Goal: Communication & Community: Answer question/provide support

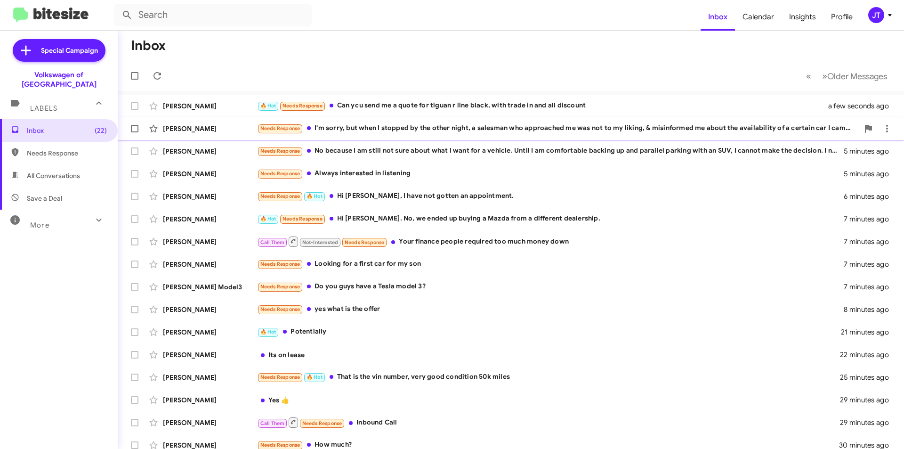
click at [427, 130] on div "Needs Response I'm sorry, but when I stopped by the other night, a salesman who…" at bounding box center [558, 128] width 602 height 11
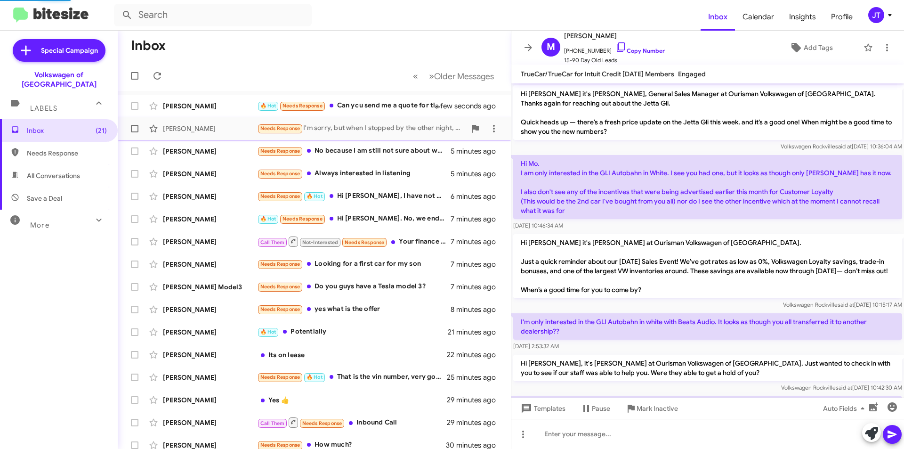
scroll to position [788, 0]
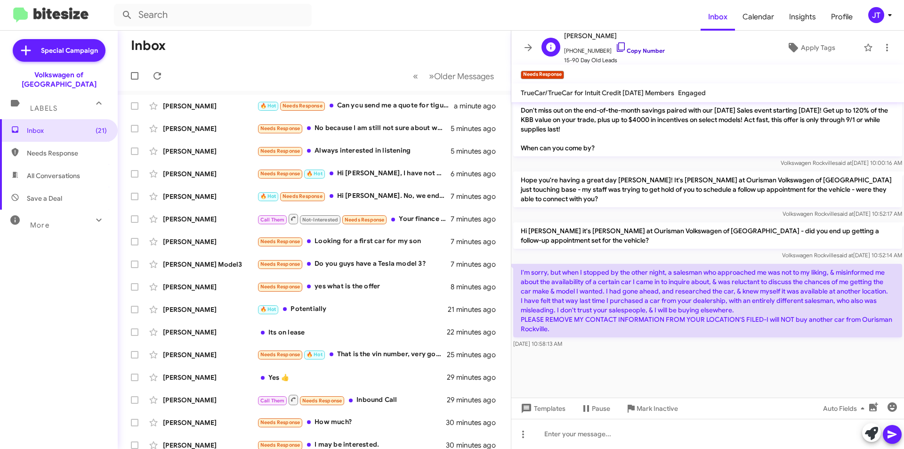
click at [651, 47] on link "Copy Number" at bounding box center [640, 50] width 49 height 7
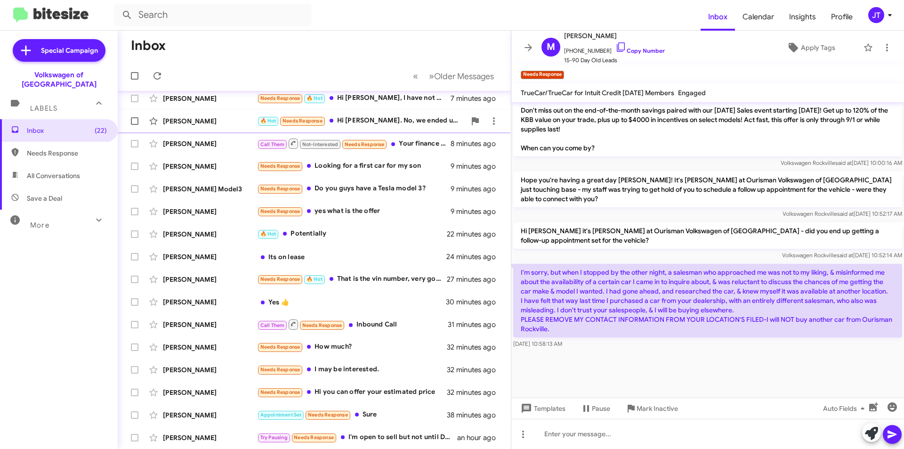
scroll to position [0, 0]
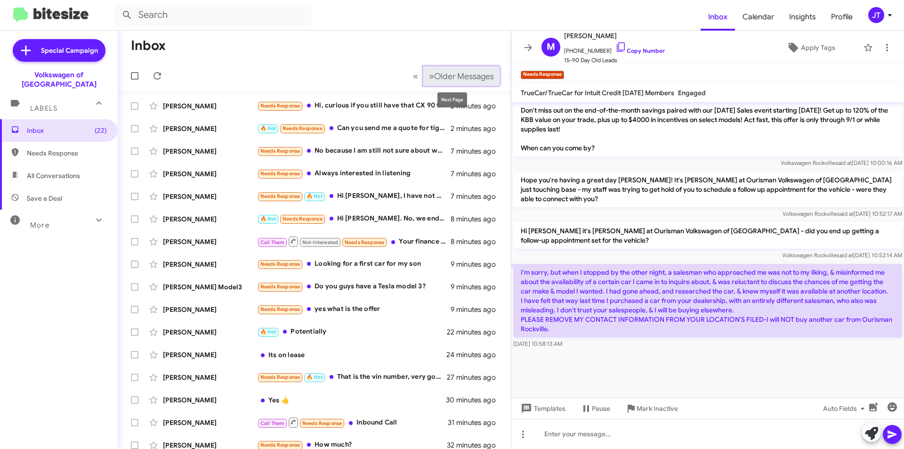
click at [438, 76] on span "Older Messages" at bounding box center [464, 76] width 60 height 10
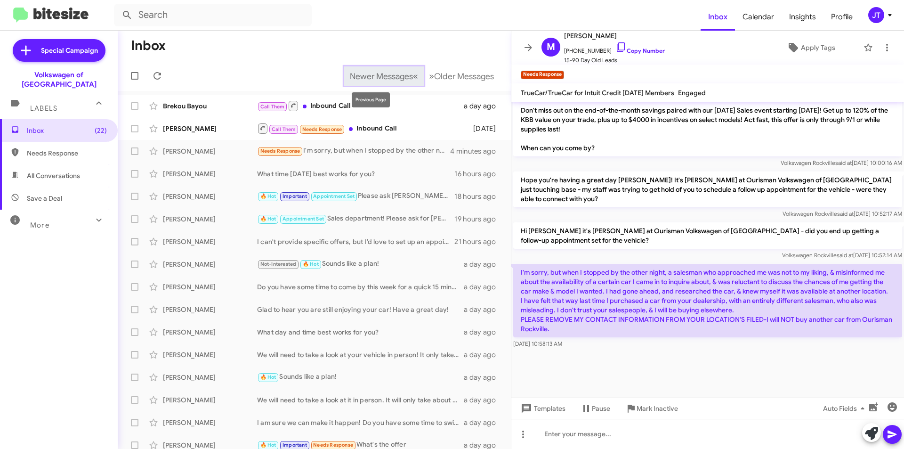
click at [388, 67] on button "Newer Messages « Previous" at bounding box center [384, 75] width 80 height 19
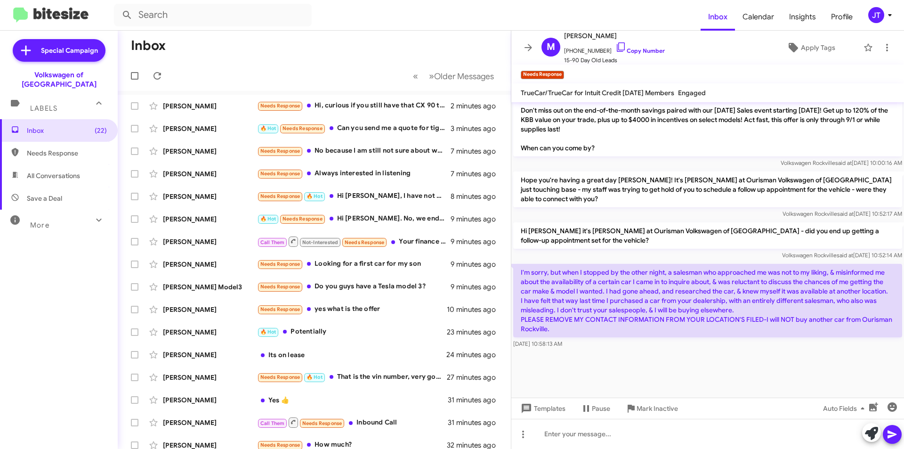
click at [881, 14] on div "JT" at bounding box center [876, 15] width 16 height 16
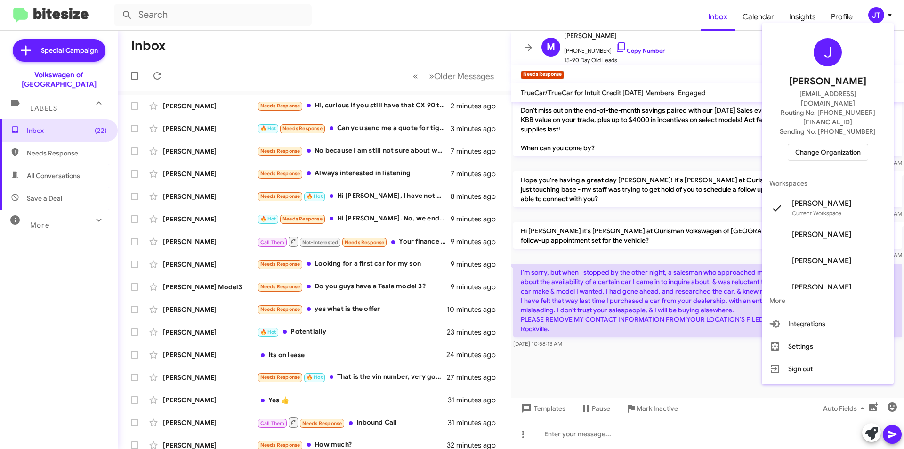
click at [840, 121] on div "J Josh Tejeda jtejeda@ourismancars.com Routing No: +1 (301) 424-7800 Sending No…" at bounding box center [828, 99] width 132 height 145
click at [835, 144] on span "Change Organization" at bounding box center [827, 152] width 65 height 16
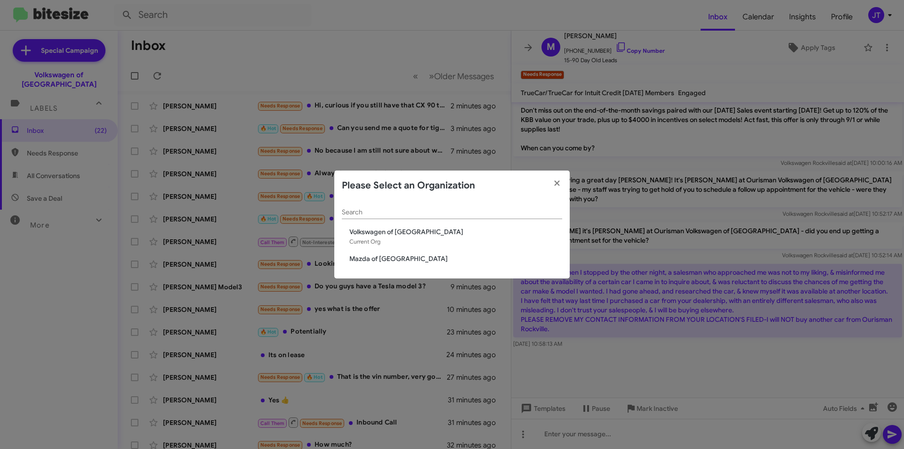
click at [424, 254] on span "Mazda of Rockville" at bounding box center [455, 258] width 213 height 9
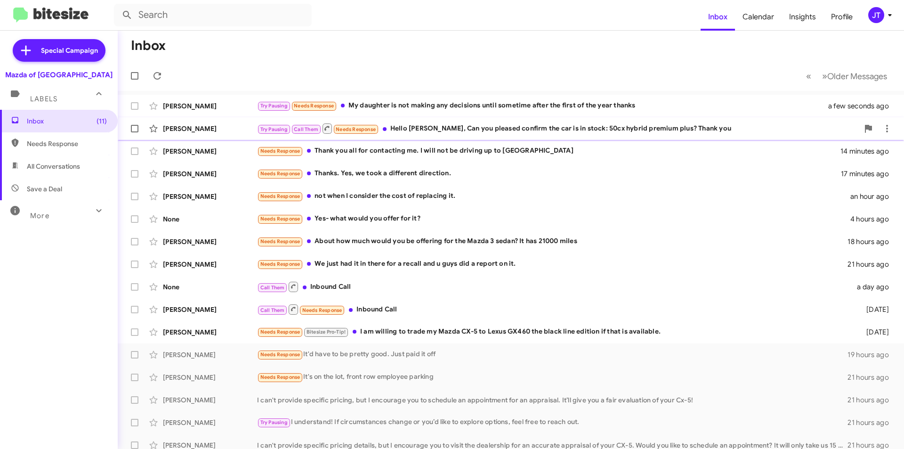
click at [523, 129] on div "Try Pausing Call Them Needs Response Hello [PERSON_NAME], Can you pleased confi…" at bounding box center [558, 128] width 602 height 12
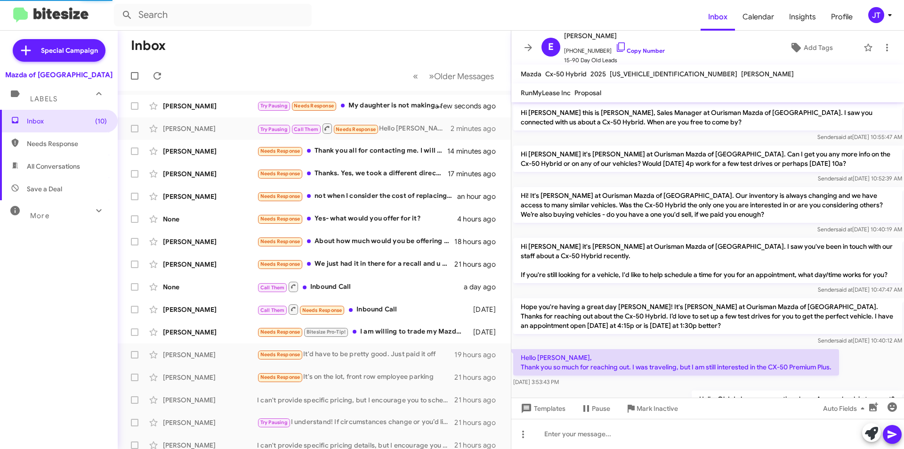
scroll to position [322, 0]
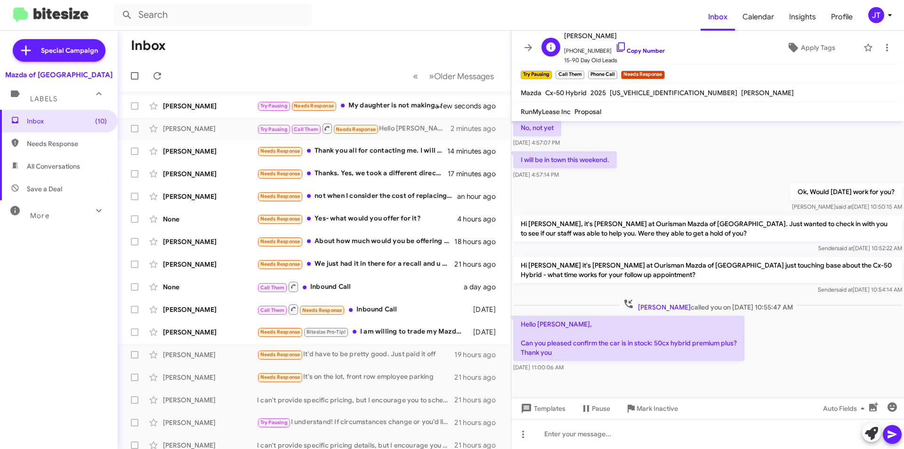
click at [643, 48] on link "Copy Number" at bounding box center [640, 50] width 49 height 7
click at [612, 434] on div at bounding box center [707, 434] width 393 height 30
click at [571, 439] on div at bounding box center [707, 434] width 393 height 30
click at [892, 433] on icon at bounding box center [892, 434] width 9 height 8
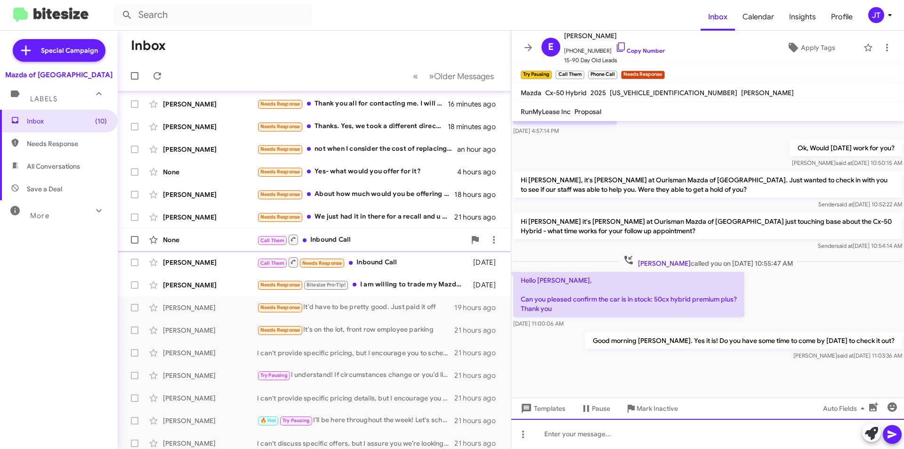
scroll to position [0, 0]
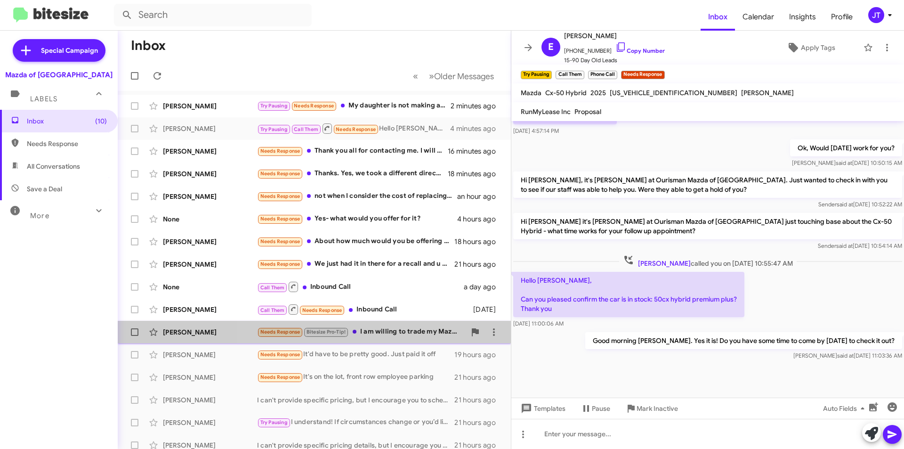
click at [405, 334] on div "Needs Response Bitesize Pro-Tip! I am willing to trade my Mazda CX-5 to Lexus G…" at bounding box center [361, 331] width 209 height 11
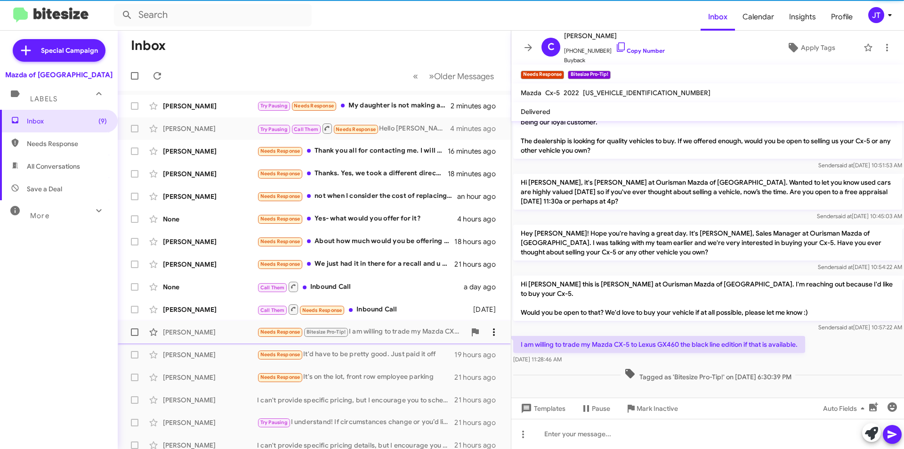
scroll to position [9, 0]
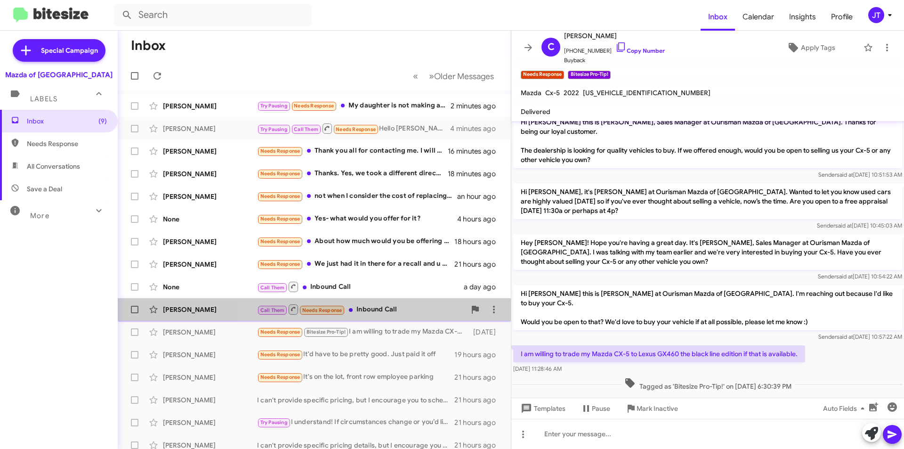
click at [381, 308] on div "Call Them Needs Response Inbound Call" at bounding box center [361, 309] width 209 height 12
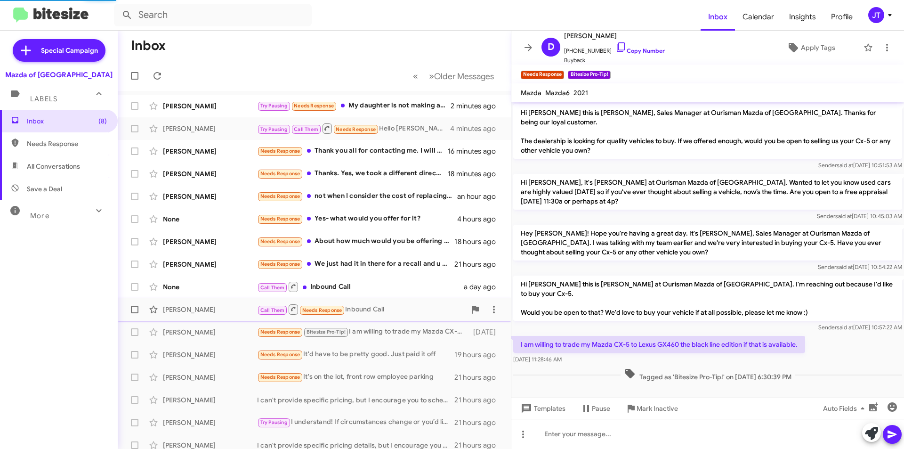
scroll to position [113, 0]
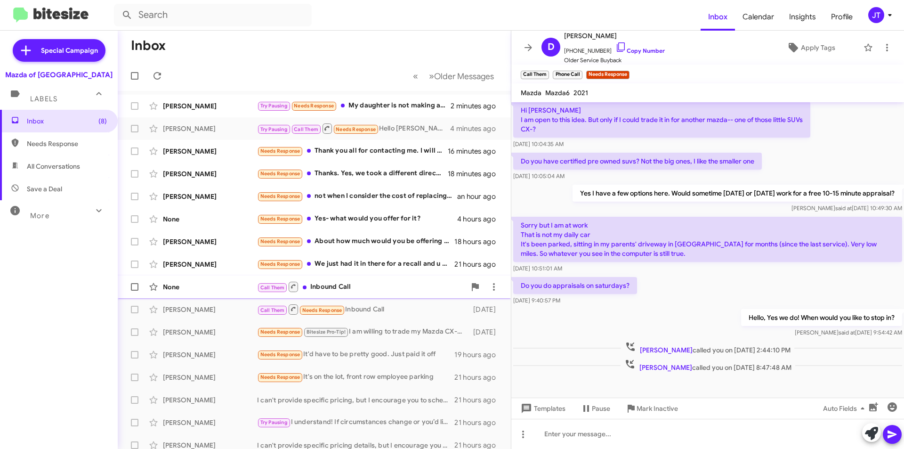
click at [389, 287] on div "Call Them Inbound Call" at bounding box center [361, 287] width 209 height 12
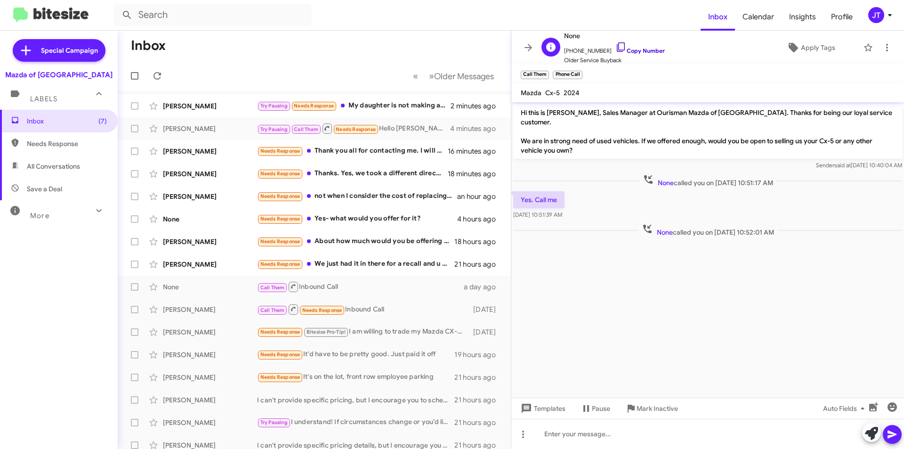
click at [632, 52] on link "Copy Number" at bounding box center [640, 50] width 49 height 7
click at [368, 266] on div "Needs Response We just had it in there for a recall and u guys did a report on …" at bounding box center [361, 264] width 209 height 11
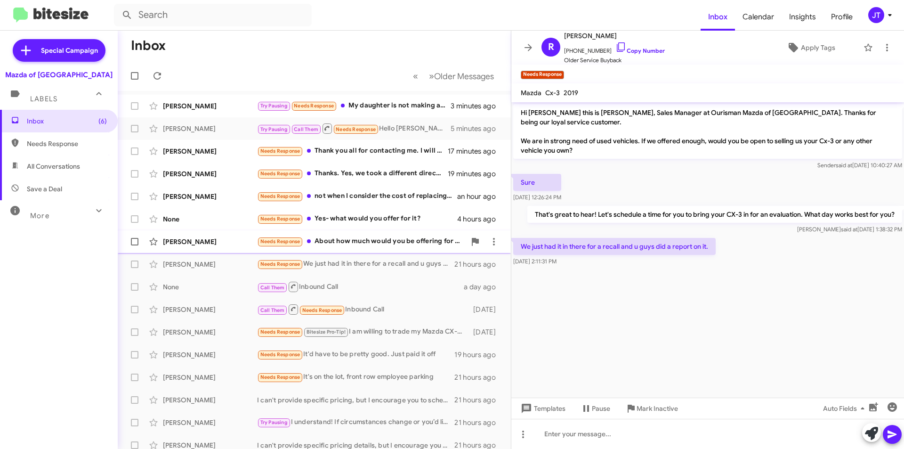
click at [387, 234] on div "Ethan Sobol Needs Response About how much would you be offering for the Mazda 3…" at bounding box center [314, 241] width 378 height 19
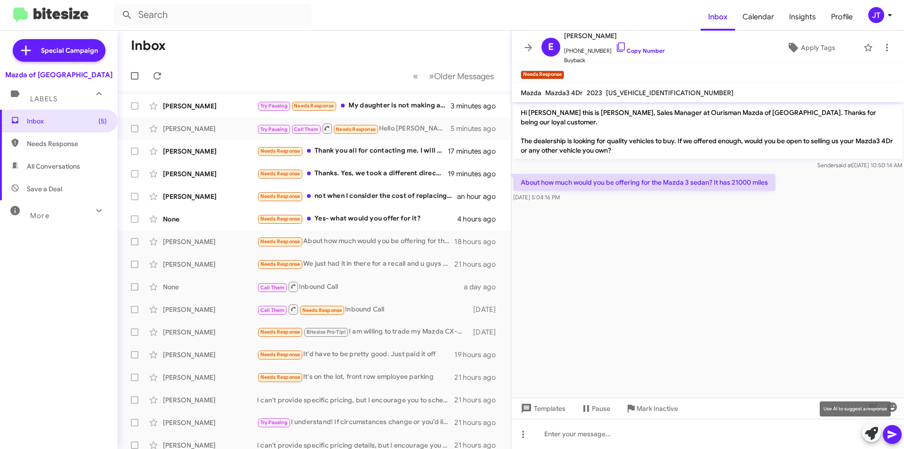
click at [867, 436] on icon at bounding box center [871, 433] width 13 height 13
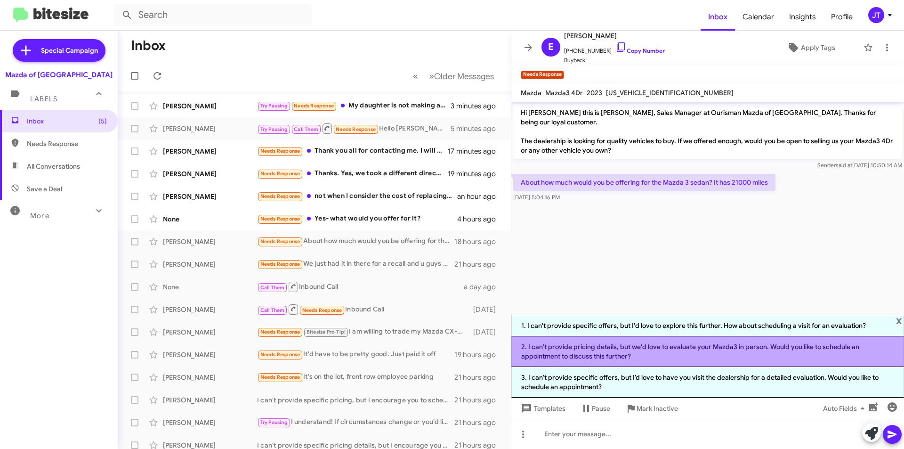
click at [642, 355] on li "2. I can’t provide pricing details, but we'd love to evaluate your Mazda3 in pe…" at bounding box center [707, 351] width 393 height 31
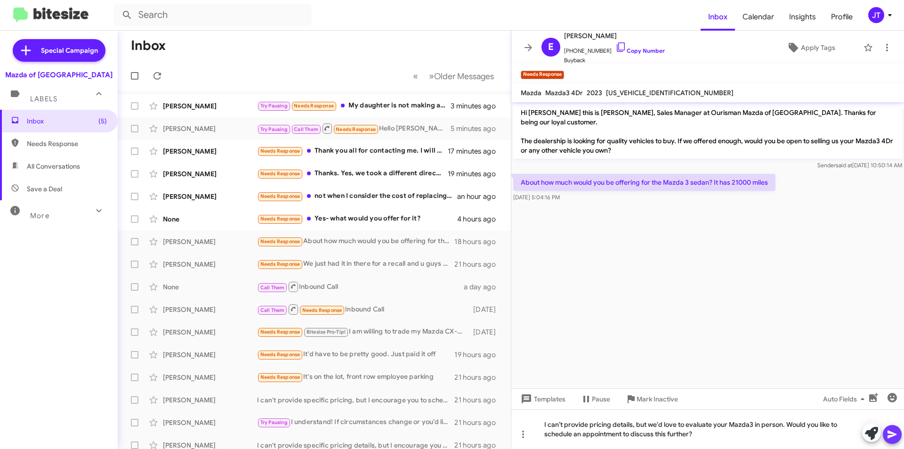
click at [891, 433] on icon at bounding box center [892, 434] width 9 height 8
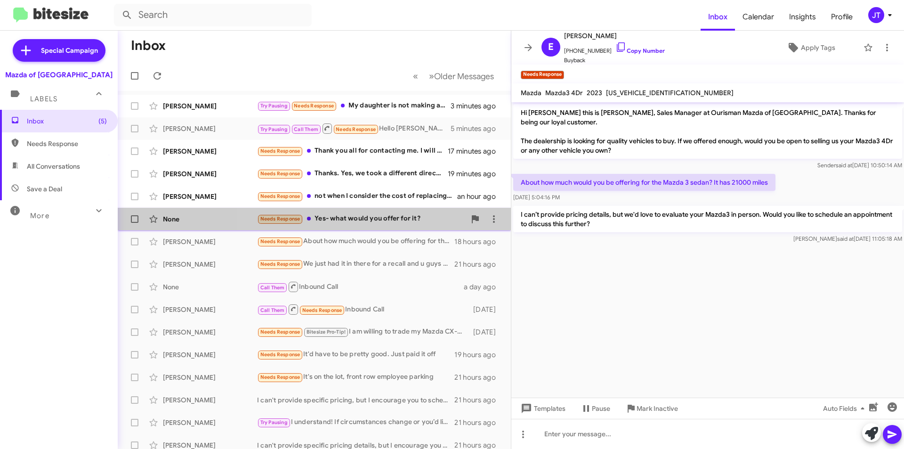
click at [384, 218] on div "Needs Response Yes- what would you offer for it?" at bounding box center [361, 218] width 209 height 11
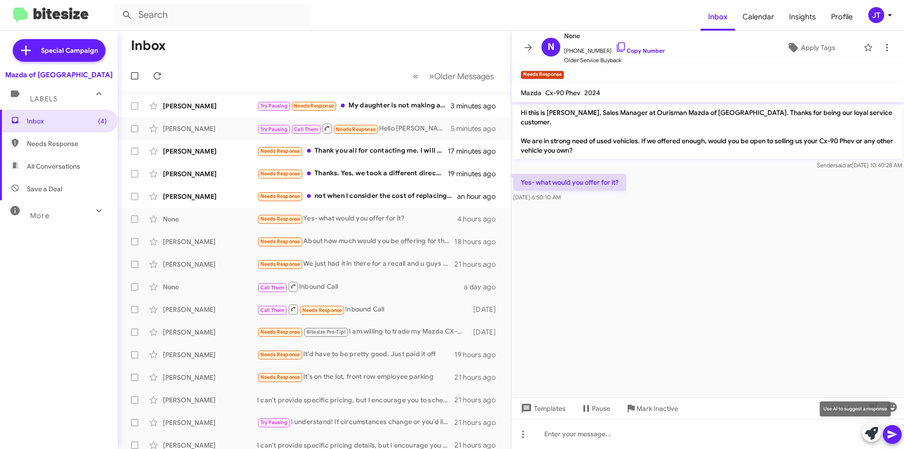
click at [872, 430] on icon at bounding box center [871, 433] width 13 height 13
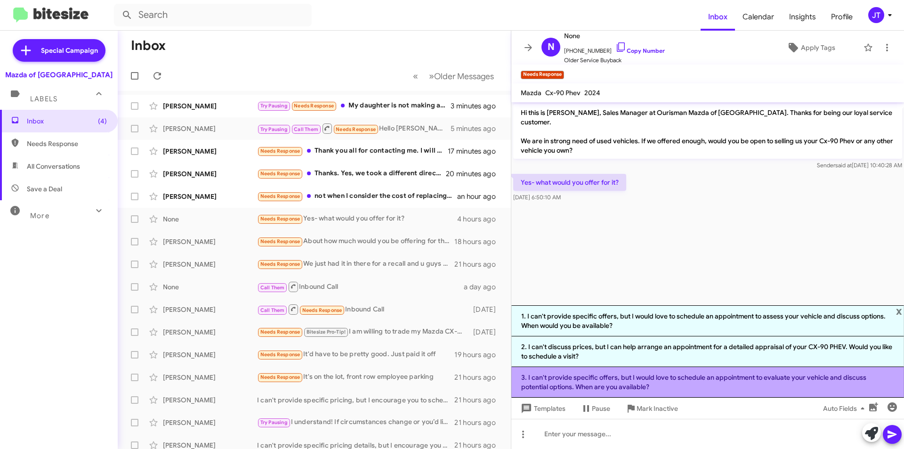
click at [664, 384] on li "3. I can't provide specific offers, but I would love to schedule an appointment…" at bounding box center [707, 382] width 393 height 31
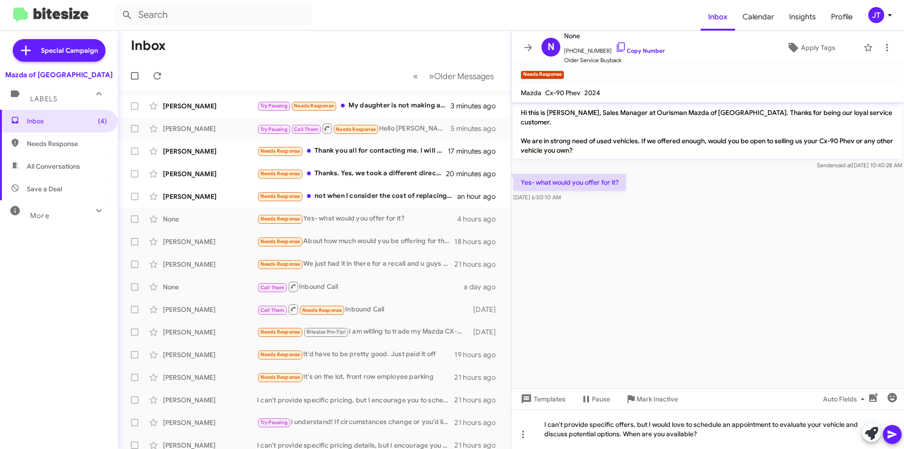
click at [896, 435] on icon at bounding box center [892, 434] width 9 height 8
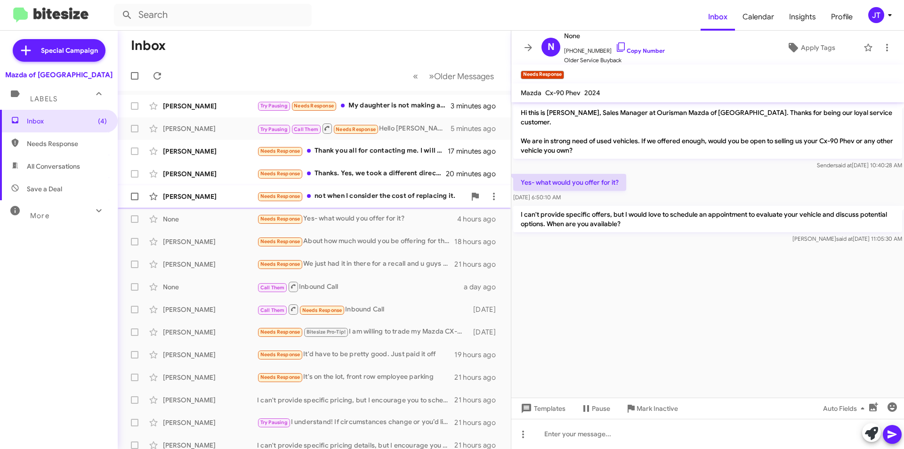
click at [405, 195] on div "Needs Response not when I consider the cost of replacing it." at bounding box center [361, 196] width 209 height 11
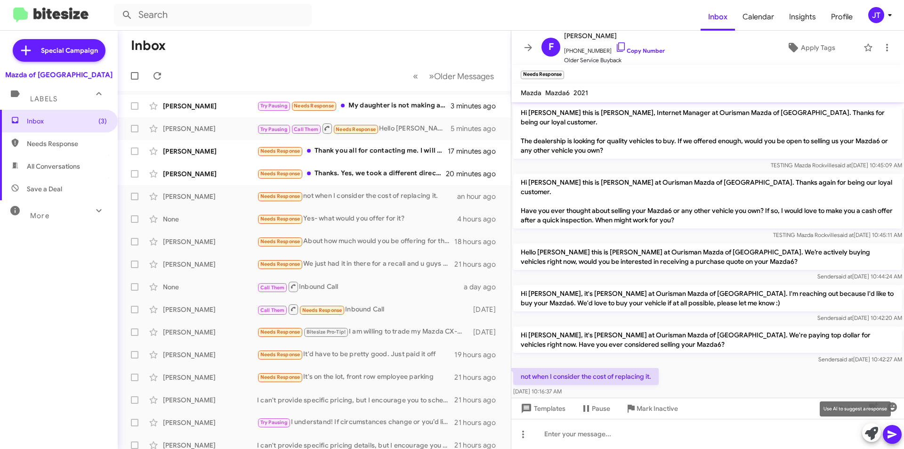
click at [867, 438] on icon at bounding box center [871, 433] width 13 height 13
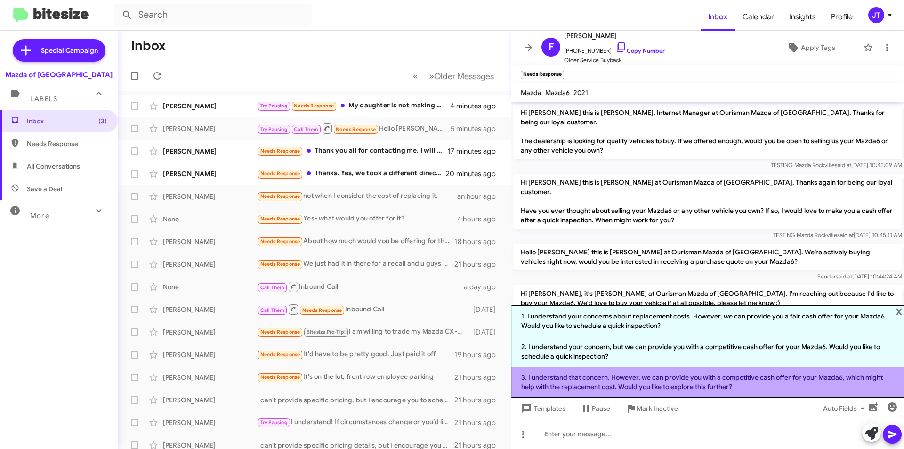
click at [615, 374] on li "3. I understand that concern. However, we can provide you with a competitive ca…" at bounding box center [707, 382] width 393 height 31
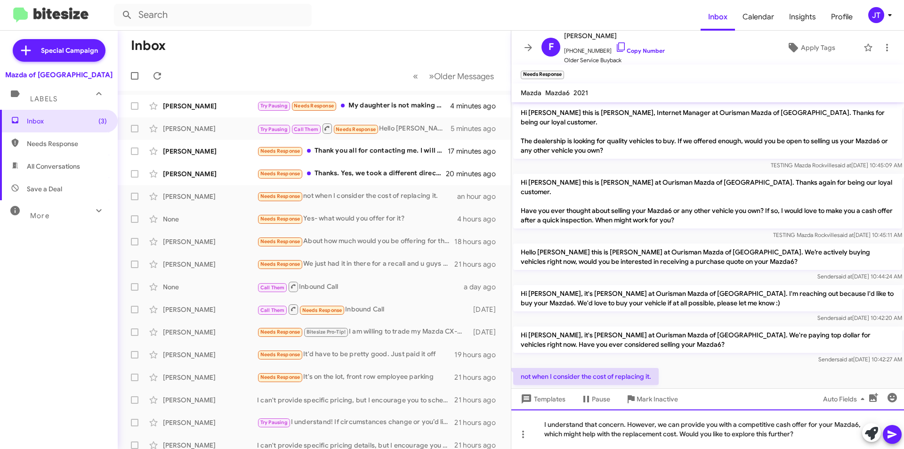
click at [679, 435] on div "I understand that concern. However, we can provide you with a competitive cash …" at bounding box center [707, 429] width 393 height 40
click at [681, 434] on div "I understand that concern. However, we can provide you with a competitive cash …" at bounding box center [707, 429] width 393 height 40
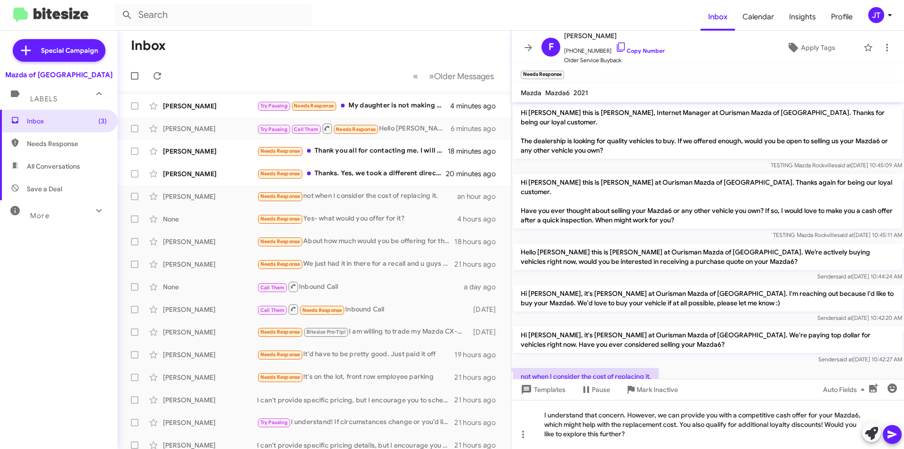
click at [896, 430] on icon at bounding box center [892, 434] width 11 height 11
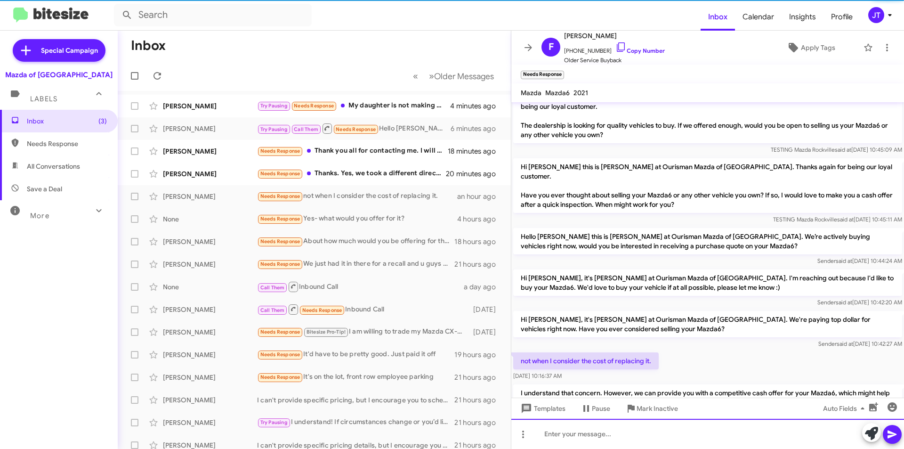
scroll to position [40, 0]
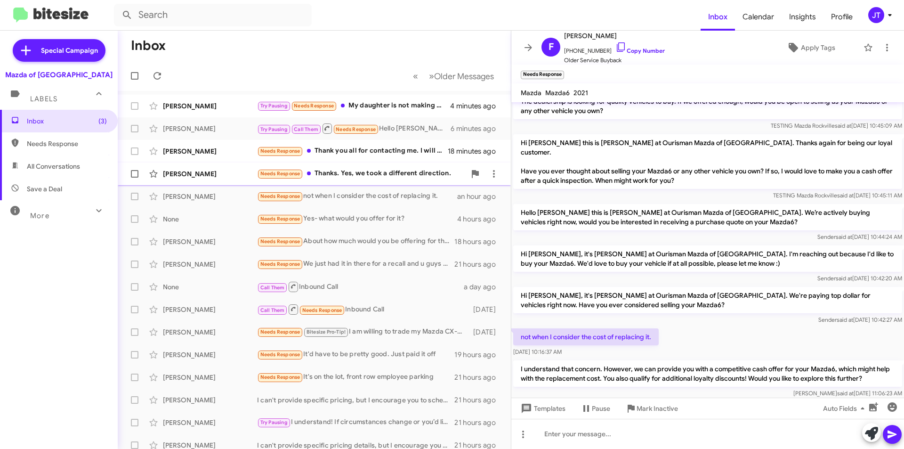
click at [388, 173] on div "Needs Response Thanks. Yes, we took a different direction." at bounding box center [361, 173] width 209 height 11
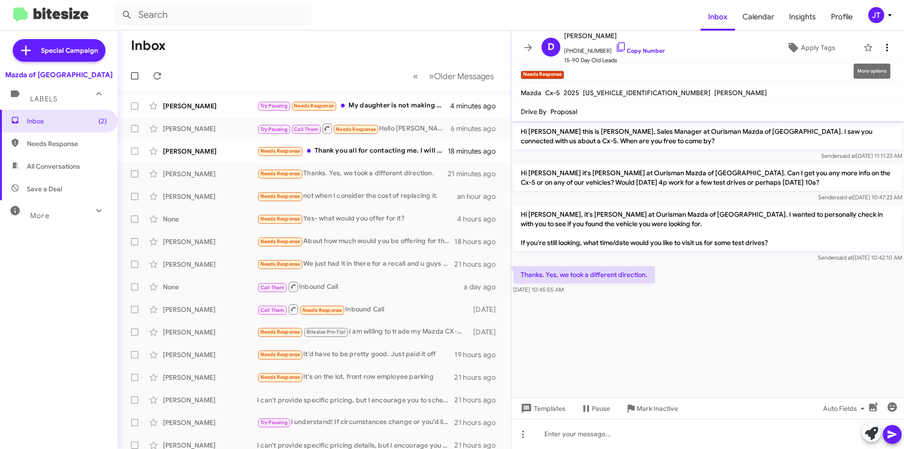
click at [882, 47] on icon at bounding box center [887, 47] width 11 height 11
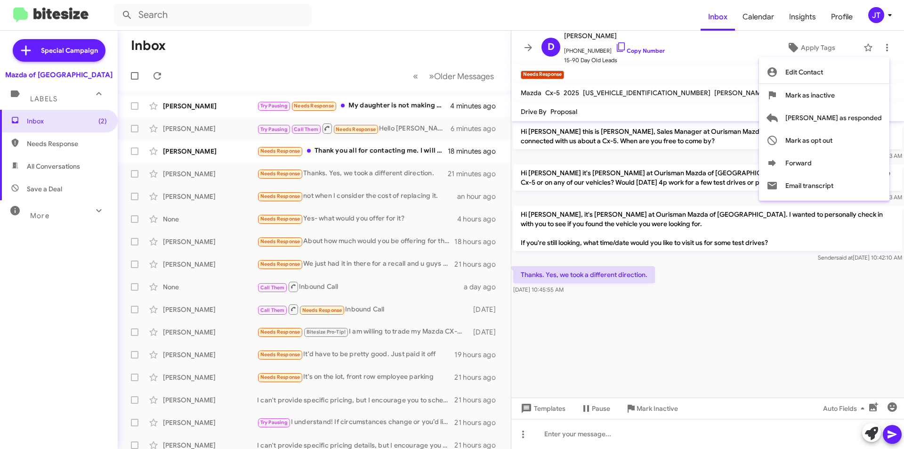
click at [706, 354] on div at bounding box center [452, 224] width 904 height 449
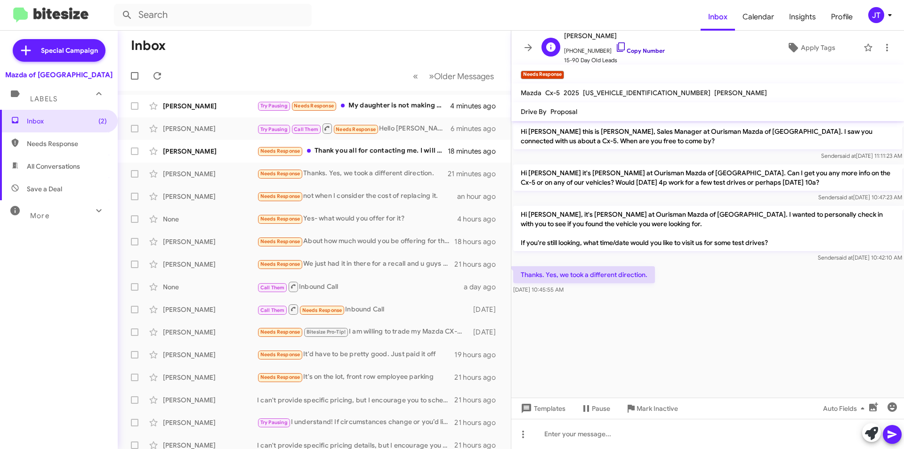
click at [634, 48] on link "Copy Number" at bounding box center [640, 50] width 49 height 7
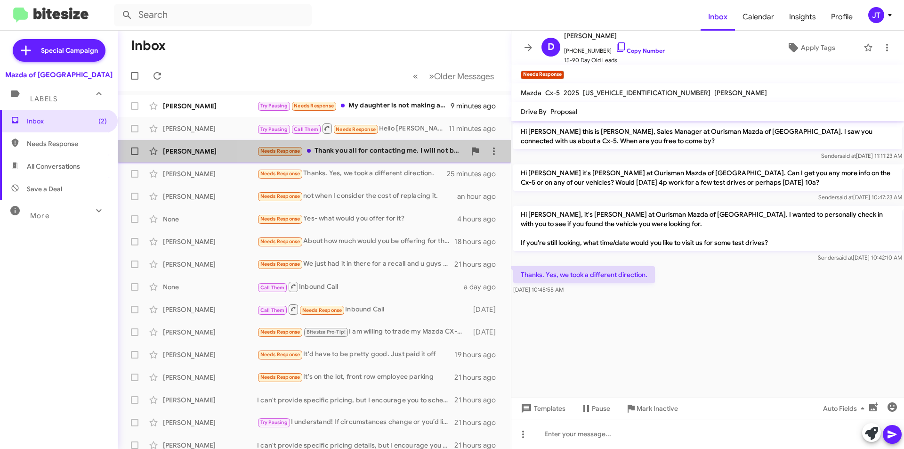
click at [378, 152] on div "Needs Response Thank you all for contacting me. I will not be driving up to Roc…" at bounding box center [361, 151] width 209 height 11
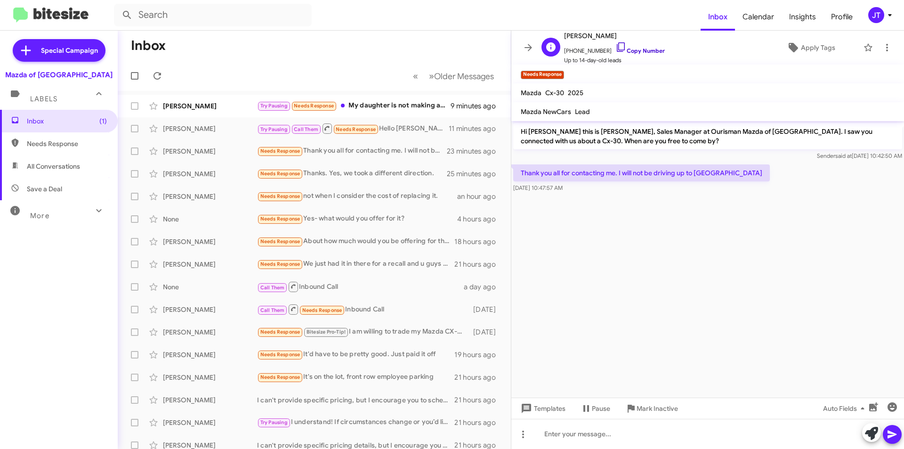
click at [638, 54] on link "Copy Number" at bounding box center [640, 50] width 49 height 7
click at [578, 432] on div at bounding box center [707, 434] width 393 height 30
click at [887, 436] on icon at bounding box center [892, 434] width 11 height 11
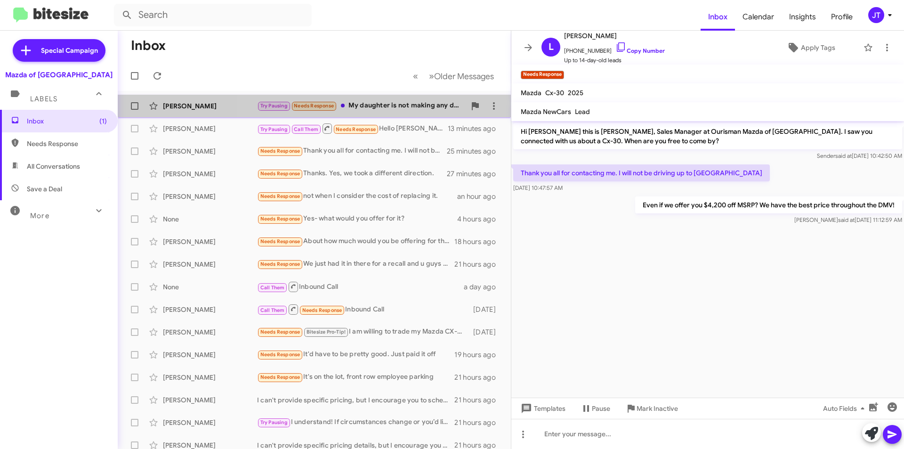
click at [407, 107] on div "Try Pausing Needs Response My daughter is not making any decisions until someti…" at bounding box center [361, 105] width 209 height 11
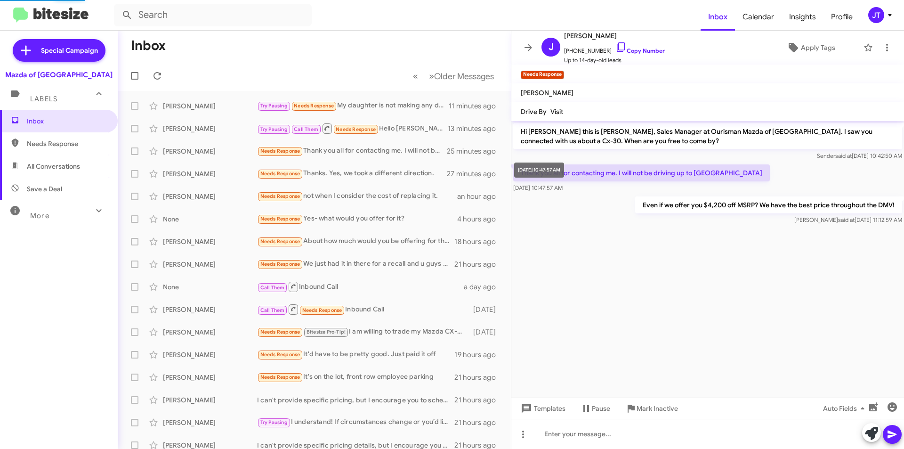
scroll to position [387, 0]
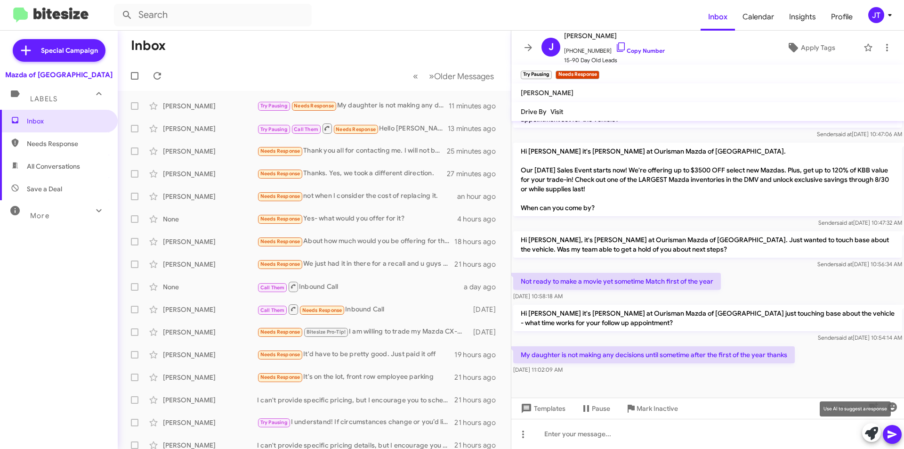
click at [869, 436] on icon at bounding box center [871, 433] width 13 height 13
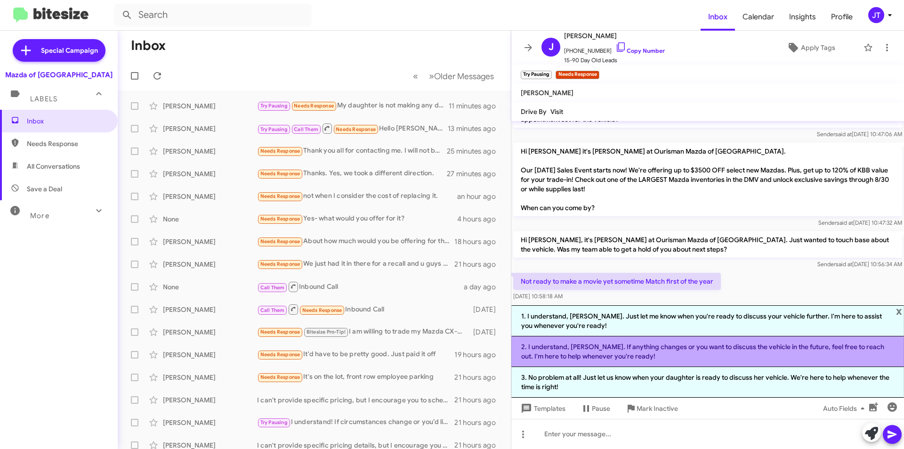
click at [692, 357] on li "2. I understand, John. If anything changes or you want to discuss the vehicle i…" at bounding box center [707, 351] width 393 height 31
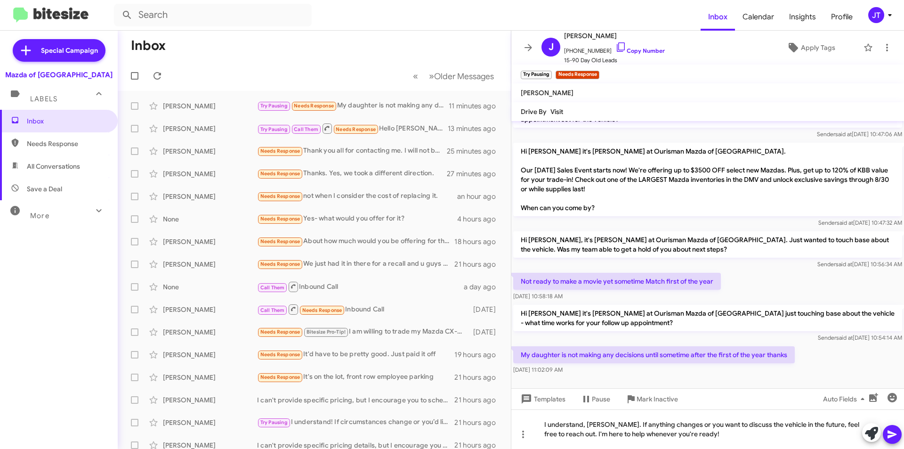
click at [896, 430] on icon at bounding box center [892, 434] width 11 height 11
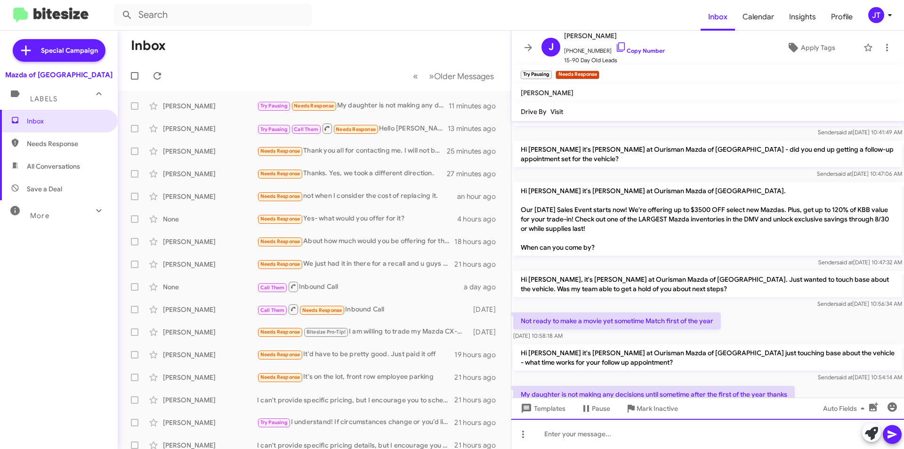
scroll to position [431, 0]
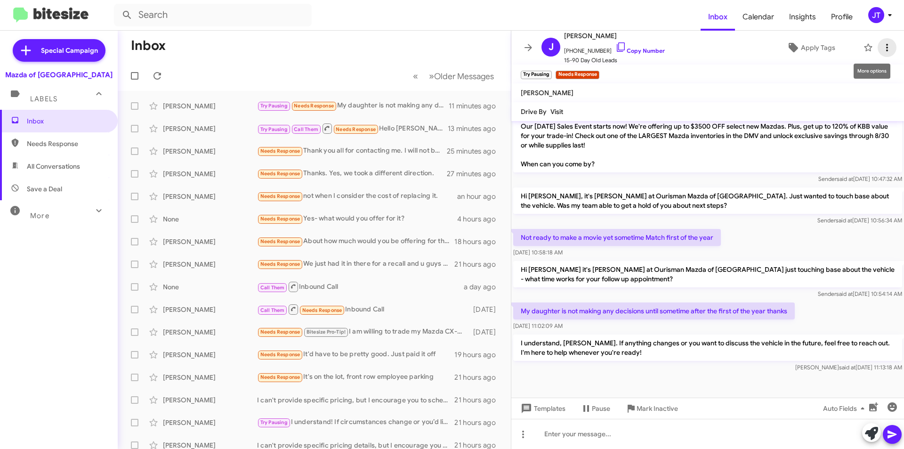
click at [882, 47] on icon at bounding box center [887, 47] width 11 height 11
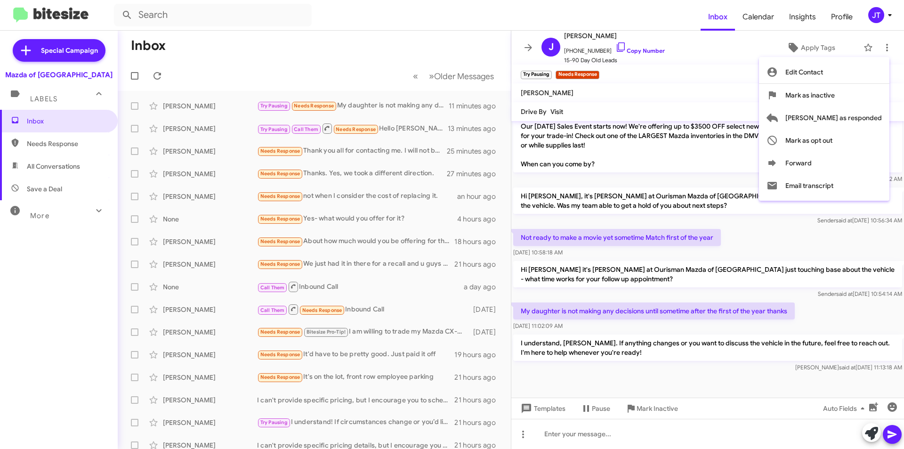
click at [705, 81] on div at bounding box center [452, 224] width 904 height 449
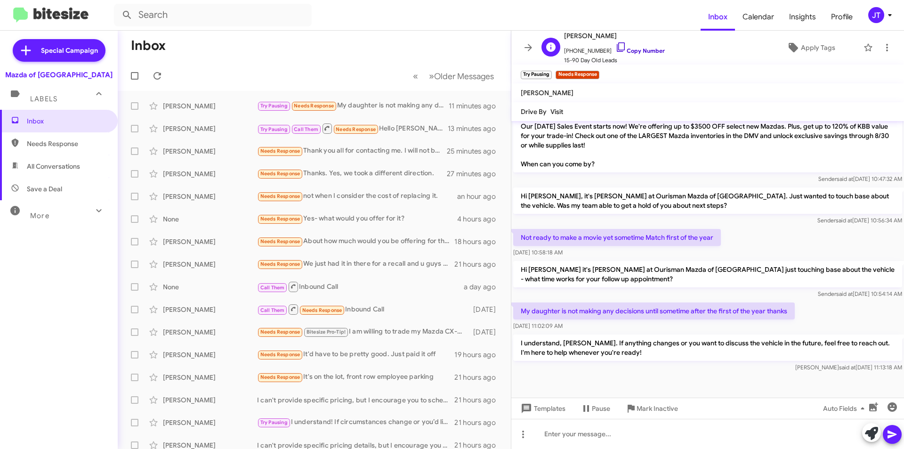
click at [642, 53] on link "Copy Number" at bounding box center [640, 50] width 49 height 7
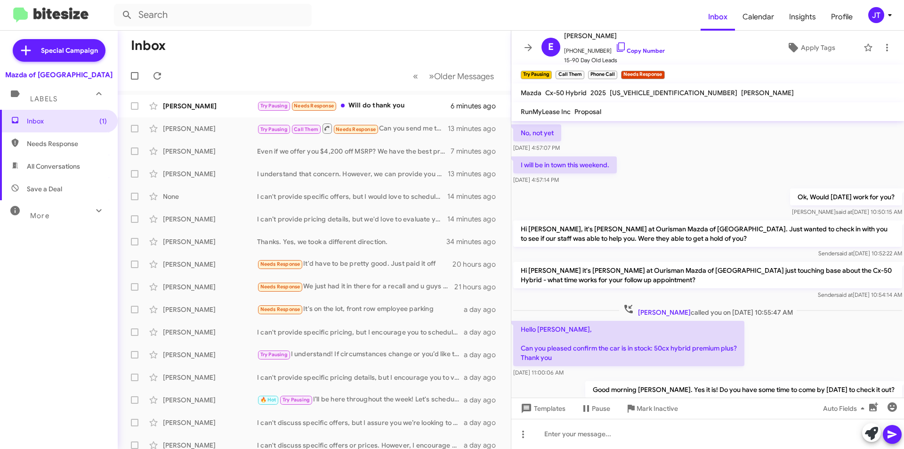
scroll to position [419, 0]
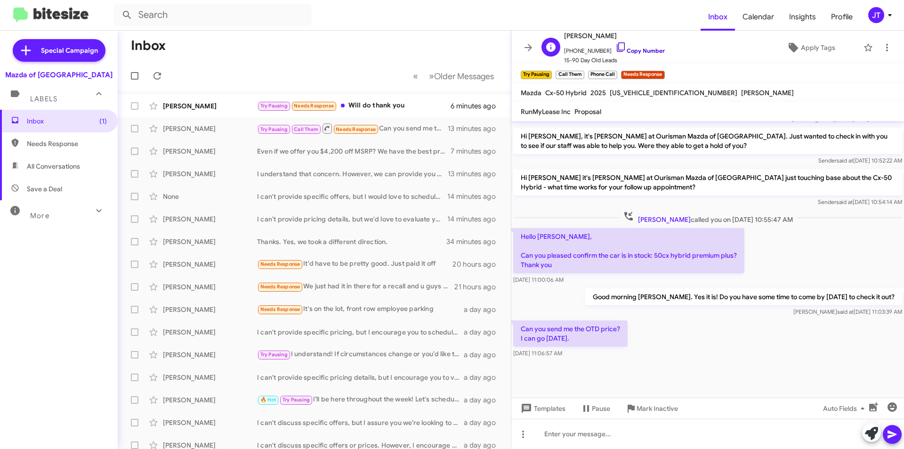
click at [642, 49] on link "Copy Number" at bounding box center [640, 50] width 49 height 7
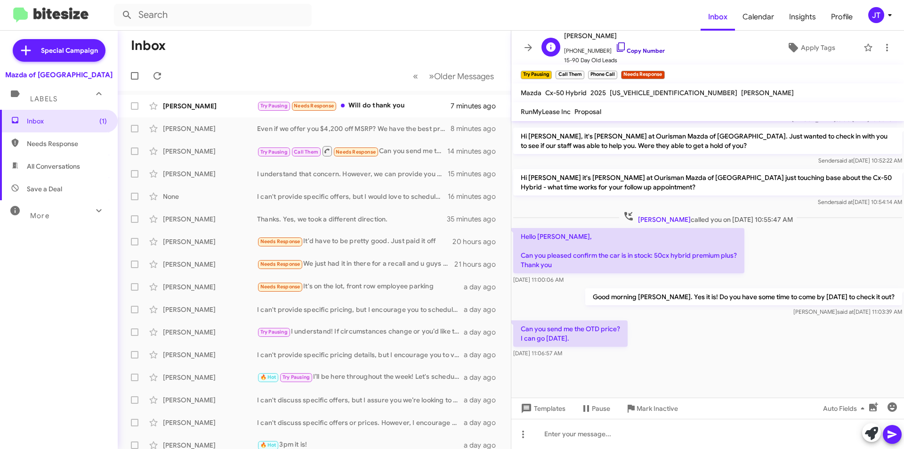
click at [646, 48] on link "Copy Number" at bounding box center [640, 50] width 49 height 7
drag, startPoint x: 648, startPoint y: 90, endPoint x: 678, endPoint y: 95, distance: 29.6
click at [678, 95] on span "[US_VEHICLE_IDENTIFICATION_NUMBER]" at bounding box center [674, 93] width 128 height 8
click at [650, 95] on span "[US_VEHICLE_IDENTIFICATION_NUMBER]" at bounding box center [674, 93] width 128 height 8
drag, startPoint x: 649, startPoint y: 95, endPoint x: 680, endPoint y: 95, distance: 30.1
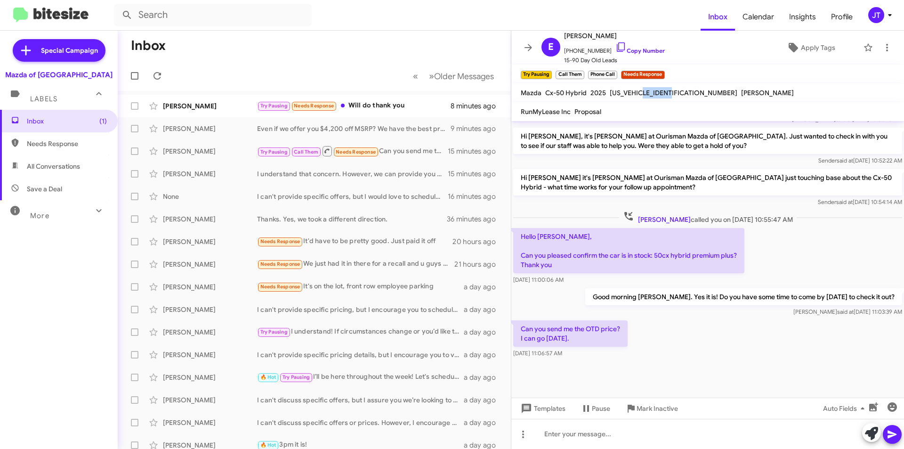
click at [680, 95] on span "7MMVAAEW2SN129790" at bounding box center [674, 93] width 128 height 8
copy span "SN129790"
click at [576, 436] on div at bounding box center [707, 434] width 393 height 30
click at [589, 431] on div at bounding box center [707, 434] width 393 height 30
click at [582, 430] on div at bounding box center [707, 434] width 393 height 30
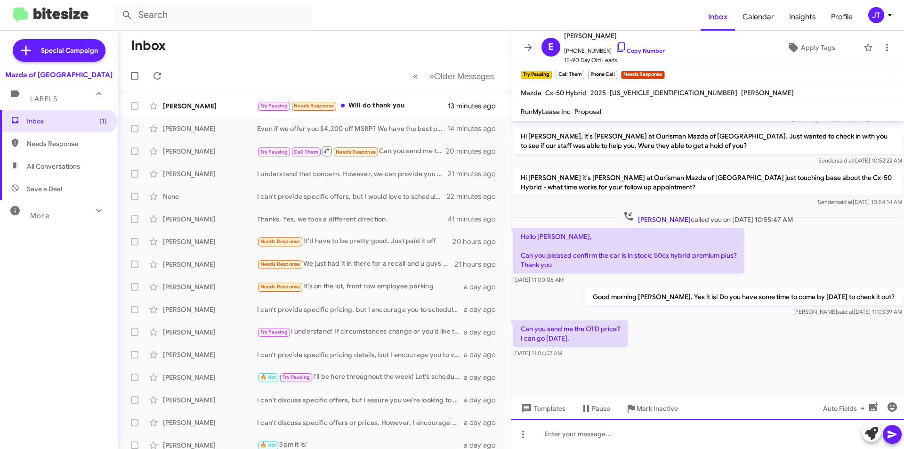
click at [595, 439] on div at bounding box center [707, 434] width 393 height 30
click at [758, 431] on div "The OTD will be $42,963 Around what time you looking to stop by!" at bounding box center [707, 434] width 393 height 30
click at [892, 436] on icon at bounding box center [892, 434] width 9 height 8
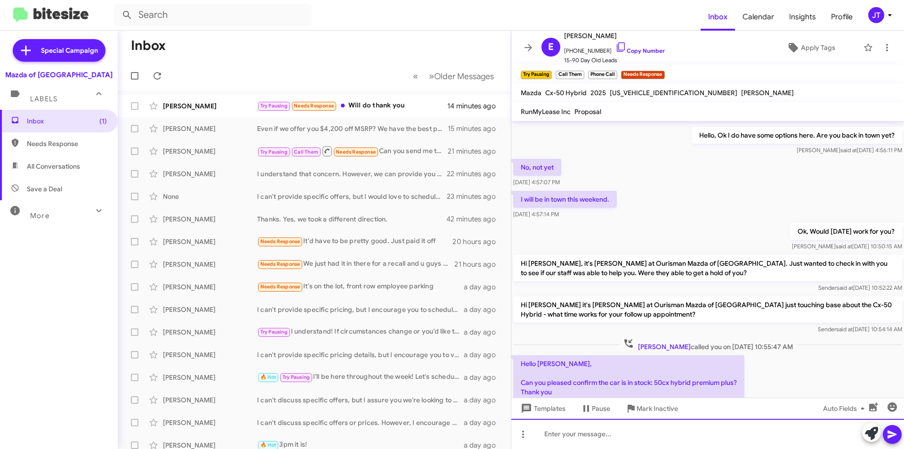
scroll to position [454, 0]
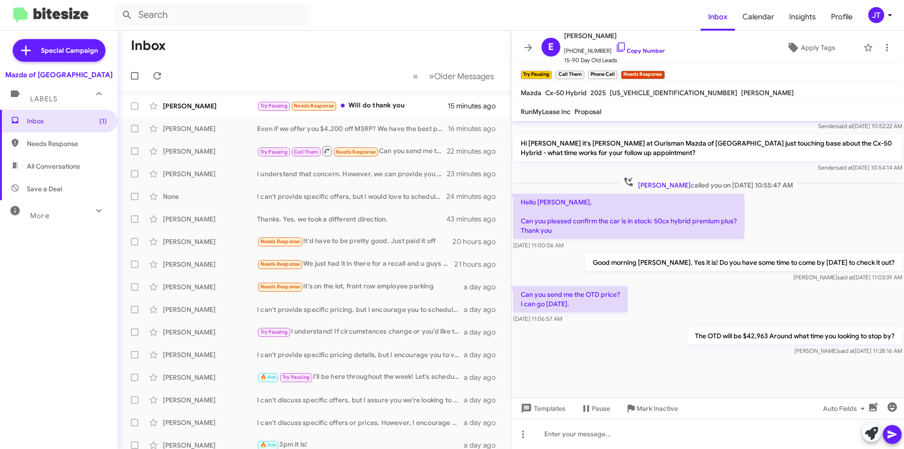
click at [888, 15] on icon at bounding box center [889, 14] width 11 height 11
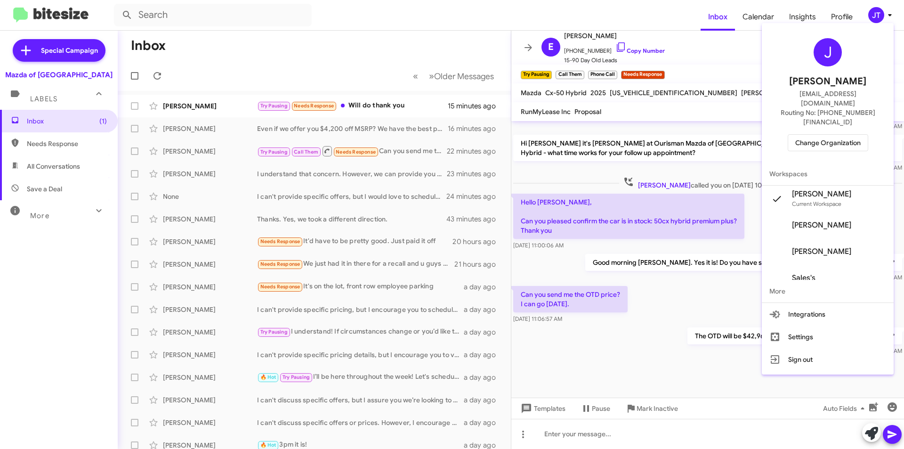
click at [839, 135] on span "Change Organization" at bounding box center [827, 143] width 65 height 16
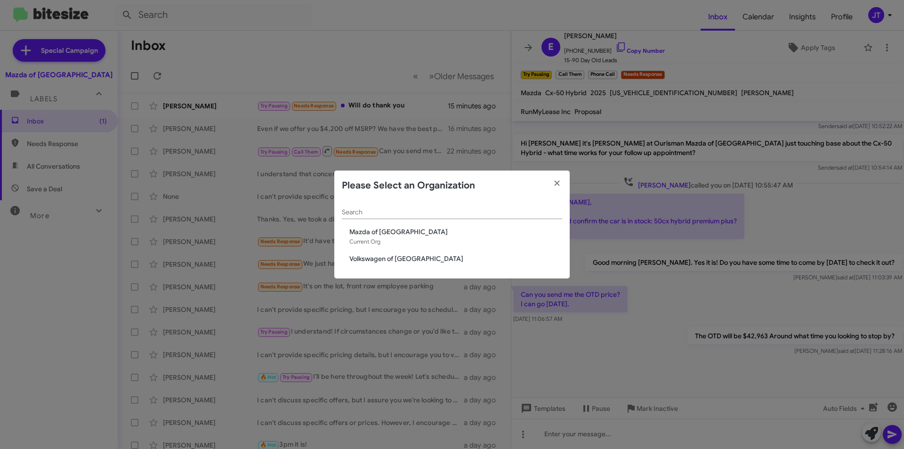
click at [367, 263] on span "Volkswagen of [GEOGRAPHIC_DATA]" at bounding box center [455, 258] width 213 height 9
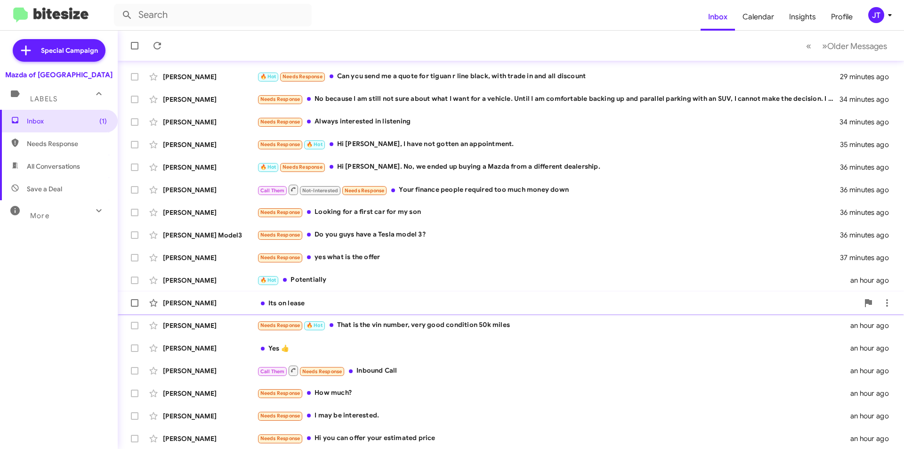
scroll to position [98, 0]
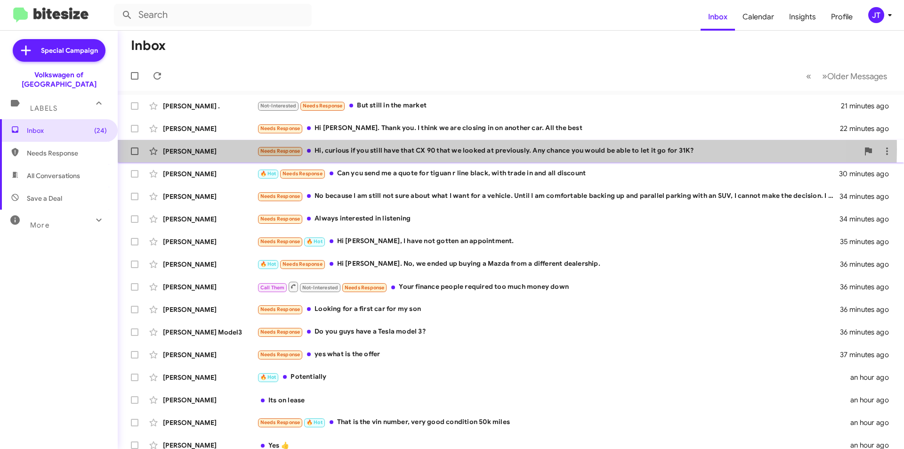
click at [453, 149] on div "Needs Response Hi, curious if you still have that CX 90 that we looked at previ…" at bounding box center [558, 151] width 602 height 11
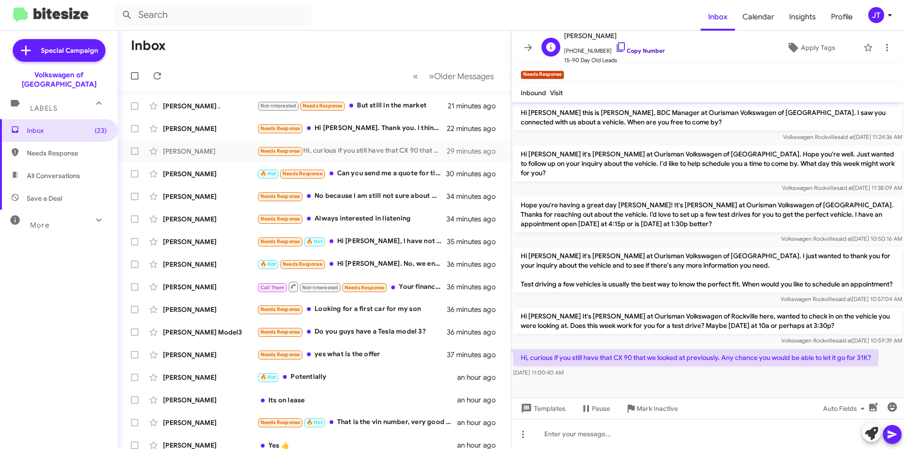
click at [635, 48] on link "Copy Number" at bounding box center [640, 50] width 49 height 7
click at [568, 428] on div at bounding box center [707, 434] width 393 height 30
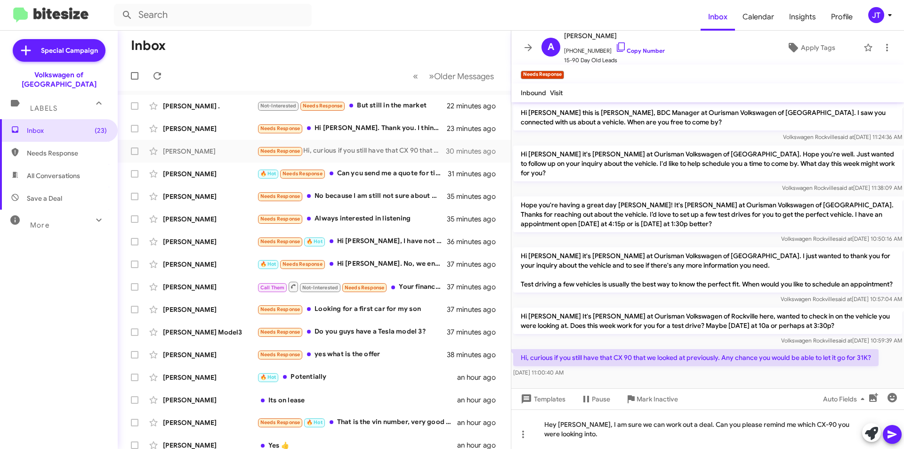
click at [892, 431] on icon at bounding box center [892, 434] width 11 height 11
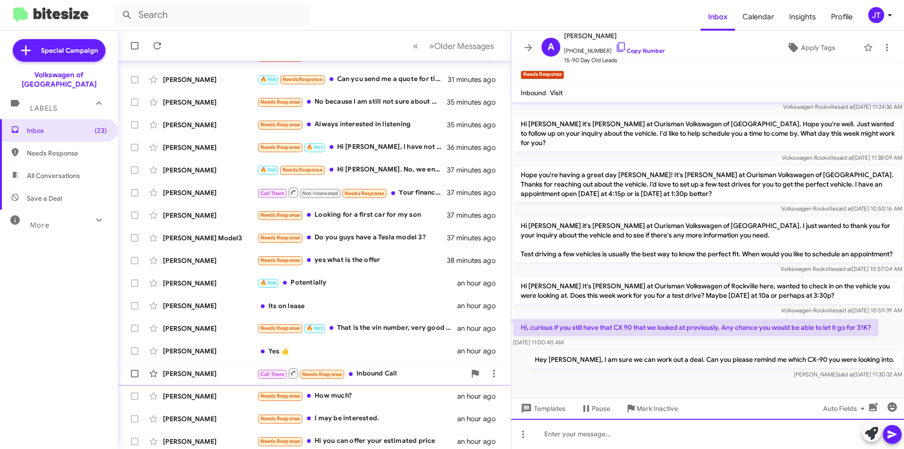
scroll to position [98, 0]
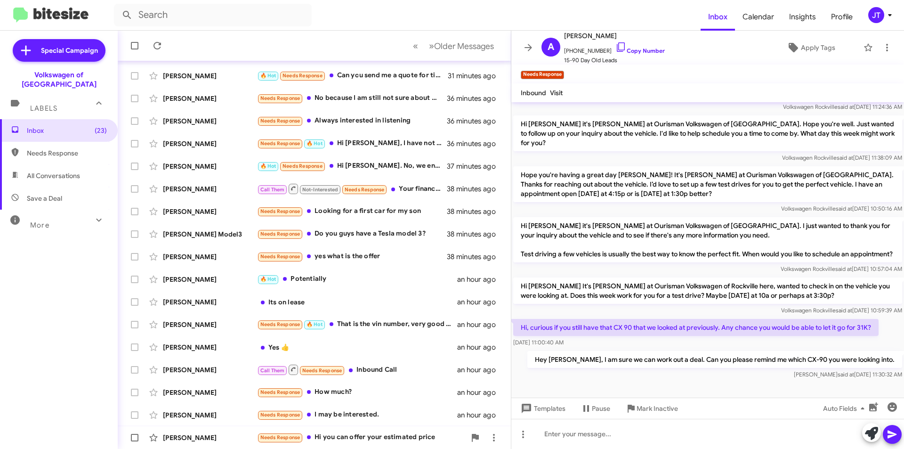
click at [373, 440] on div "Needs Response Hi you can offer your estimated price" at bounding box center [361, 437] width 209 height 11
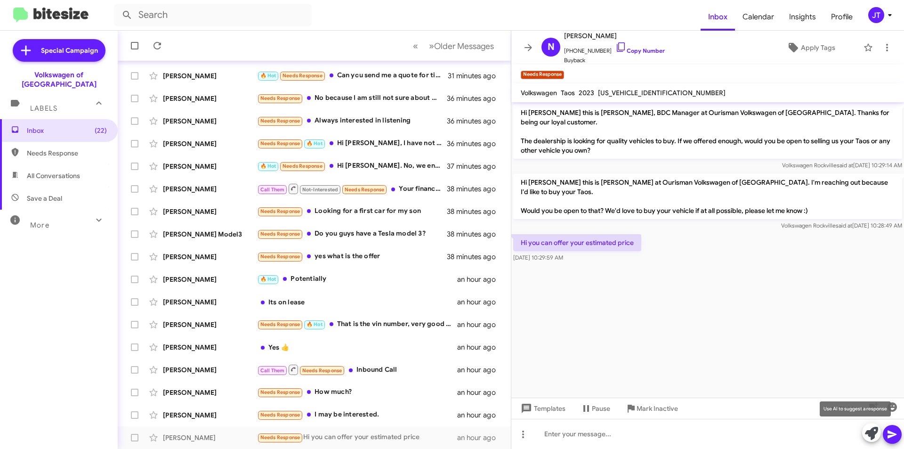
click at [868, 434] on icon at bounding box center [871, 433] width 13 height 13
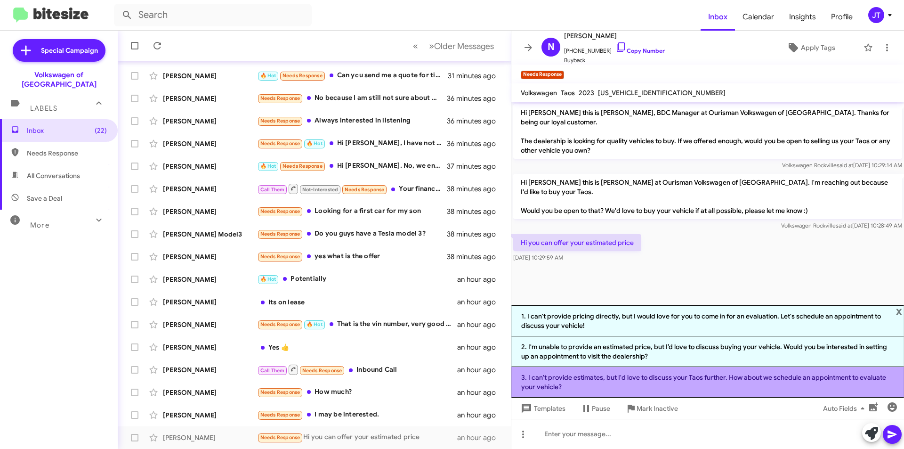
click at [609, 377] on li "3. I can't provide estimates, but I'd love to discuss your Taos further. How ab…" at bounding box center [707, 382] width 393 height 31
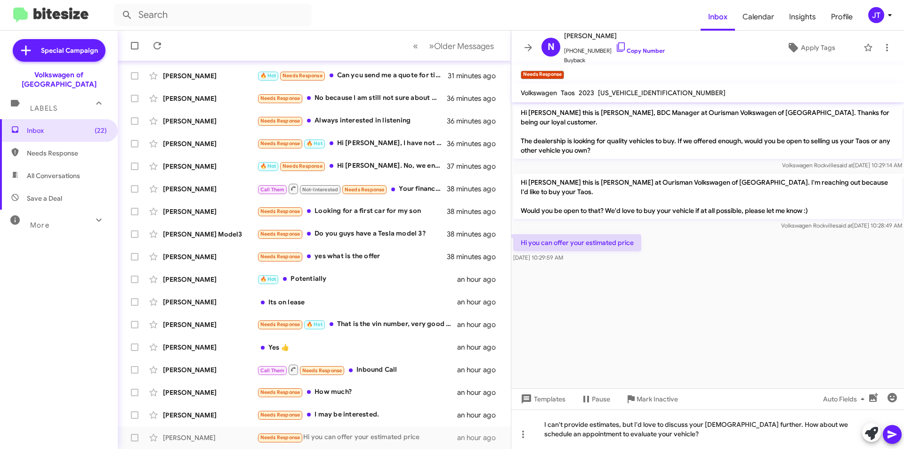
click at [891, 431] on icon at bounding box center [892, 434] width 11 height 11
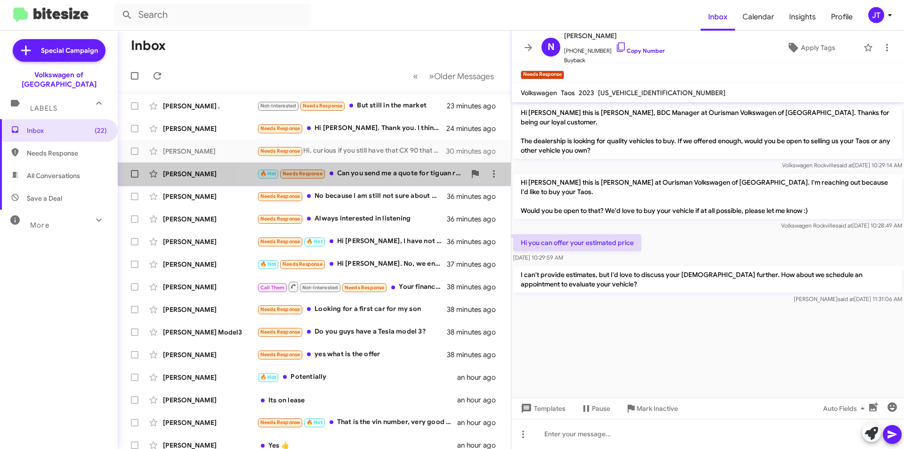
click at [373, 173] on div "🔥 Hot Needs Response Can you send me a quote for tiguan r line black, with trad…" at bounding box center [361, 173] width 209 height 11
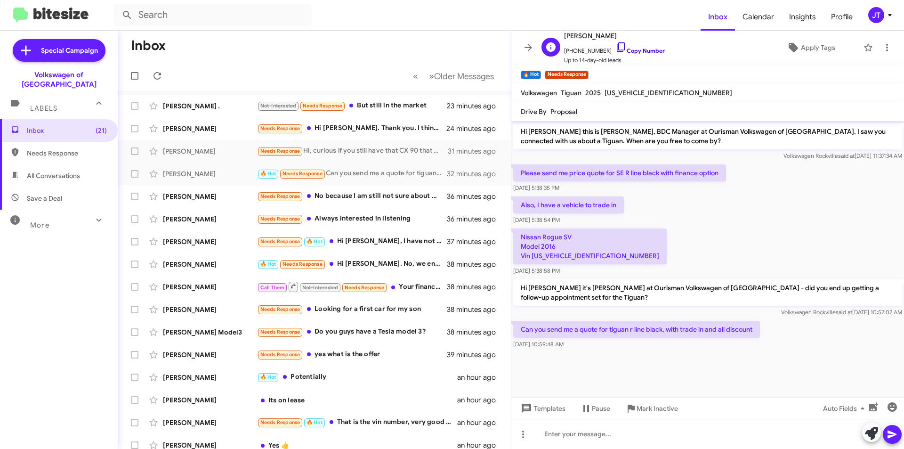
click at [641, 49] on link "Copy Number" at bounding box center [640, 50] width 49 height 7
click at [354, 201] on div "Needs Response No because I am still not sure about what I want for a vehicle. …" at bounding box center [361, 196] width 209 height 11
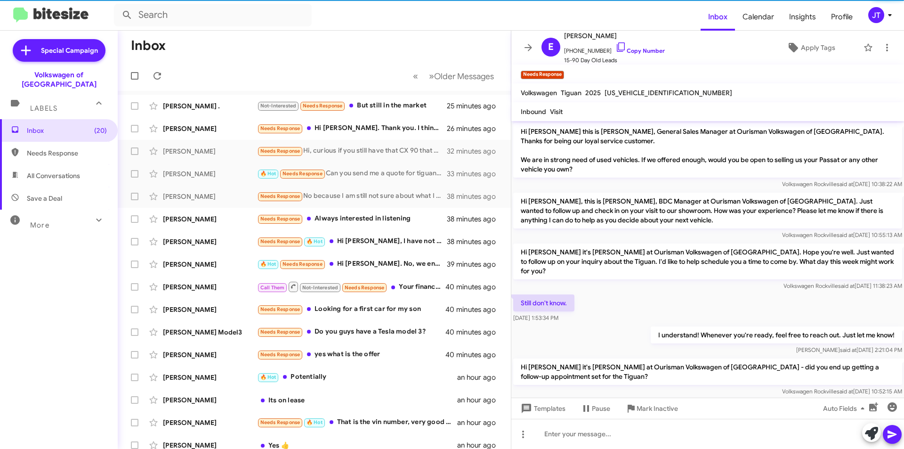
scroll to position [49, 0]
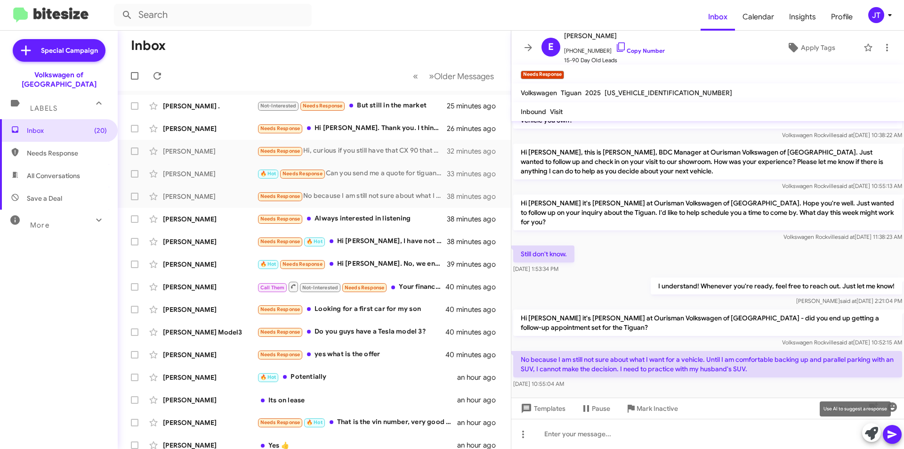
click at [875, 430] on icon at bounding box center [871, 433] width 13 height 13
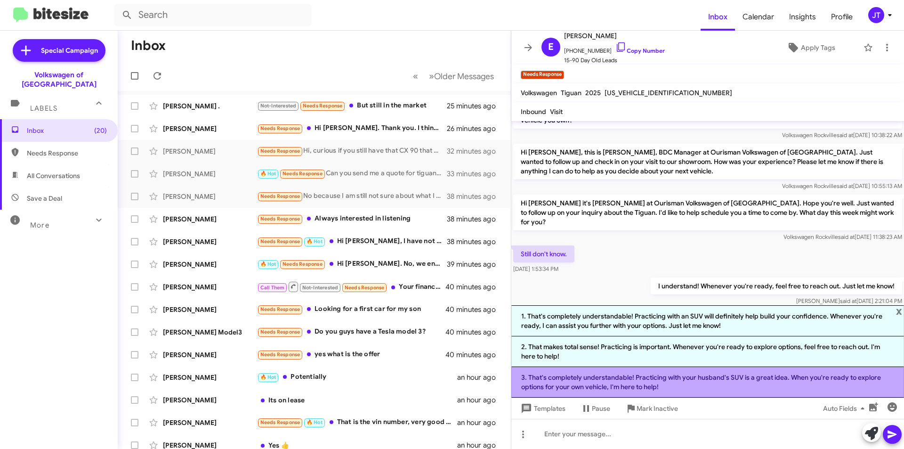
click at [678, 379] on li "3. That's completely understandable! Practicing with your husband's SUV is a gr…" at bounding box center [707, 382] width 393 height 31
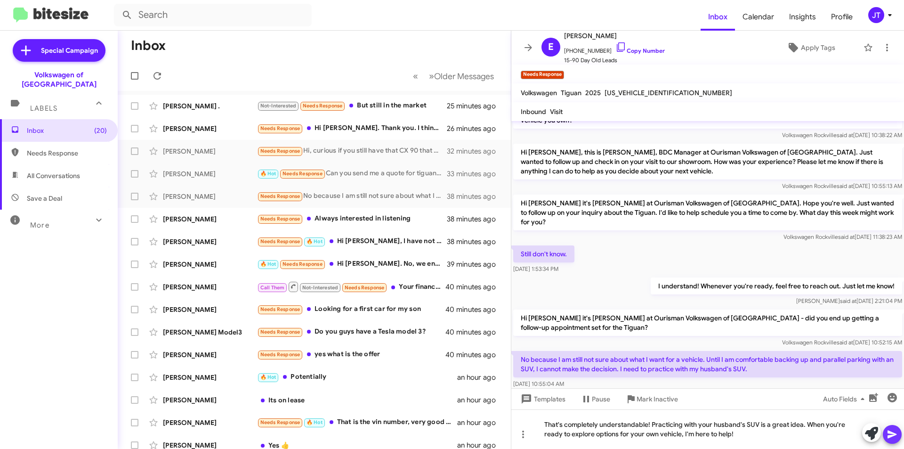
click at [891, 435] on icon at bounding box center [892, 434] width 9 height 8
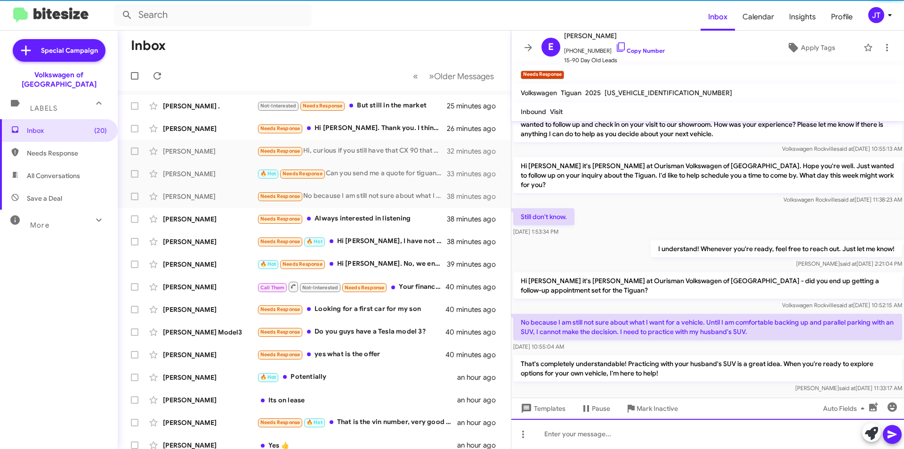
scroll to position [93, 0]
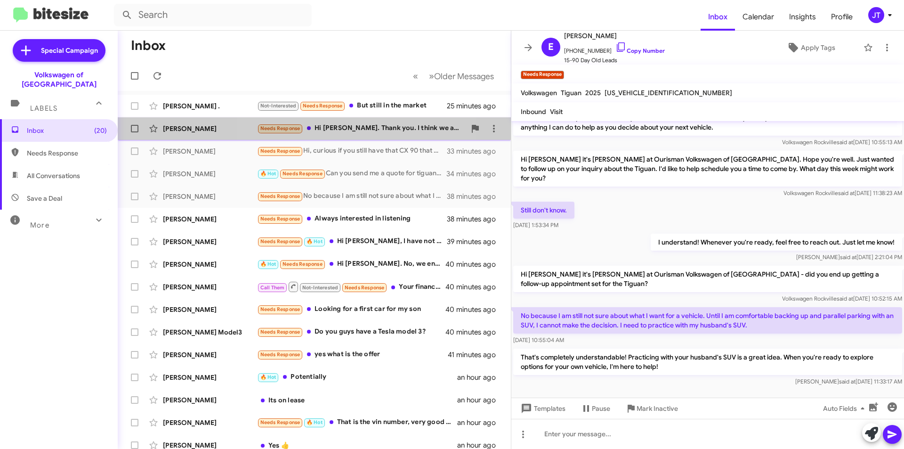
click at [354, 126] on div "Needs Response Hi Jamisha. Thank you. I think we are closing in on another car.…" at bounding box center [361, 128] width 209 height 11
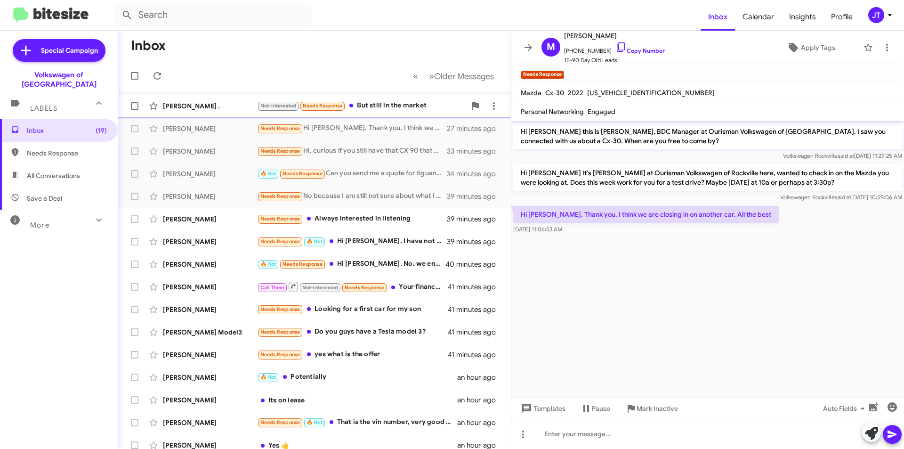
click at [412, 106] on div "Not-Interested Needs Response But still in the market" at bounding box center [361, 105] width 209 height 11
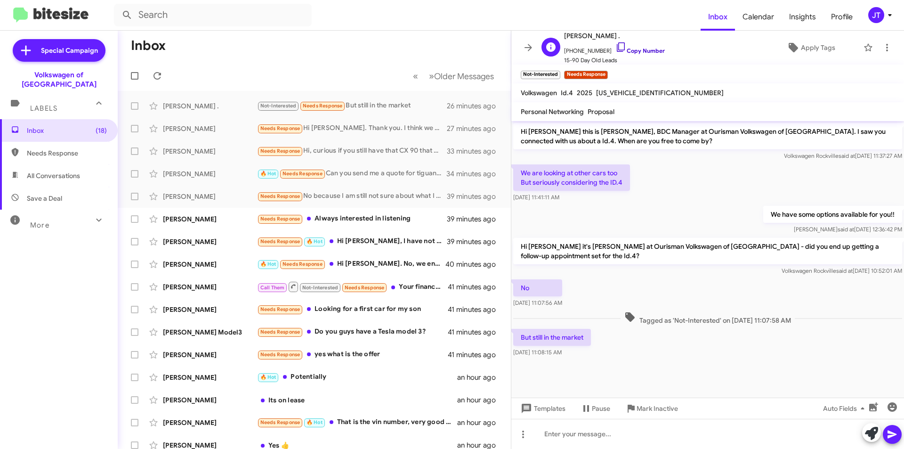
click at [640, 49] on link "Copy Number" at bounding box center [640, 50] width 49 height 7
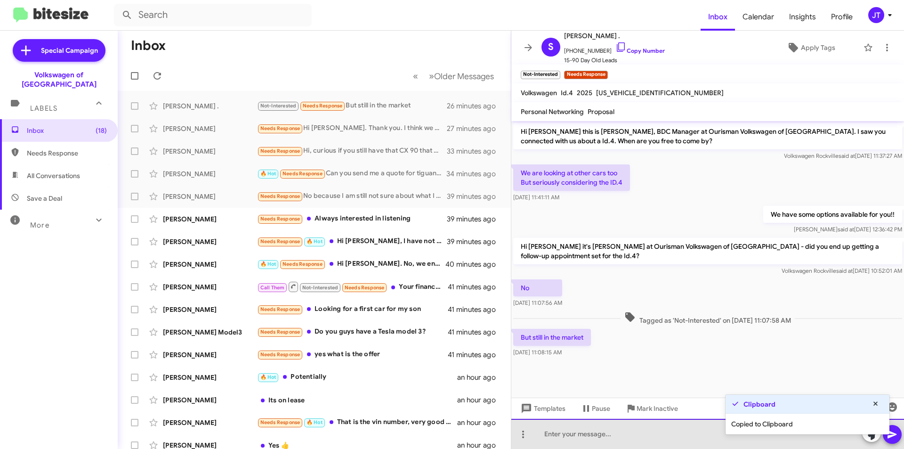
click at [587, 440] on div at bounding box center [707, 434] width 393 height 30
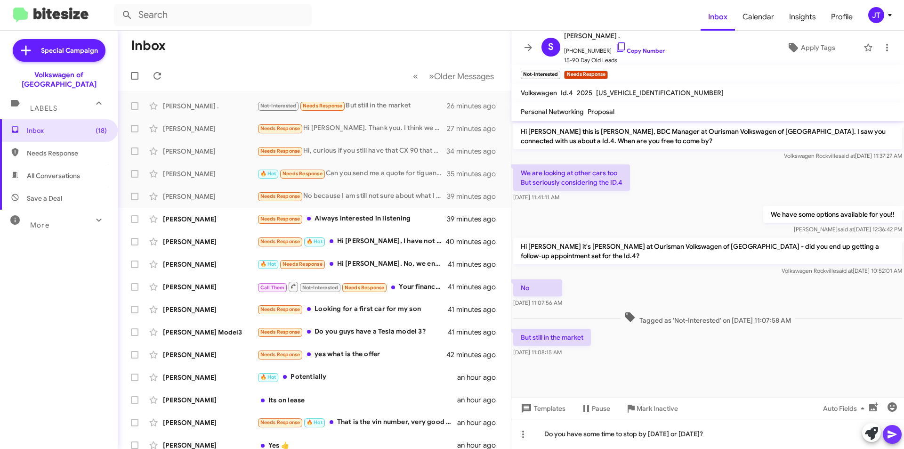
click at [891, 428] on span at bounding box center [892, 434] width 11 height 19
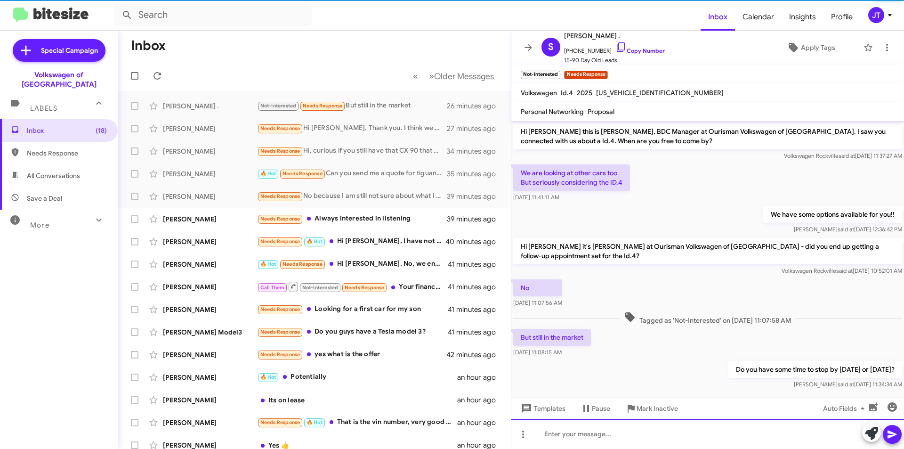
scroll to position [12, 0]
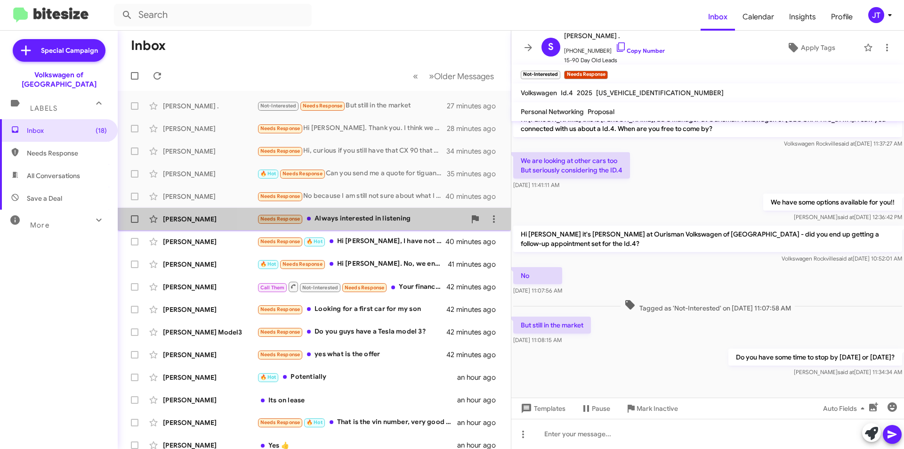
click at [380, 220] on div "Needs Response Always interested in listening" at bounding box center [361, 218] width 209 height 11
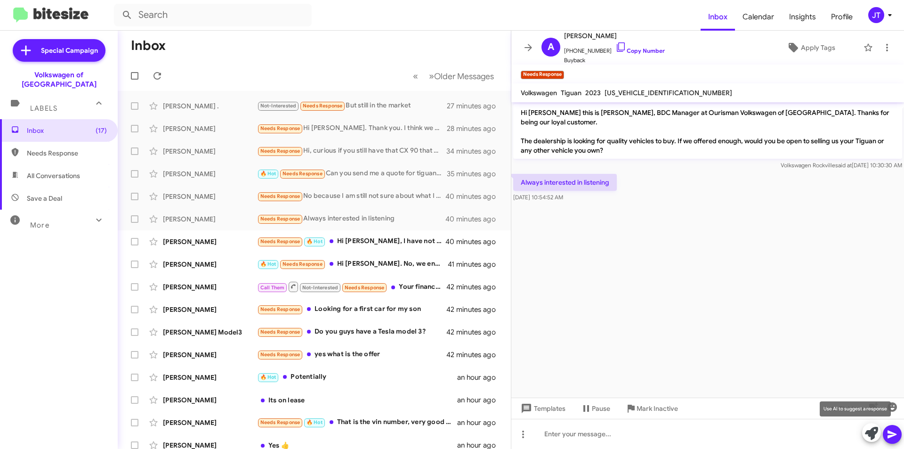
click at [868, 431] on icon at bounding box center [871, 433] width 13 height 13
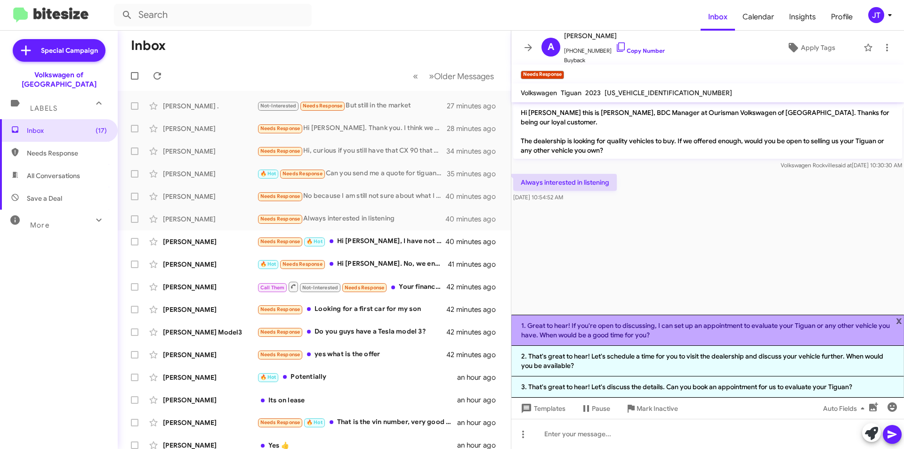
click at [707, 331] on li "1. Great to hear! If you're open to discussing, I can set up an appointment to …" at bounding box center [707, 330] width 393 height 31
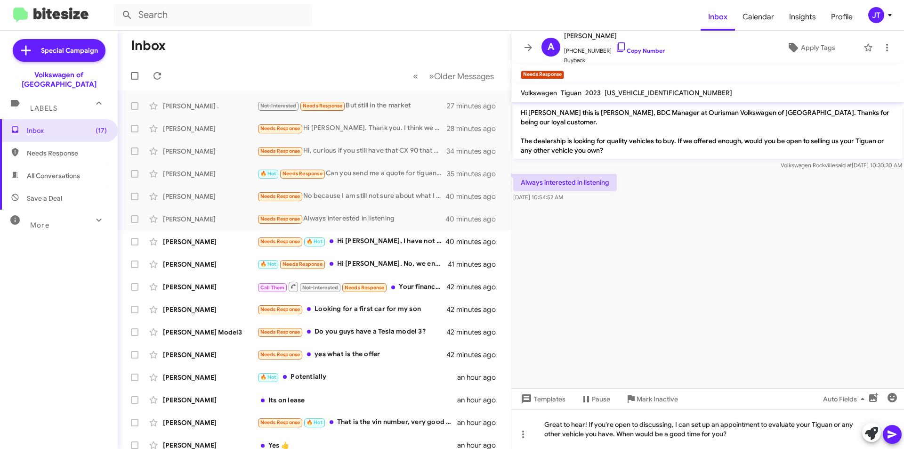
click at [890, 431] on icon at bounding box center [892, 434] width 9 height 8
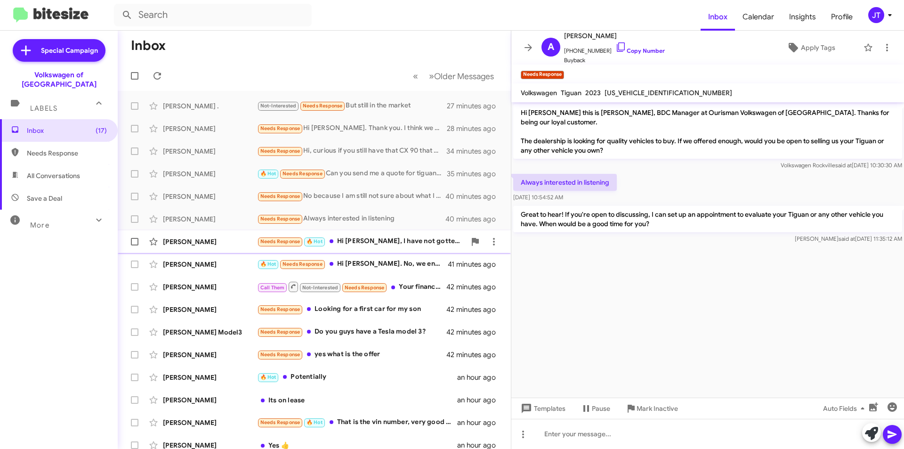
click at [389, 250] on div "Morris Flood Needs Response 🔥 Hot Hi Jamisha, I have not gotten an appointment.…" at bounding box center [314, 241] width 378 height 19
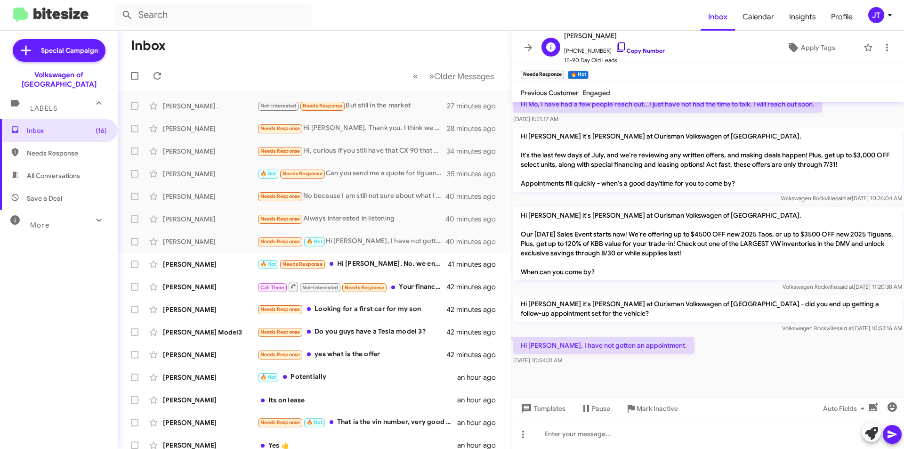
click at [636, 53] on link "Copy Number" at bounding box center [640, 50] width 49 height 7
click at [616, 438] on div at bounding box center [707, 434] width 393 height 30
click at [655, 435] on div "Do you have some time t os" at bounding box center [707, 434] width 393 height 30
click at [655, 434] on div "Do you have some time t os" at bounding box center [707, 434] width 393 height 30
click at [894, 438] on icon at bounding box center [892, 434] width 11 height 11
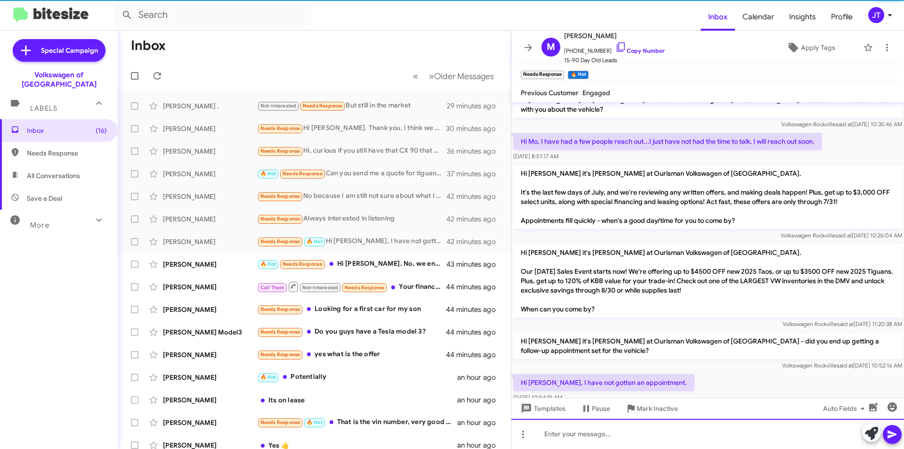
scroll to position [440, 0]
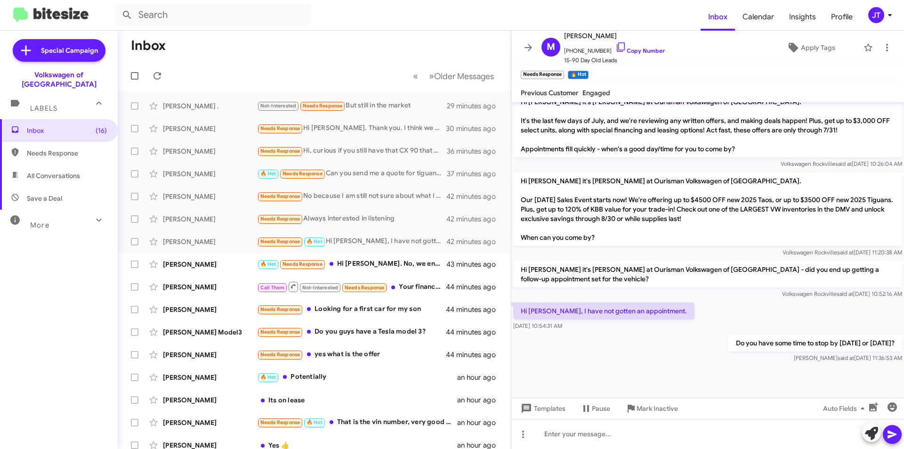
click at [888, 14] on icon at bounding box center [889, 14] width 11 height 11
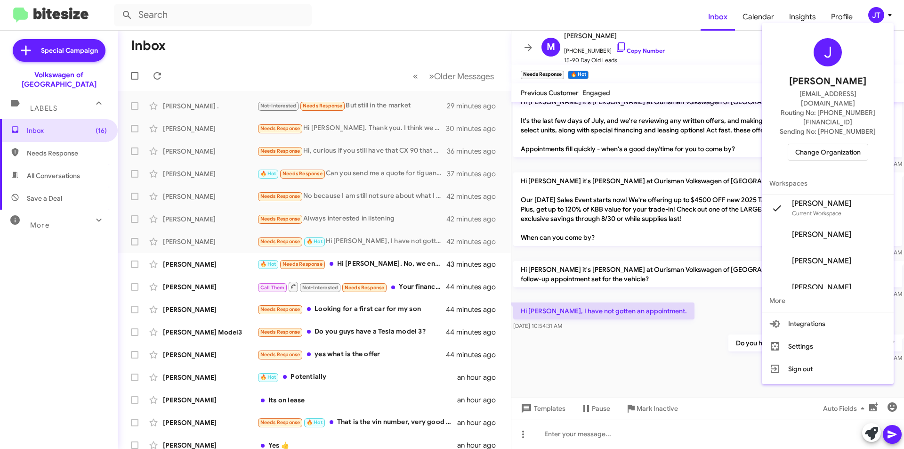
click at [832, 144] on span "Change Organization" at bounding box center [827, 152] width 65 height 16
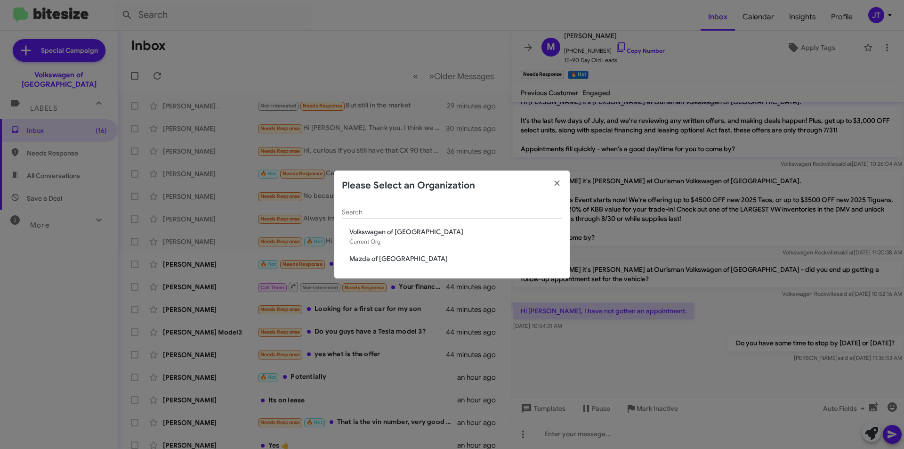
click at [388, 264] on div "Search Volkswagen of Rockville Current Org Mazda of Rockville" at bounding box center [451, 240] width 235 height 78
click at [391, 260] on span "Mazda of [GEOGRAPHIC_DATA]" at bounding box center [455, 258] width 213 height 9
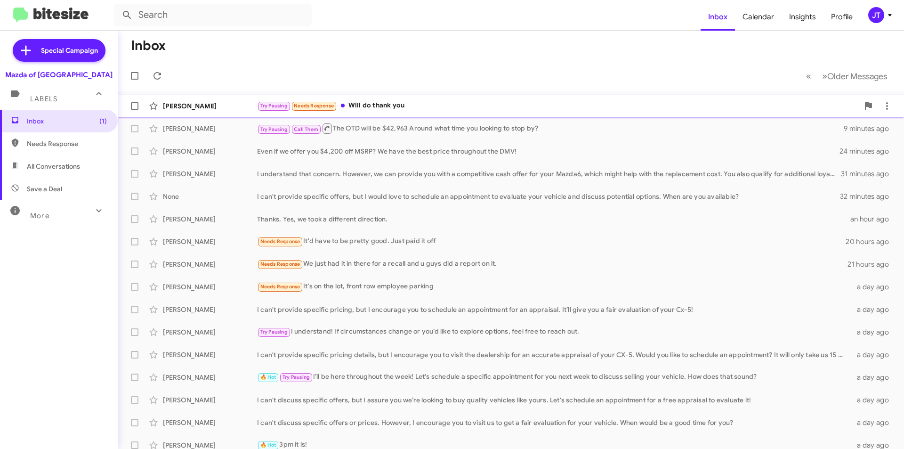
click at [534, 111] on div "Try Pausing Needs Response Will do thank you" at bounding box center [558, 105] width 602 height 11
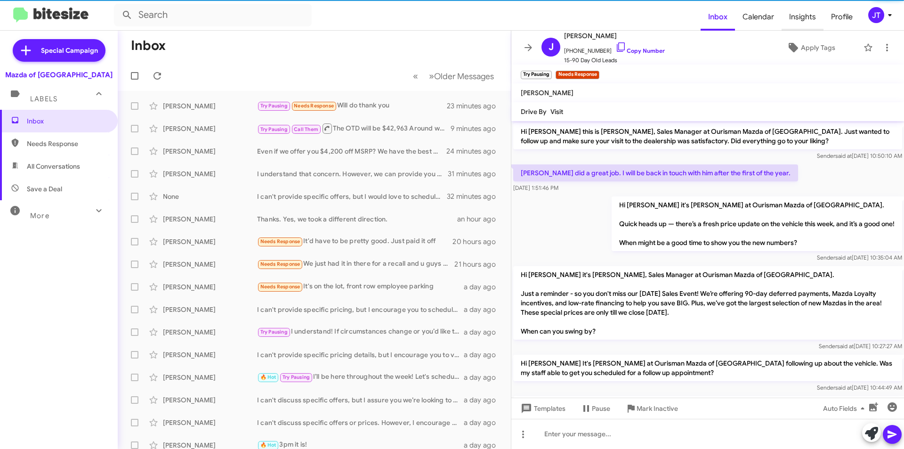
scroll to position [446, 0]
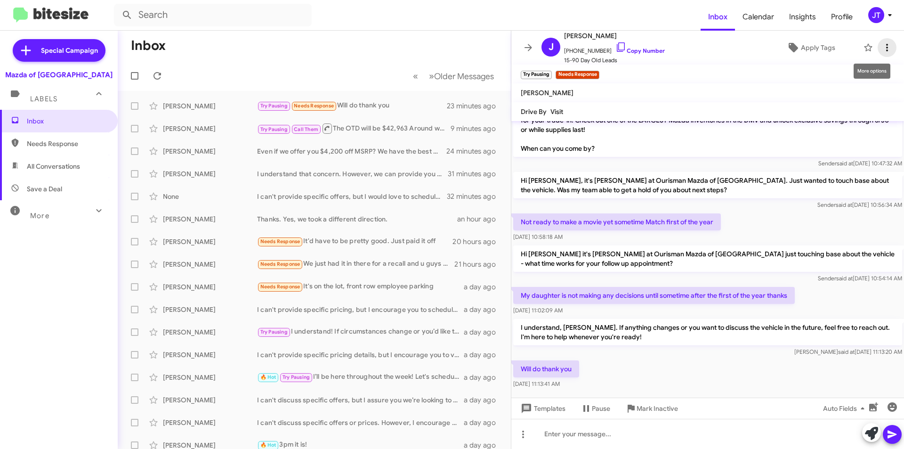
click at [884, 49] on icon at bounding box center [887, 47] width 11 height 11
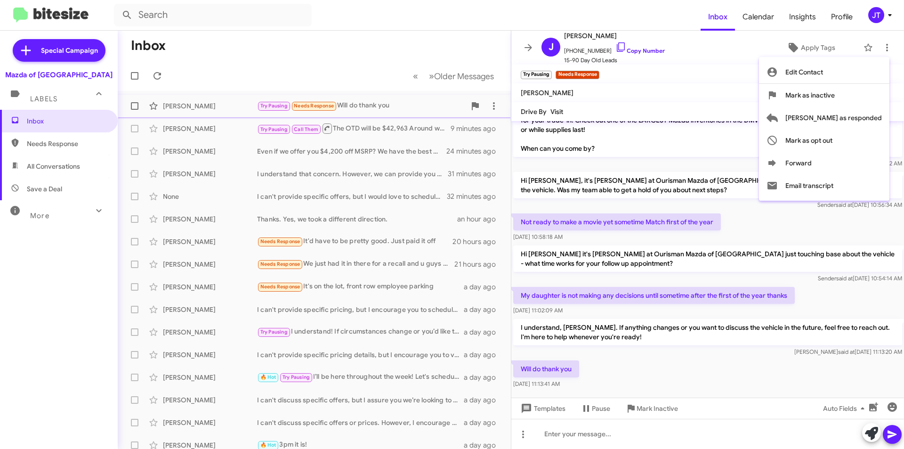
click at [835, 97] on span "Mark as inactive" at bounding box center [810, 95] width 49 height 23
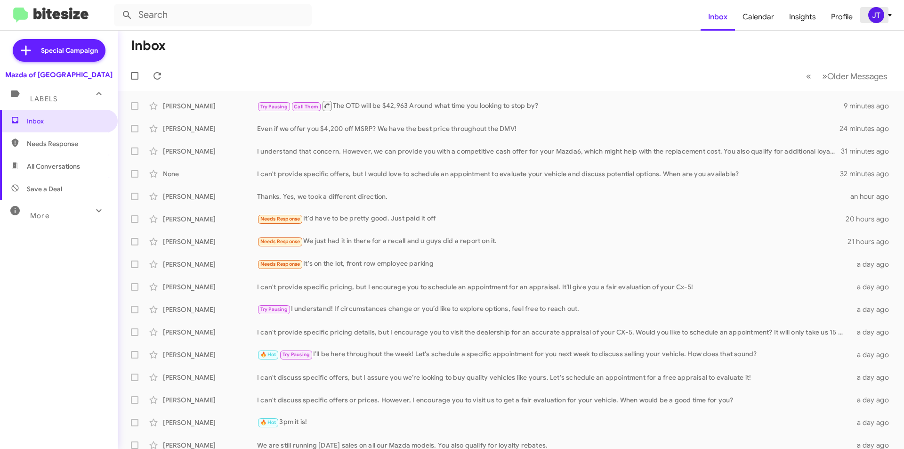
click at [887, 21] on span "JT" at bounding box center [882, 15] width 28 height 16
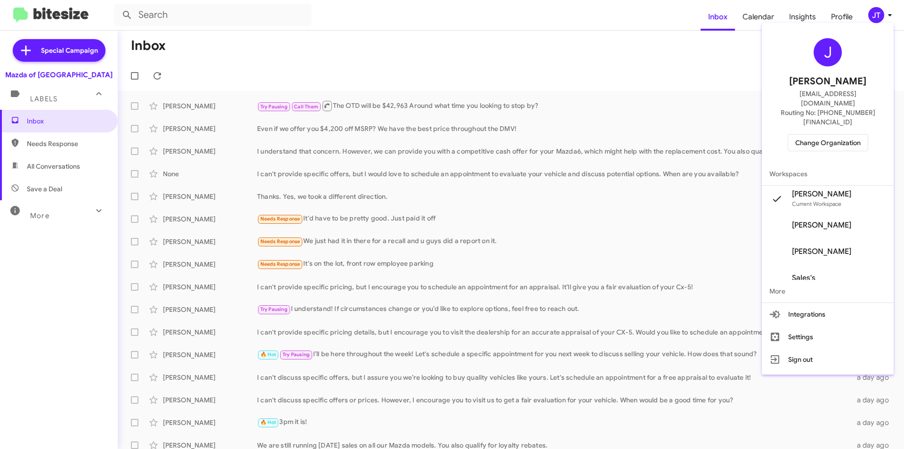
click at [841, 135] on span "Change Organization" at bounding box center [827, 143] width 65 height 16
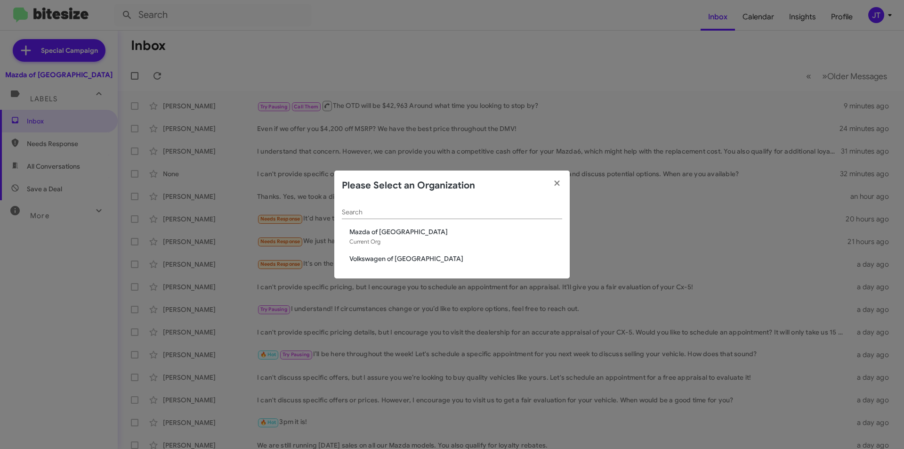
click at [419, 265] on div "Search Mazda of Rockville Current Org Volkswagen of Rockville" at bounding box center [451, 240] width 235 height 78
click at [419, 256] on span "Volkswagen of [GEOGRAPHIC_DATA]" at bounding box center [455, 258] width 213 height 9
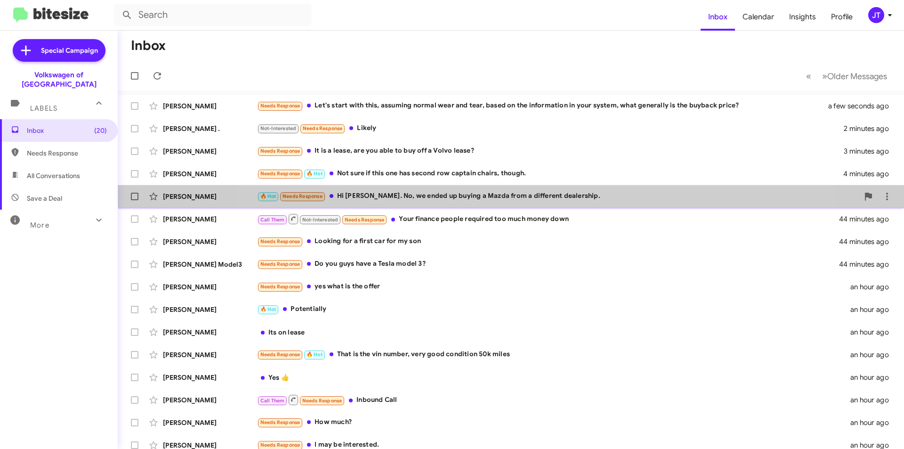
click at [519, 195] on div "🔥 Hot Needs Response Hi [PERSON_NAME]. No, we ended up buying a Mazda from a di…" at bounding box center [558, 196] width 602 height 11
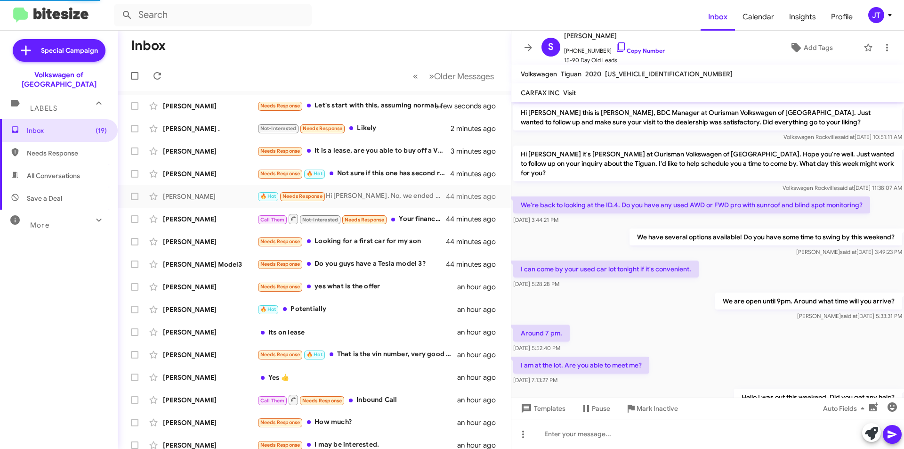
scroll to position [111, 0]
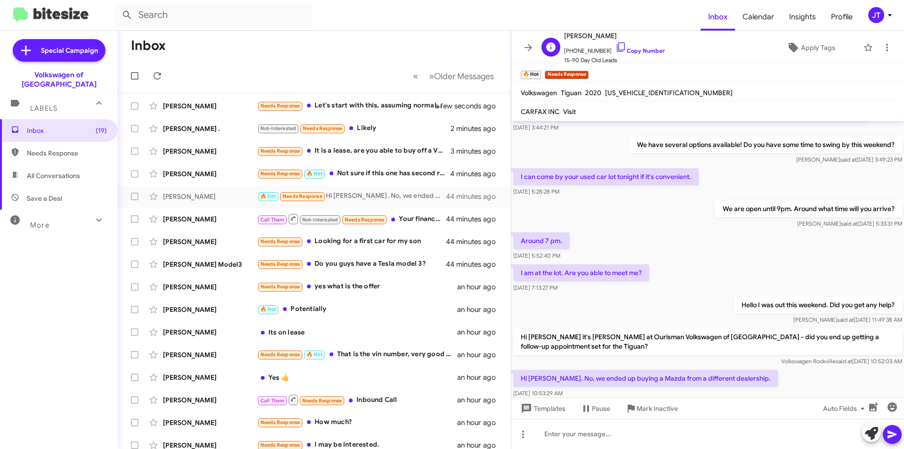
click at [636, 47] on span "[PHONE_NUMBER] Copy Number" at bounding box center [614, 48] width 101 height 14
click at [633, 49] on link "Copy Number" at bounding box center [640, 50] width 49 height 7
click at [866, 434] on icon at bounding box center [871, 433] width 13 height 13
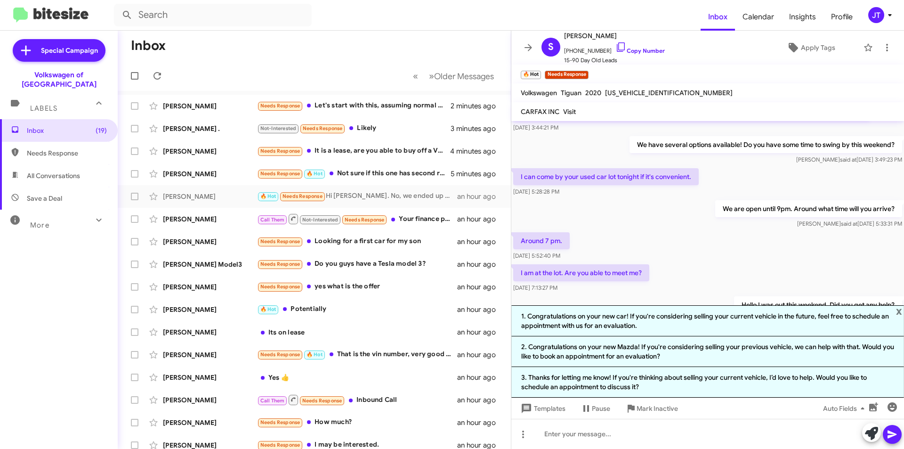
click at [697, 263] on div "I am at the lot. Are you able to meet me? [DATE] 7:13:27 PM" at bounding box center [707, 278] width 393 height 32
click at [900, 310] on span "x" at bounding box center [899, 310] width 6 height 11
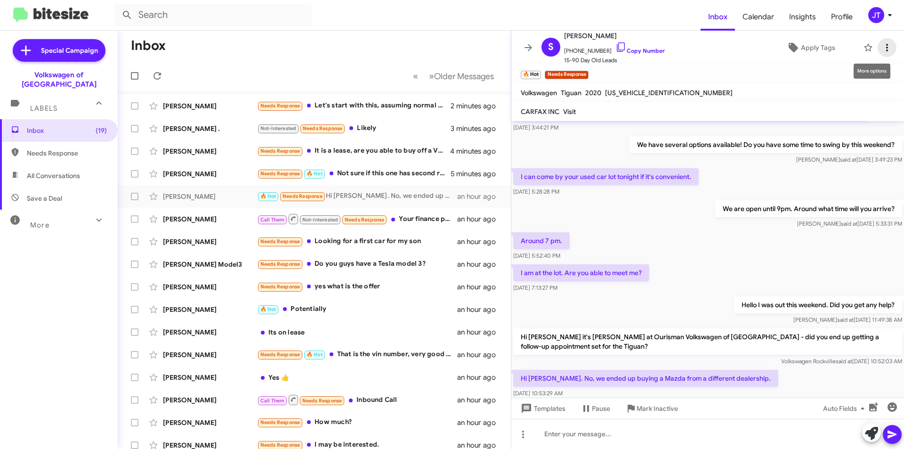
click at [881, 54] on button at bounding box center [887, 47] width 19 height 19
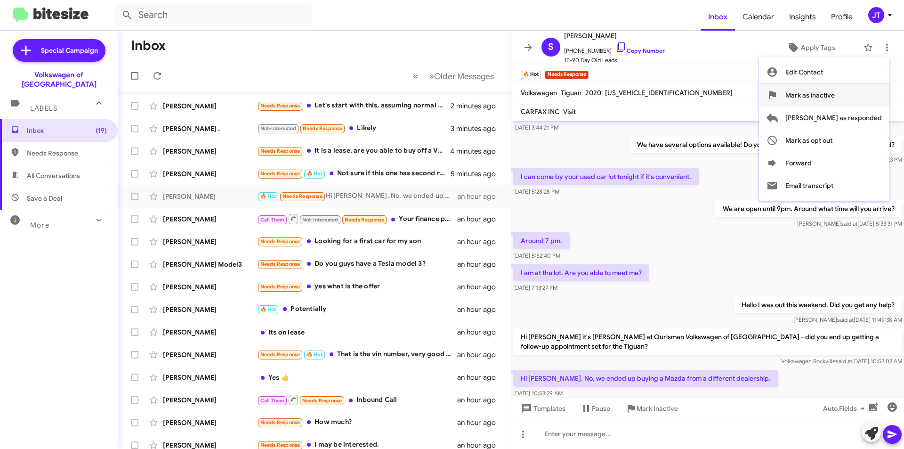
click at [835, 97] on span "Mark as inactive" at bounding box center [810, 95] width 49 height 23
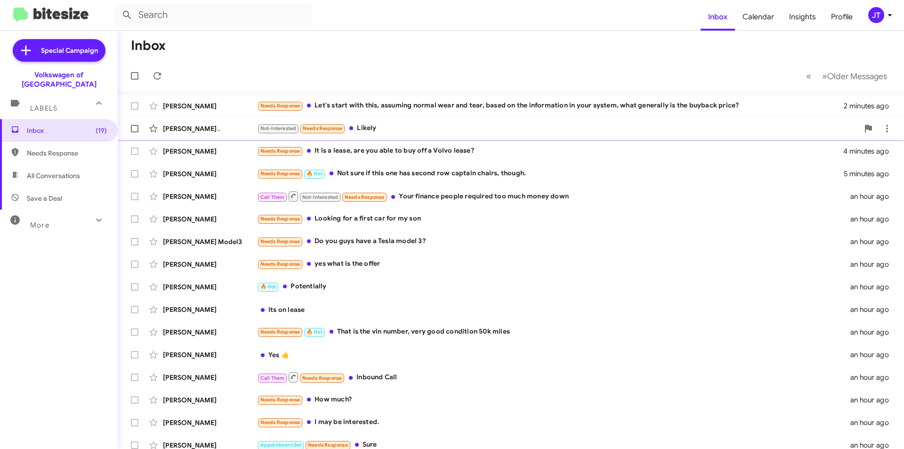
click at [453, 127] on div "Not-Interested Needs Response Likely" at bounding box center [558, 128] width 602 height 11
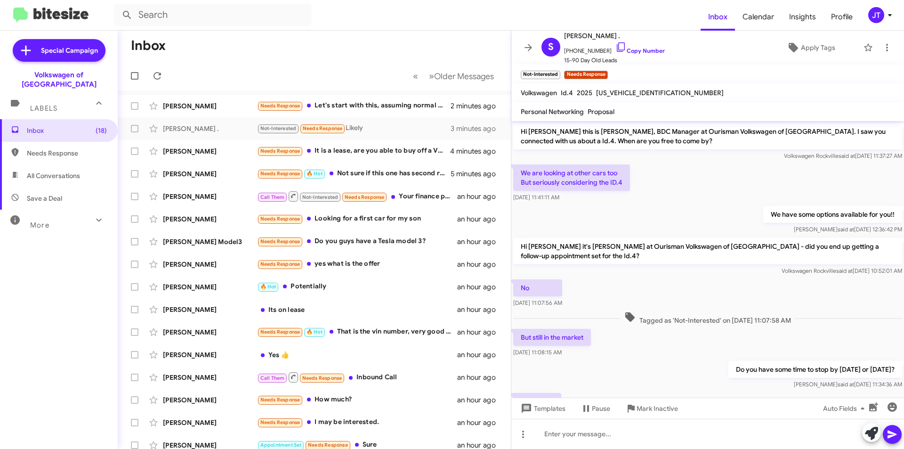
scroll to position [47, 0]
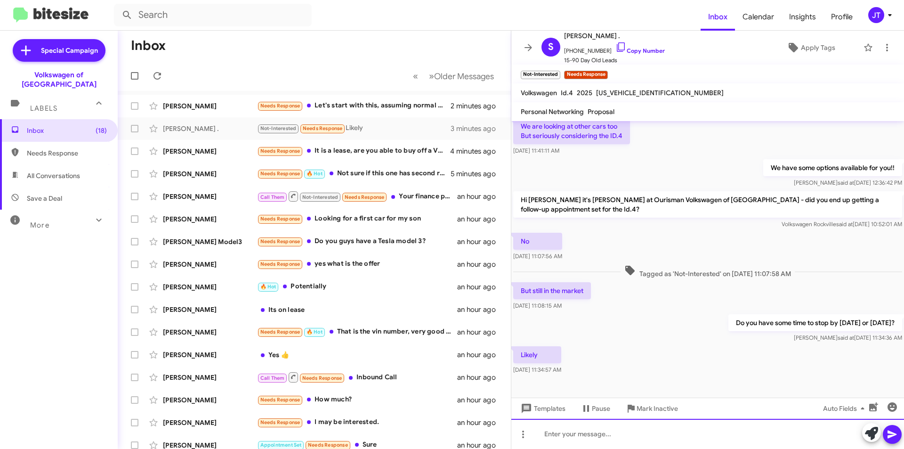
click at [589, 437] on div at bounding box center [707, 434] width 393 height 30
click at [896, 436] on icon at bounding box center [892, 434] width 11 height 11
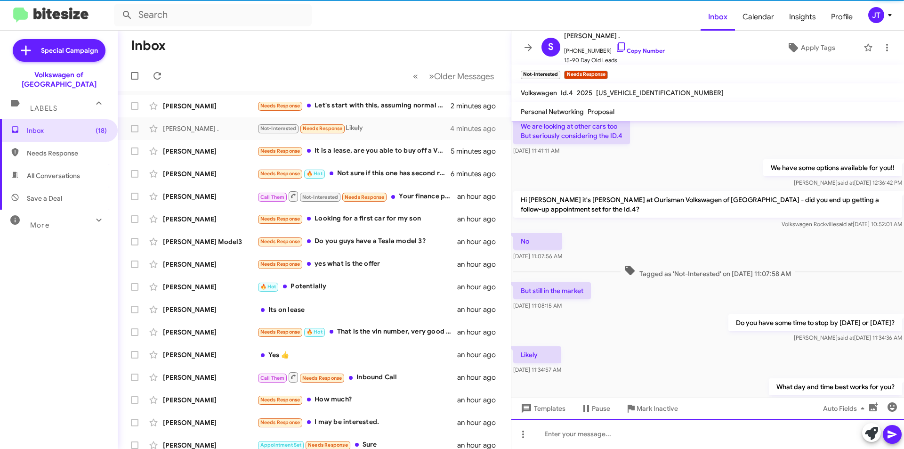
scroll to position [81, 0]
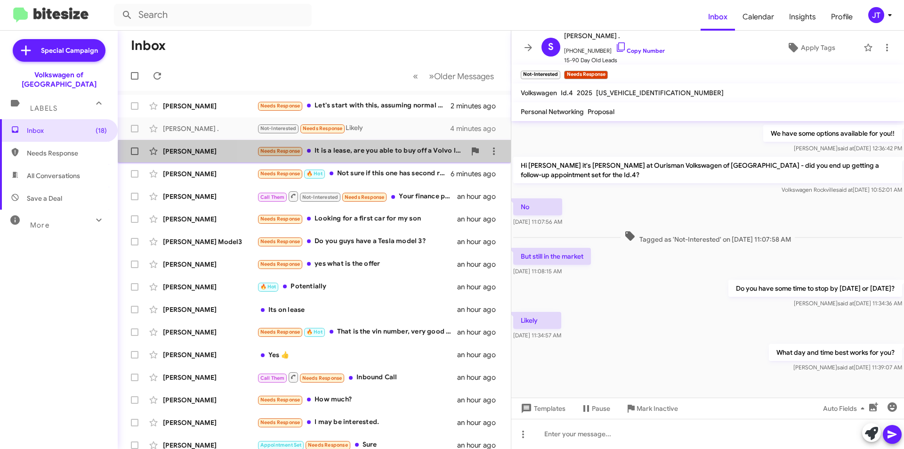
click at [383, 158] on div "[PERSON_NAME] Needs Response It is a lease, are you able to buy off a Volvo lea…" at bounding box center [314, 151] width 378 height 19
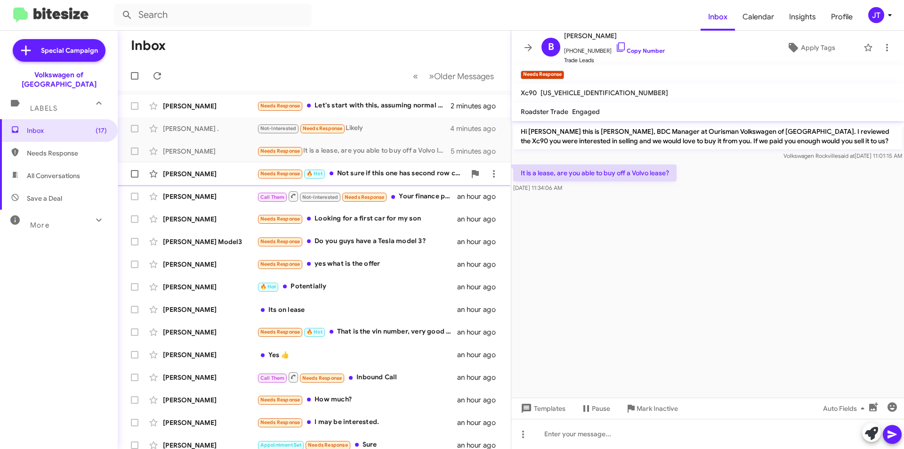
click at [402, 175] on div "Needs Response 🔥 Hot Not sure if this one has second row captain chairs, though." at bounding box center [361, 173] width 209 height 11
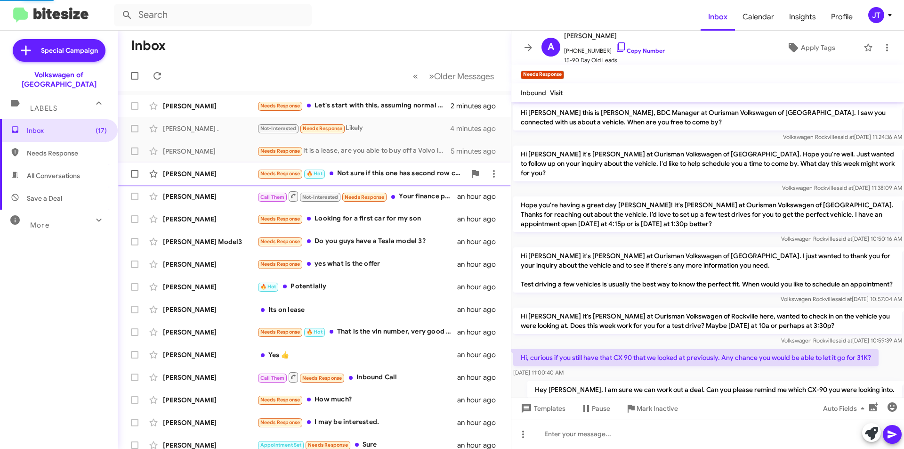
scroll to position [143, 0]
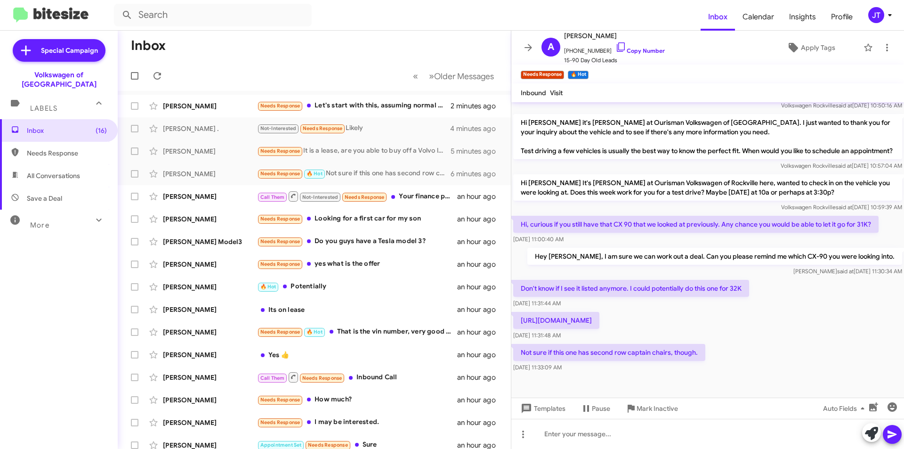
drag, startPoint x: 656, startPoint y: 321, endPoint x: 515, endPoint y: 313, distance: 141.5
click at [515, 313] on p "[URL][DOMAIN_NAME]" at bounding box center [556, 320] width 86 height 17
copy p "[URL][DOMAIN_NAME]"
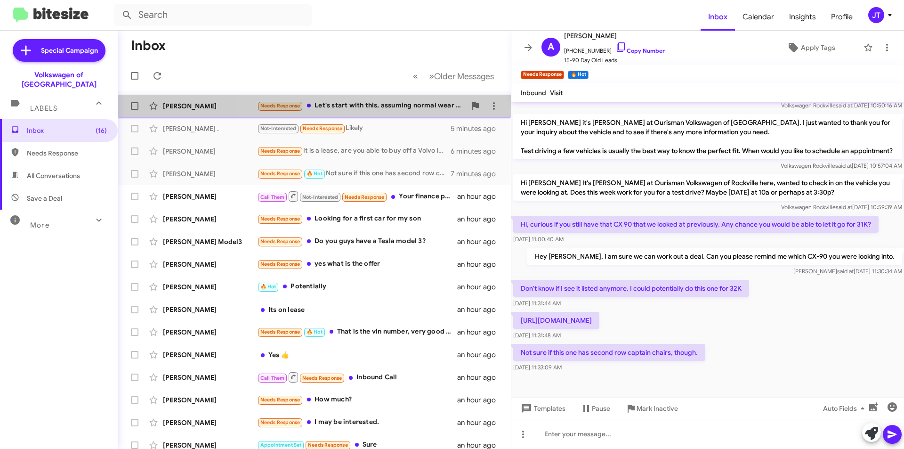
click at [374, 106] on div "Needs Response Let's start with this, assuming normal wear and tear, based on t…" at bounding box center [361, 105] width 209 height 11
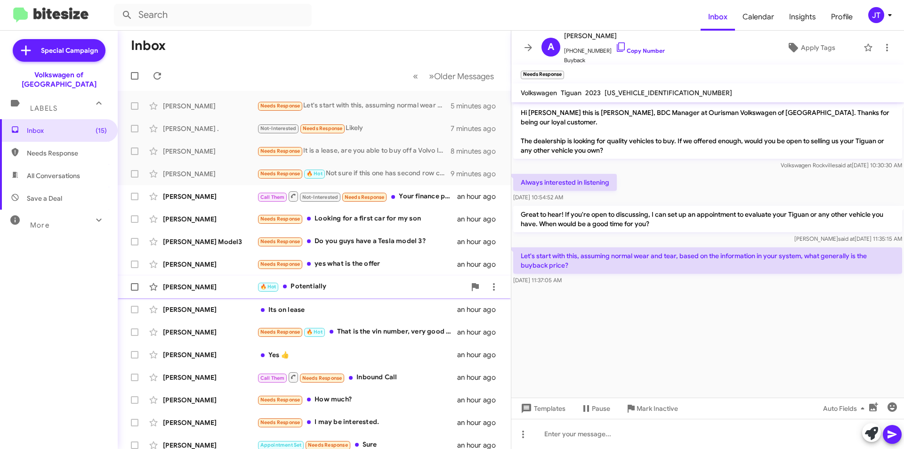
click at [219, 284] on div "[PERSON_NAME]" at bounding box center [210, 286] width 94 height 9
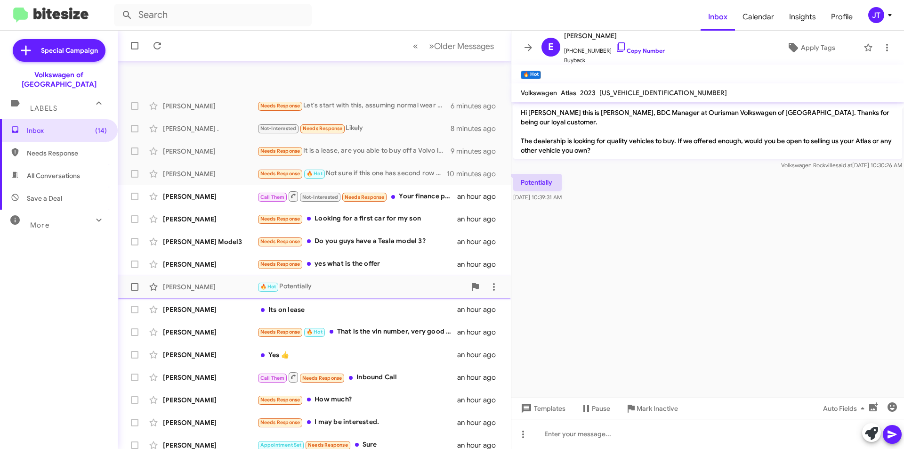
scroll to position [75, 0]
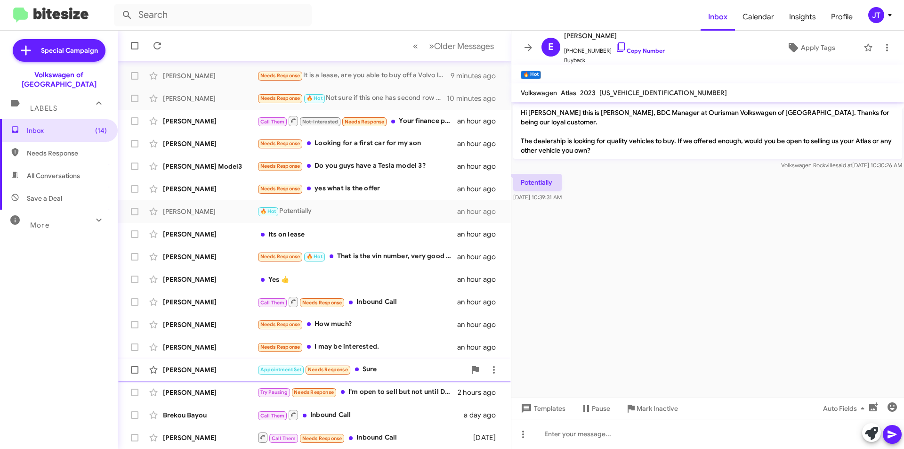
click at [221, 368] on div "[PERSON_NAME]" at bounding box center [210, 369] width 94 height 9
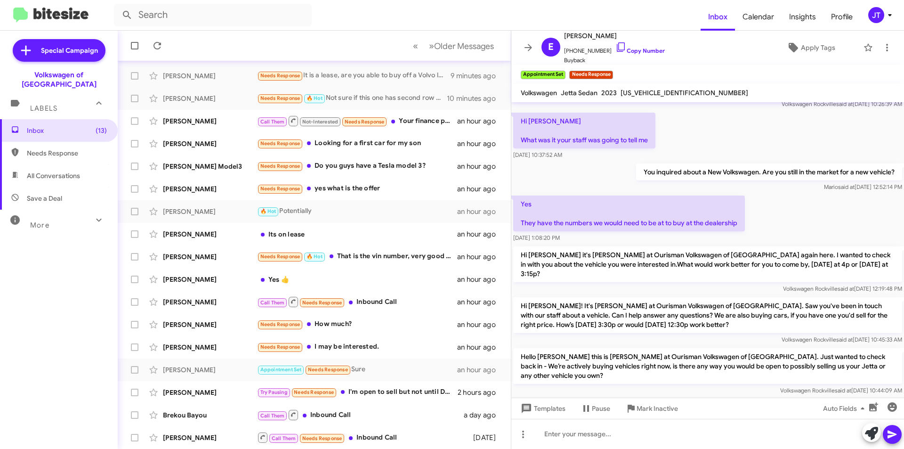
scroll to position [680, 0]
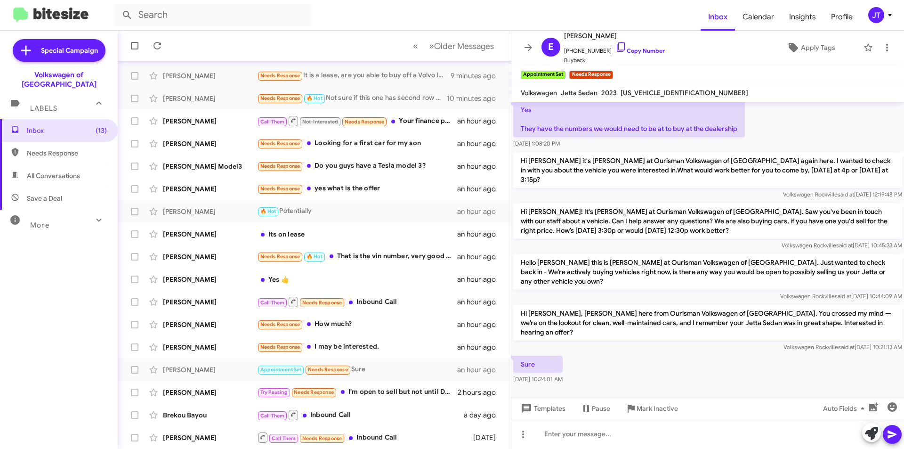
click at [890, 12] on icon at bounding box center [889, 14] width 11 height 11
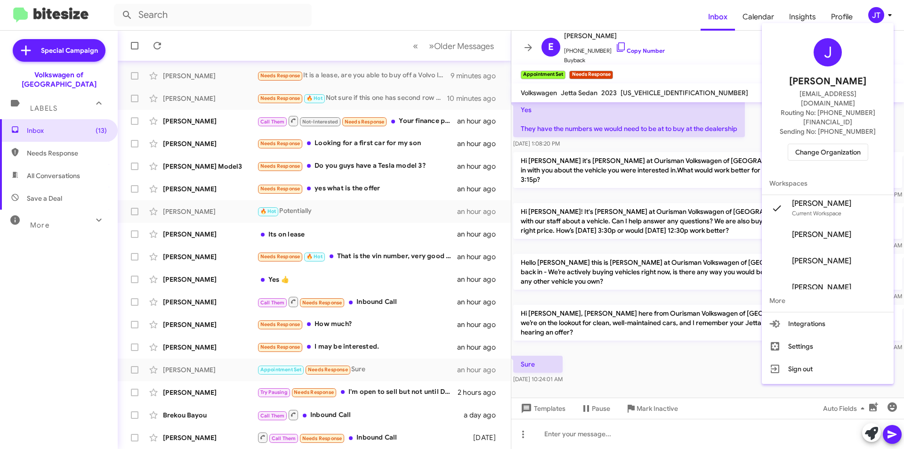
click at [826, 144] on span "Change Organization" at bounding box center [827, 152] width 65 height 16
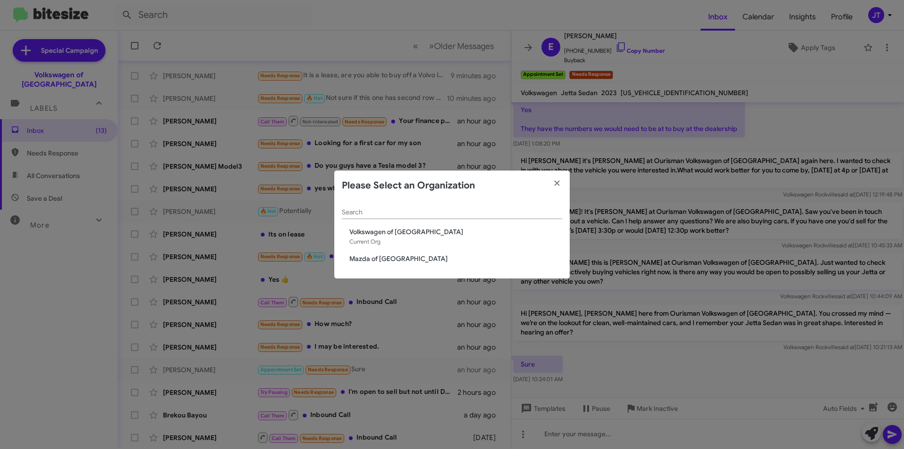
click at [403, 259] on span "Mazda of [GEOGRAPHIC_DATA]" at bounding box center [455, 258] width 213 height 9
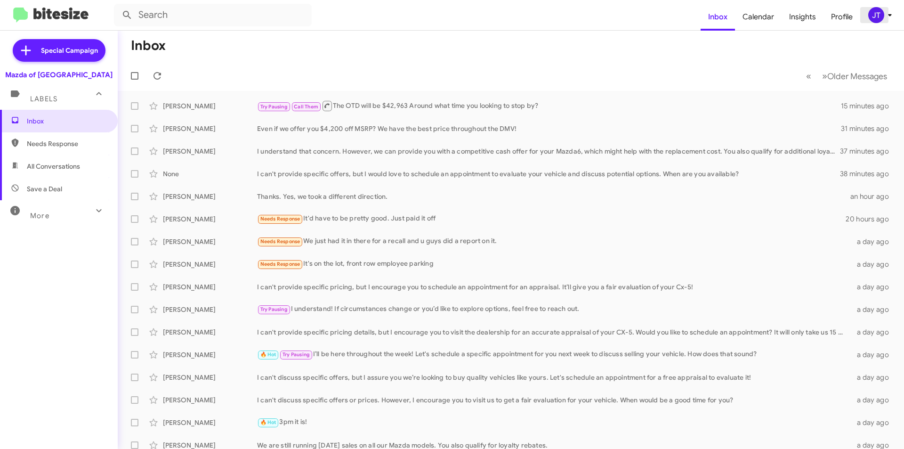
click at [891, 21] on span "JT" at bounding box center [882, 15] width 28 height 16
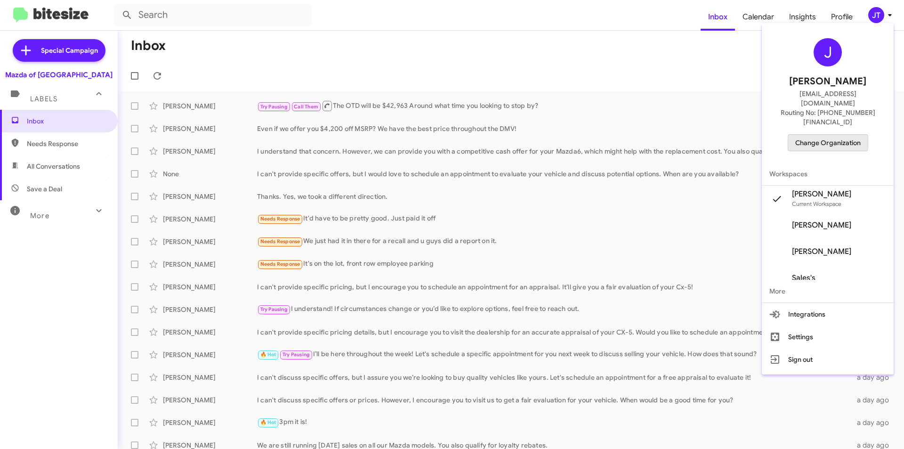
click at [821, 135] on span "Change Organization" at bounding box center [827, 143] width 65 height 16
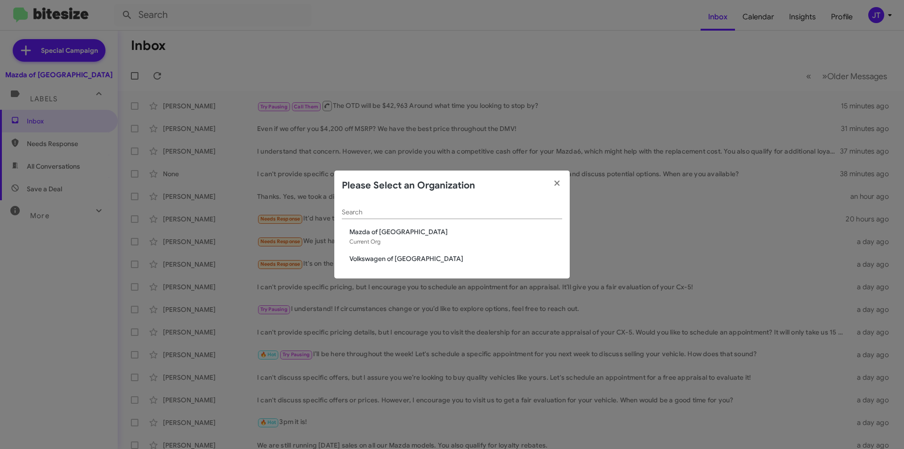
click at [375, 258] on span "Volkswagen of [GEOGRAPHIC_DATA]" at bounding box center [455, 258] width 213 height 9
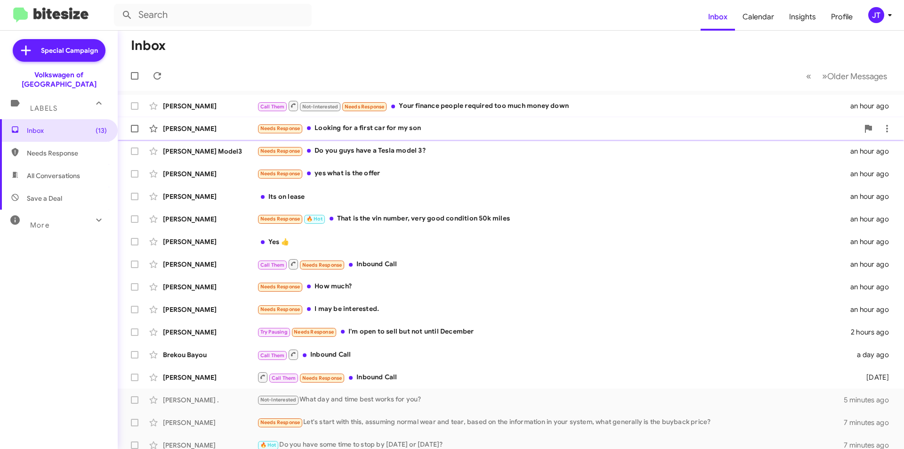
click at [404, 127] on div "Needs Response Looking for a first car for my son" at bounding box center [558, 128] width 602 height 11
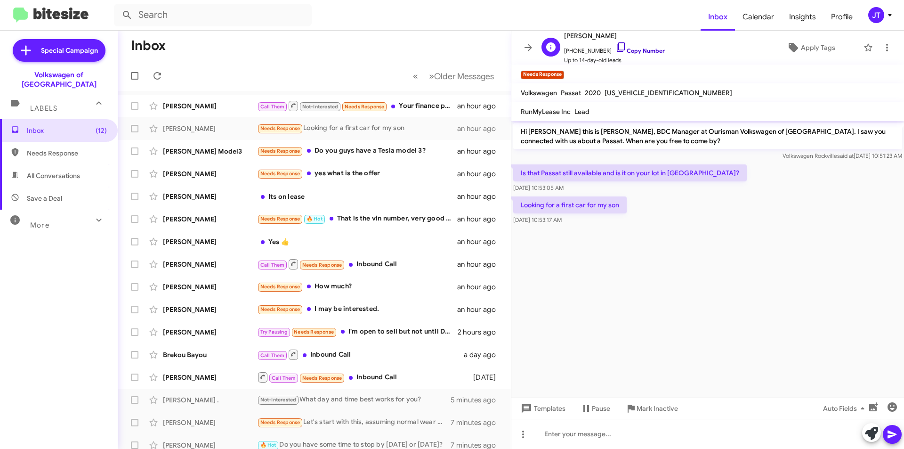
click at [632, 48] on link "Copy Number" at bounding box center [640, 50] width 49 height 7
click at [623, 438] on div at bounding box center [707, 434] width 393 height 30
click at [611, 432] on div "Yes it is Joe!" at bounding box center [707, 434] width 393 height 30
click at [895, 429] on icon at bounding box center [892, 434] width 11 height 11
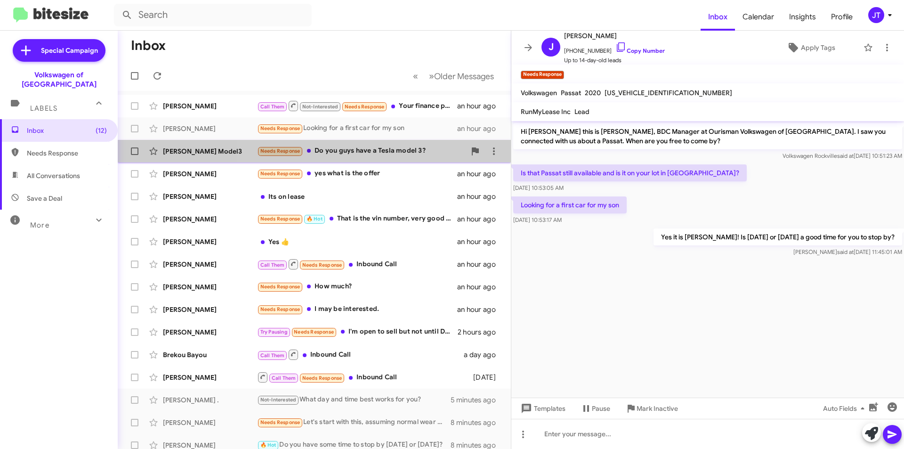
click at [373, 152] on div "Needs Response Do you guys have a Tesla model 3?" at bounding box center [361, 151] width 209 height 11
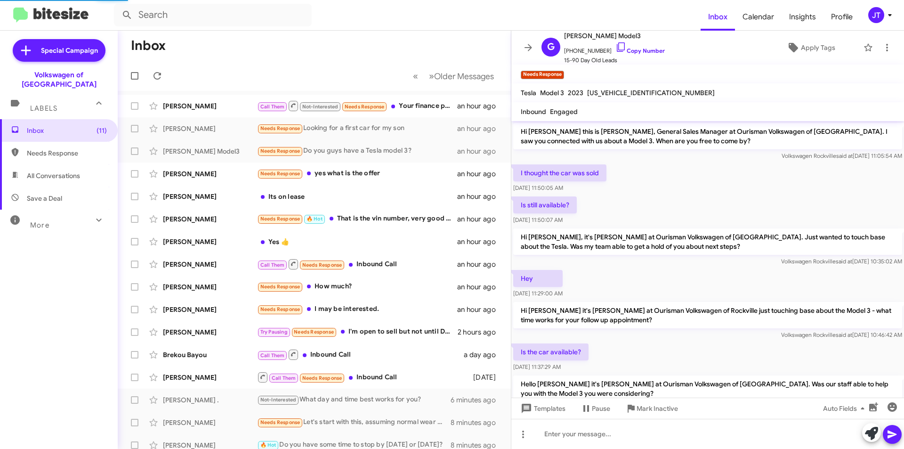
scroll to position [168, 0]
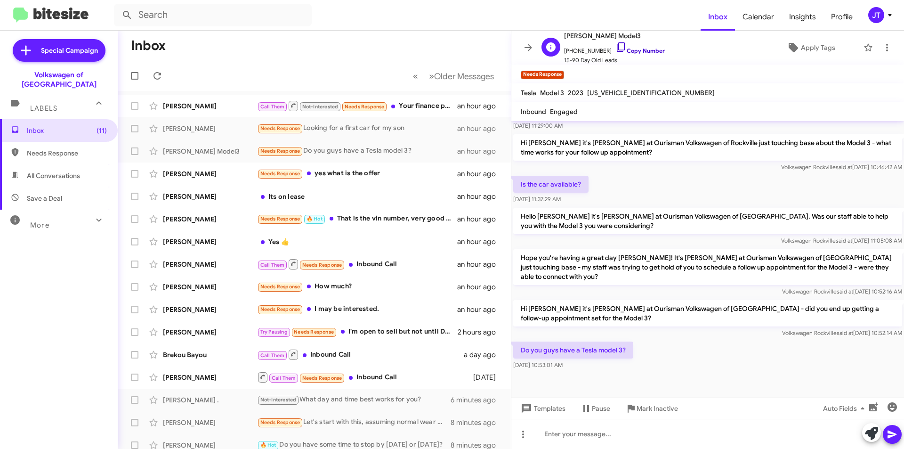
click at [628, 52] on link "Copy Number" at bounding box center [640, 50] width 49 height 7
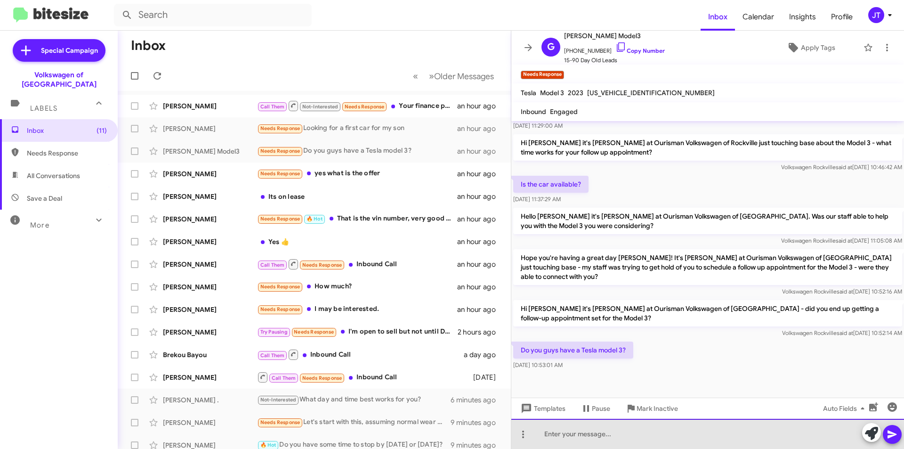
click at [584, 433] on div at bounding box center [707, 434] width 393 height 30
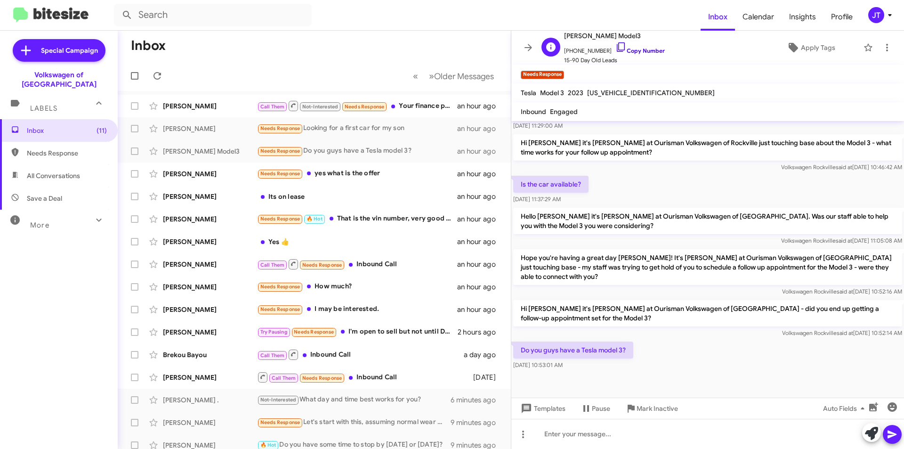
click at [640, 50] on link "Copy Number" at bounding box center [640, 50] width 49 height 7
click at [605, 434] on div at bounding box center [707, 434] width 393 height 30
click at [590, 436] on div at bounding box center [707, 434] width 393 height 30
click at [595, 428] on div at bounding box center [707, 434] width 393 height 30
click at [894, 428] on span at bounding box center [892, 434] width 11 height 19
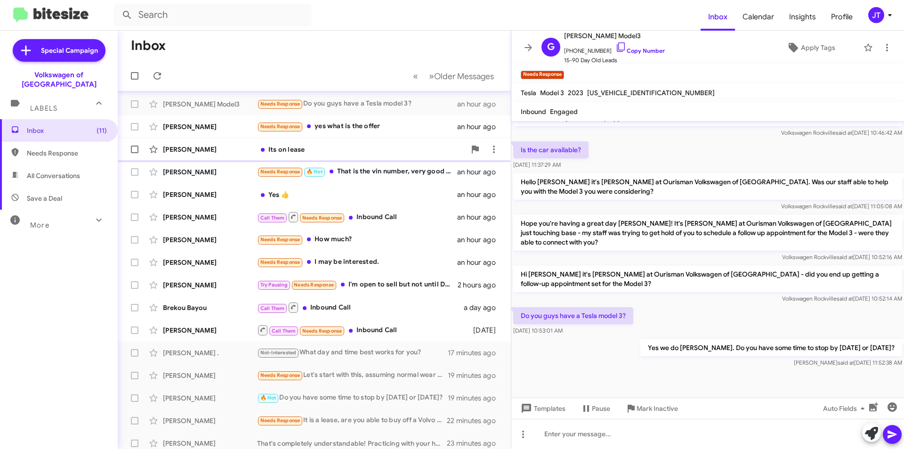
scroll to position [0, 0]
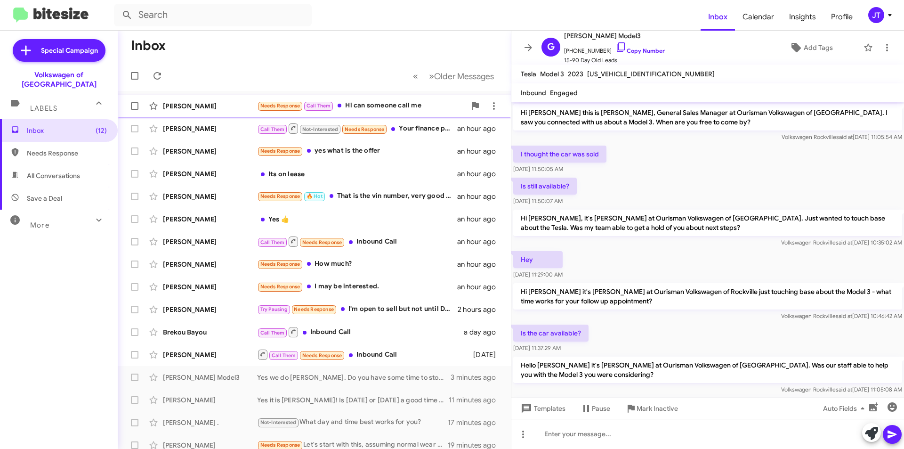
scroll to position [146, 0]
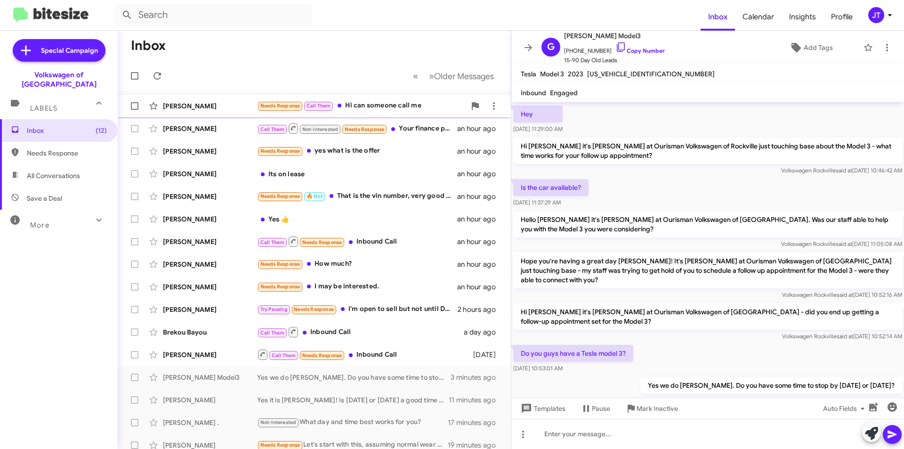
click at [403, 109] on div "Needs Response Call Them Hi can someone call me" at bounding box center [361, 105] width 209 height 11
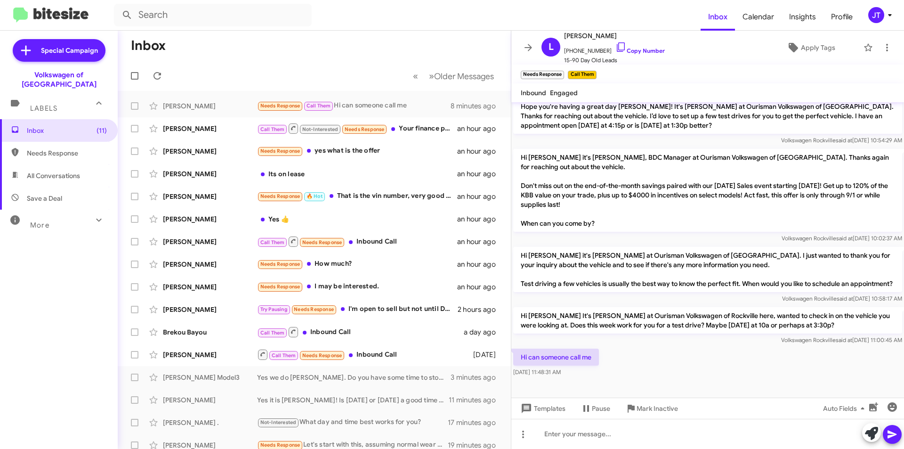
scroll to position [215, 0]
click at [635, 44] on span "[PHONE_NUMBER] Copy Number" at bounding box center [614, 48] width 101 height 14
click at [643, 55] on span "[PHONE_NUMBER] Copy Number" at bounding box center [614, 48] width 101 height 14
click at [644, 47] on link "Copy Number" at bounding box center [640, 50] width 49 height 7
click at [381, 109] on div "Try Pausing Needs Response I'll check. Out in [GEOGRAPHIC_DATA] on a job site. …" at bounding box center [361, 105] width 209 height 11
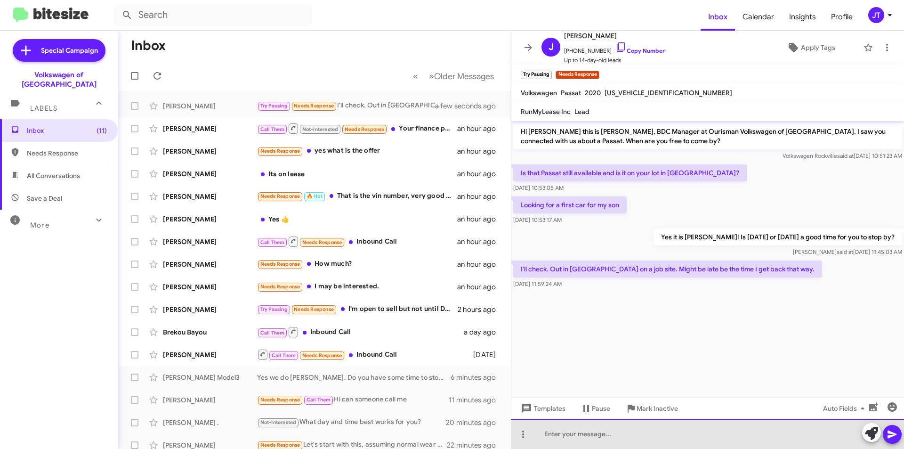
click at [599, 442] on div at bounding box center [707, 434] width 393 height 30
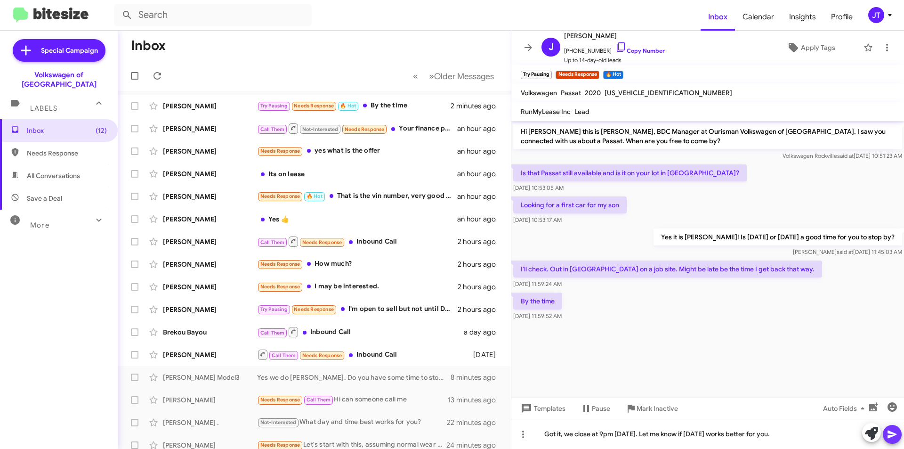
click at [892, 434] on icon at bounding box center [892, 434] width 11 height 11
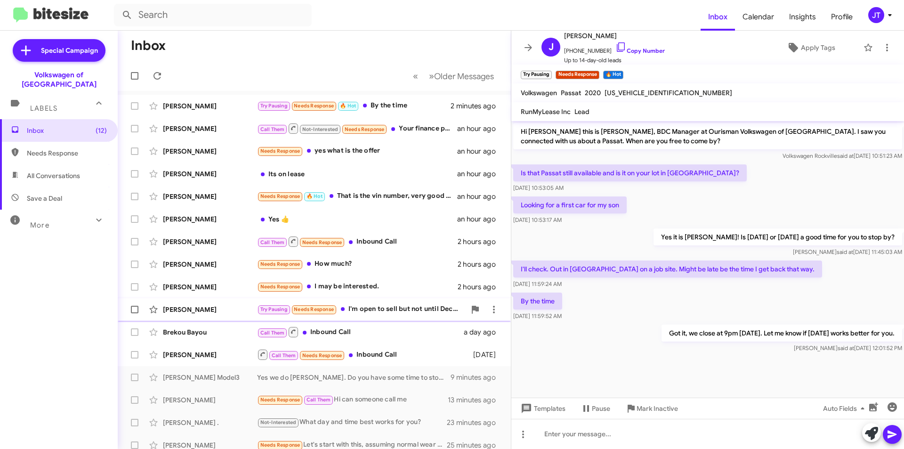
click at [399, 310] on div "Try Pausing Needs Response I'm open to sell but not until December" at bounding box center [361, 309] width 209 height 11
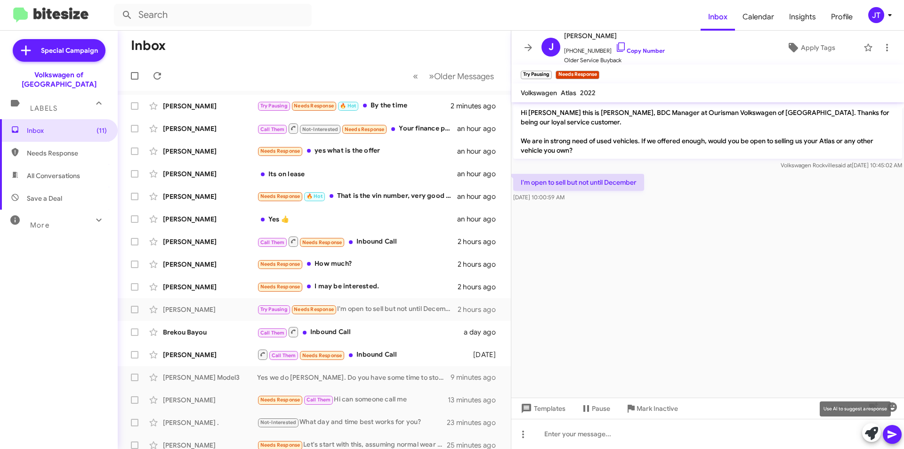
click at [875, 429] on icon at bounding box center [871, 433] width 13 height 13
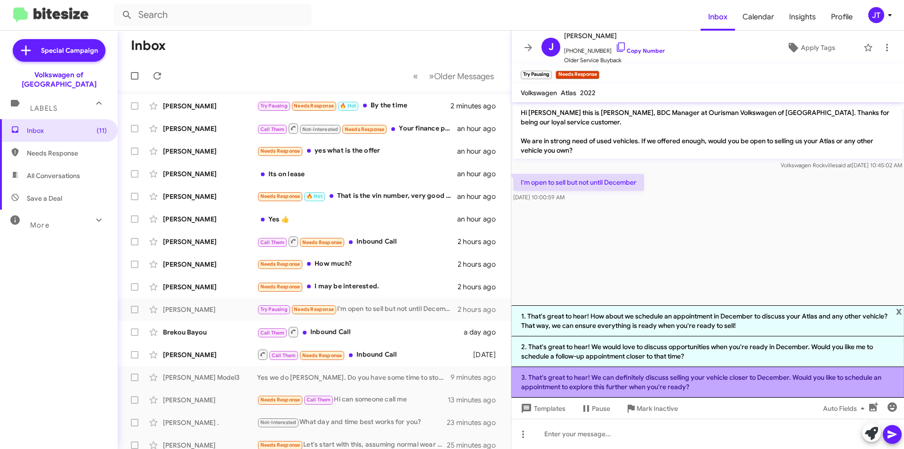
click at [705, 386] on li "3. That's great to hear! We can definitely discuss selling your vehicle closer …" at bounding box center [707, 382] width 393 height 31
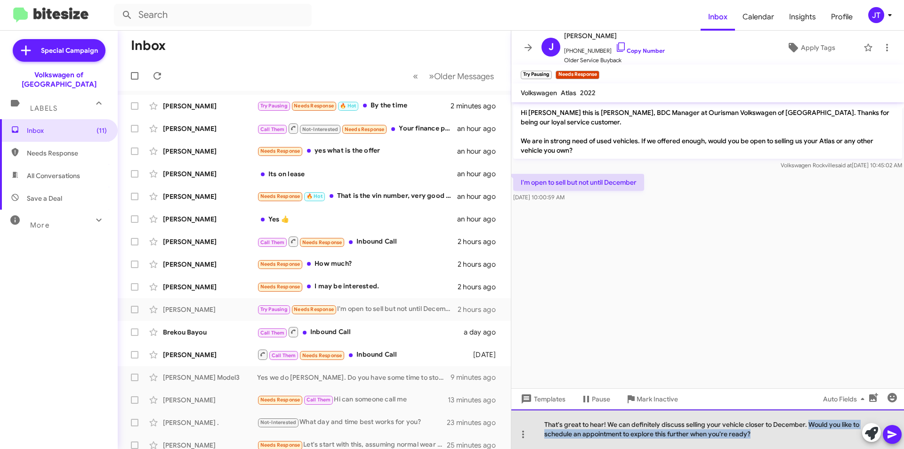
drag, startPoint x: 757, startPoint y: 436, endPoint x: 809, endPoint y: 417, distance: 55.1
click at [809, 417] on div "That's great to hear! We can definitely discuss selling your vehicle closer to …" at bounding box center [707, 429] width 393 height 40
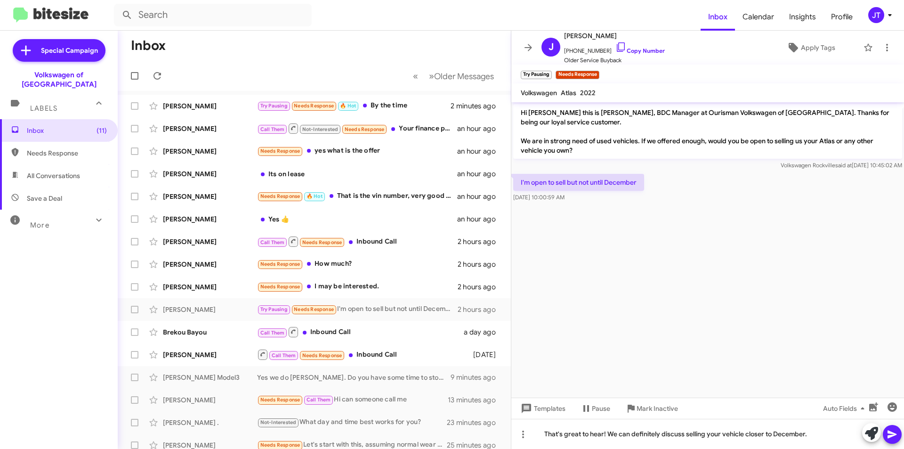
click at [896, 436] on icon at bounding box center [892, 434] width 11 height 11
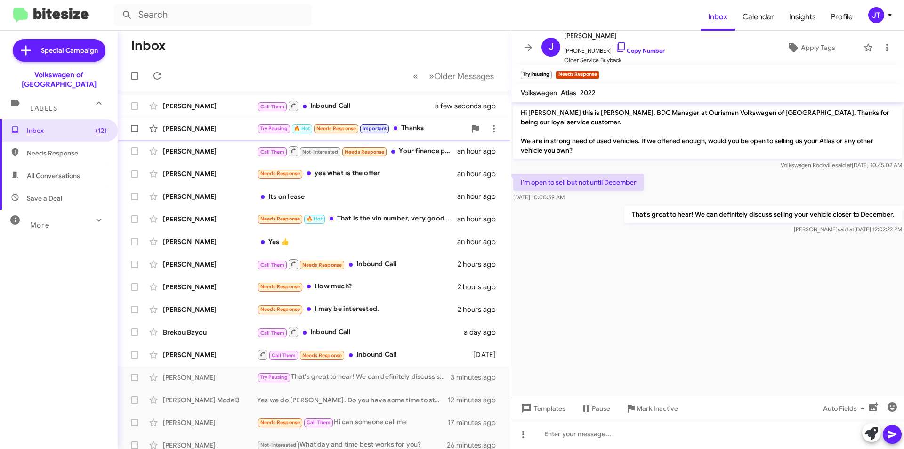
click at [208, 132] on div "[PERSON_NAME]" at bounding box center [210, 128] width 94 height 9
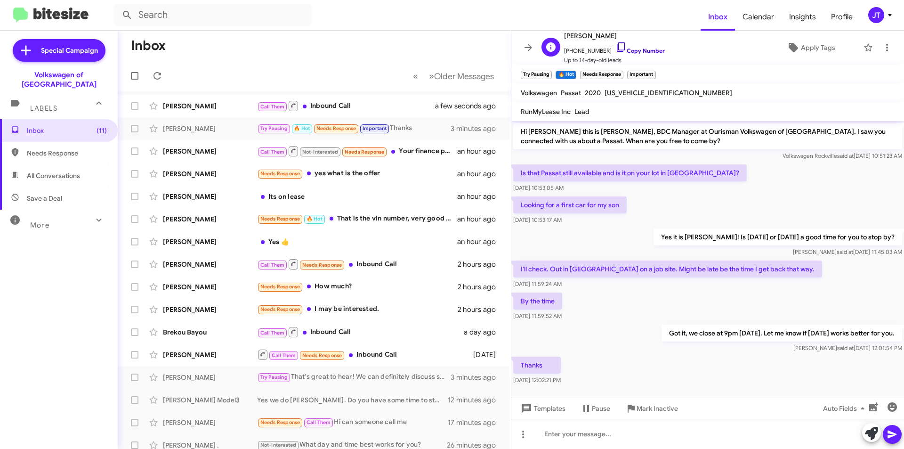
click at [647, 51] on link "Copy Number" at bounding box center [640, 50] width 49 height 7
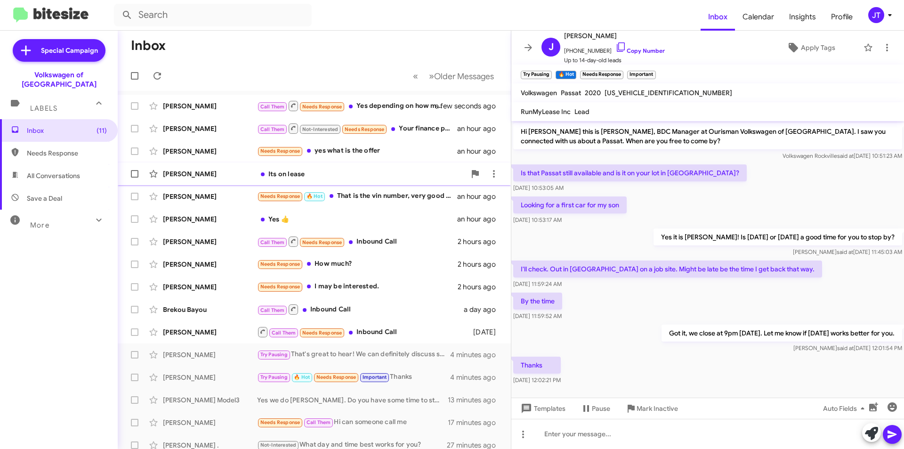
click at [216, 178] on div "[PERSON_NAME]" at bounding box center [210, 173] width 94 height 9
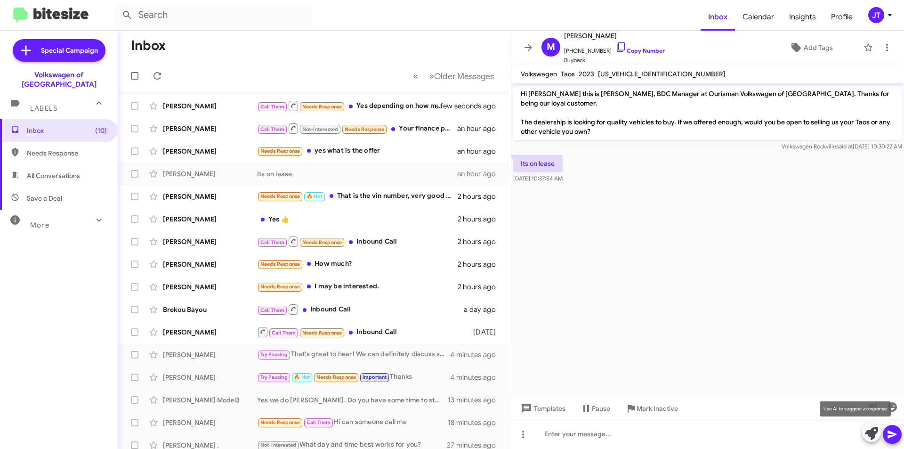
click at [875, 430] on icon at bounding box center [871, 433] width 13 height 13
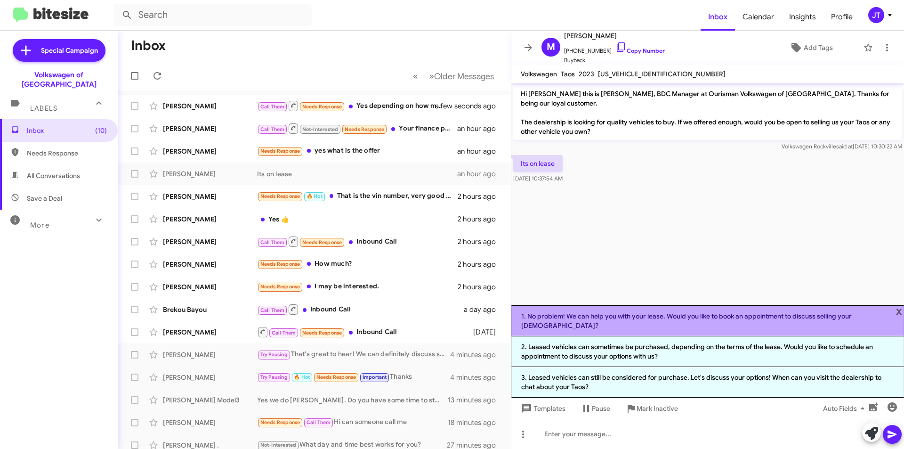
click at [725, 332] on li "1. No problem! We can help you with your lease. Would you like to book an appoi…" at bounding box center [707, 320] width 393 height 31
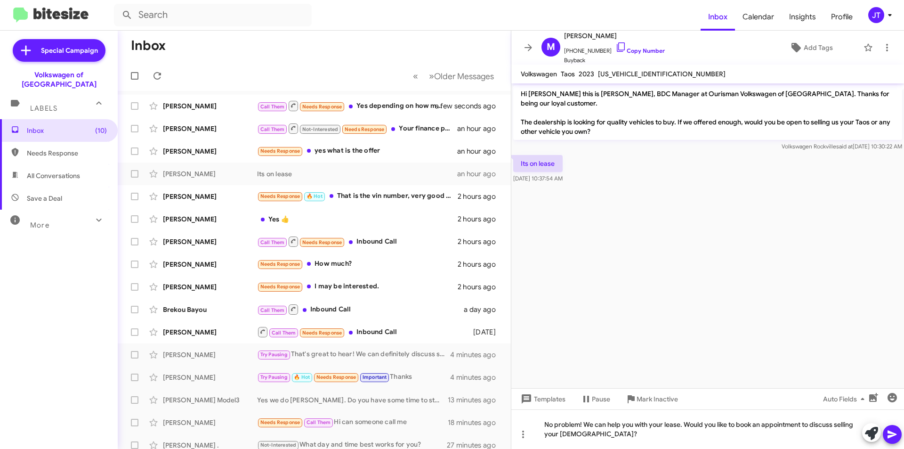
click at [888, 429] on icon at bounding box center [892, 434] width 11 height 11
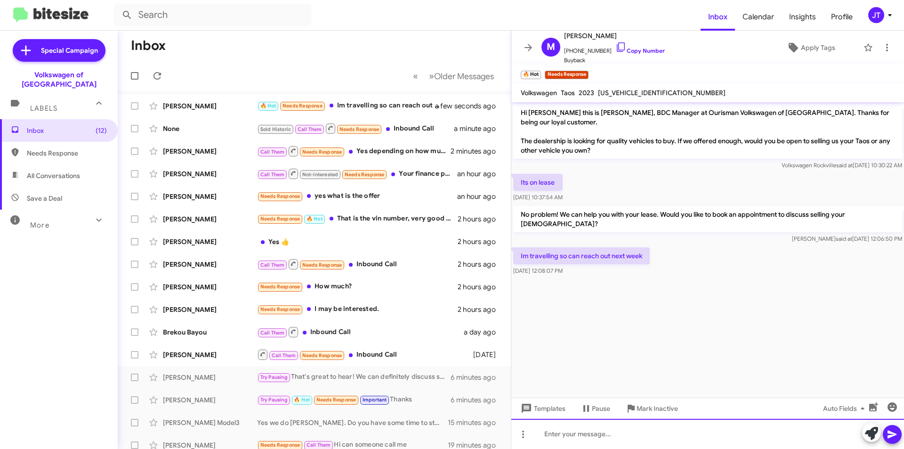
click at [587, 434] on div at bounding box center [707, 434] width 393 height 30
click at [896, 435] on icon at bounding box center [892, 434] width 11 height 11
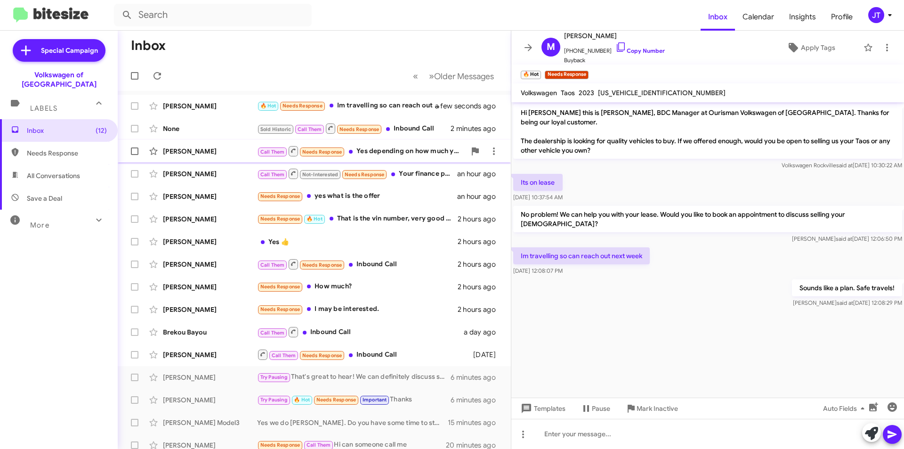
click at [214, 150] on div "Terrence Ross" at bounding box center [210, 150] width 94 height 9
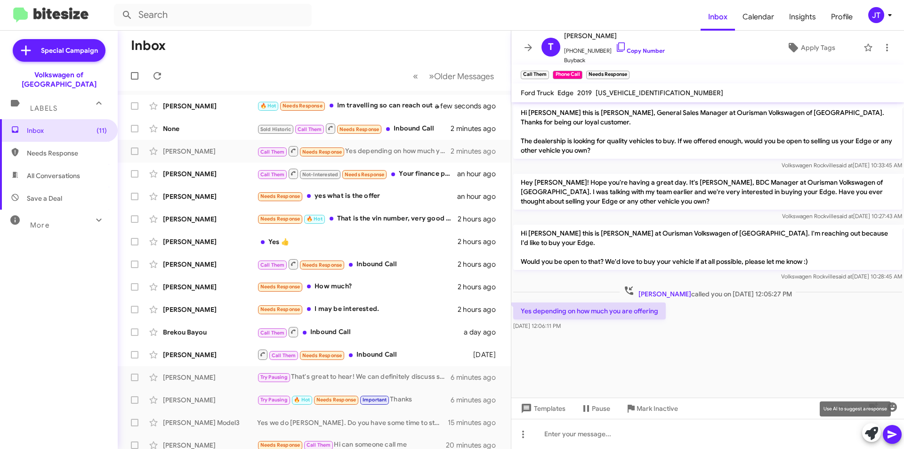
click at [868, 430] on icon at bounding box center [871, 433] width 13 height 13
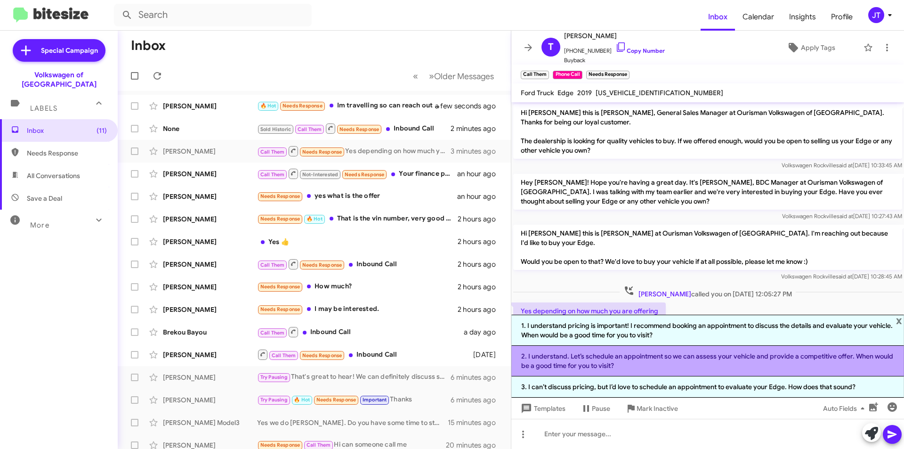
click at [673, 365] on li "2. I understand. Let’s schedule an appointment so we can assess your vehicle an…" at bounding box center [707, 361] width 393 height 31
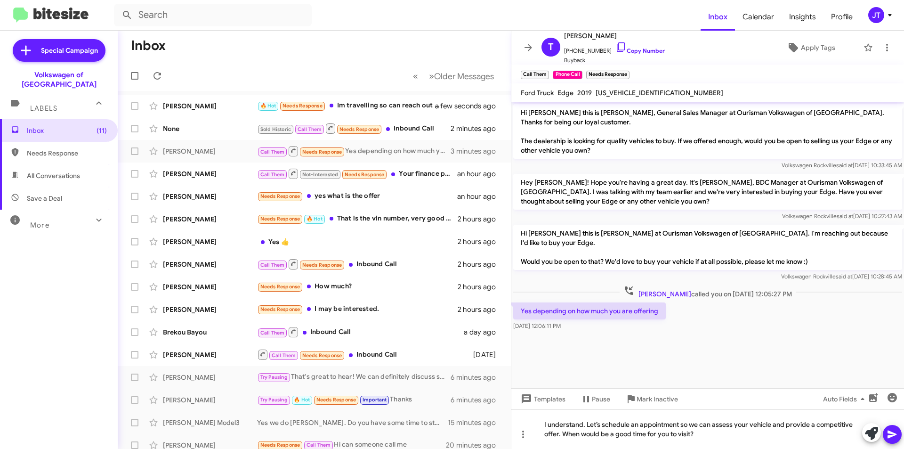
click at [895, 433] on icon at bounding box center [892, 434] width 9 height 8
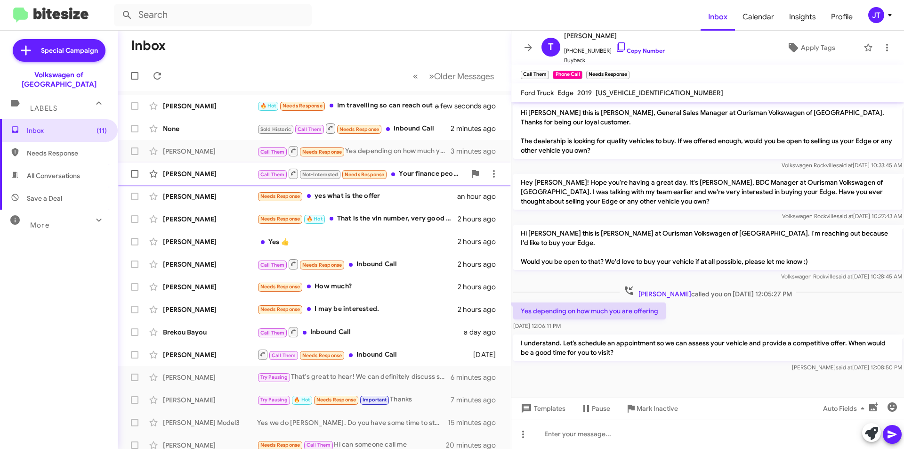
click at [421, 175] on div "Call Them Not-Interested Needs Response Your finance people required too much m…" at bounding box center [361, 174] width 209 height 12
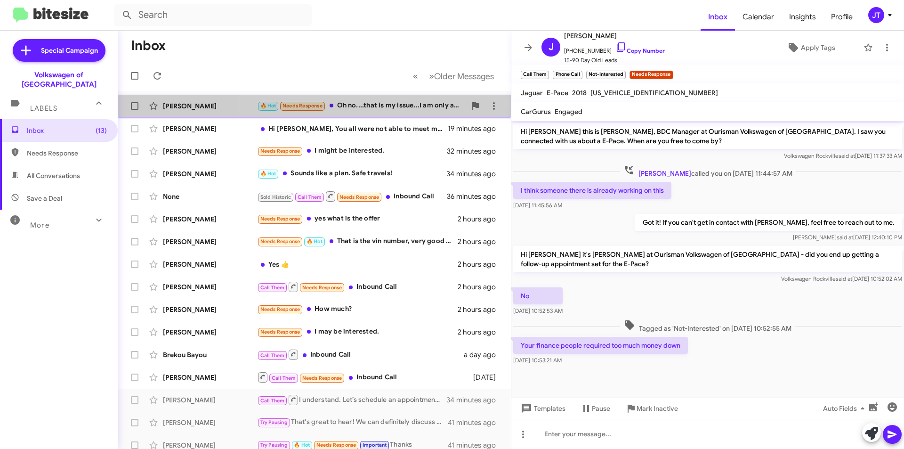
click at [377, 107] on div "🔥 Hot Needs Response Oh no....that is my issue...I am only available [DATE]." at bounding box center [361, 105] width 209 height 11
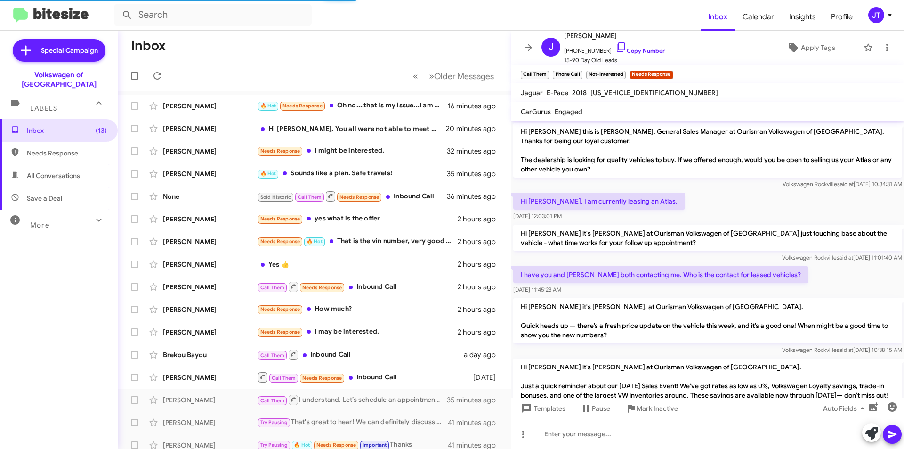
scroll to position [475, 0]
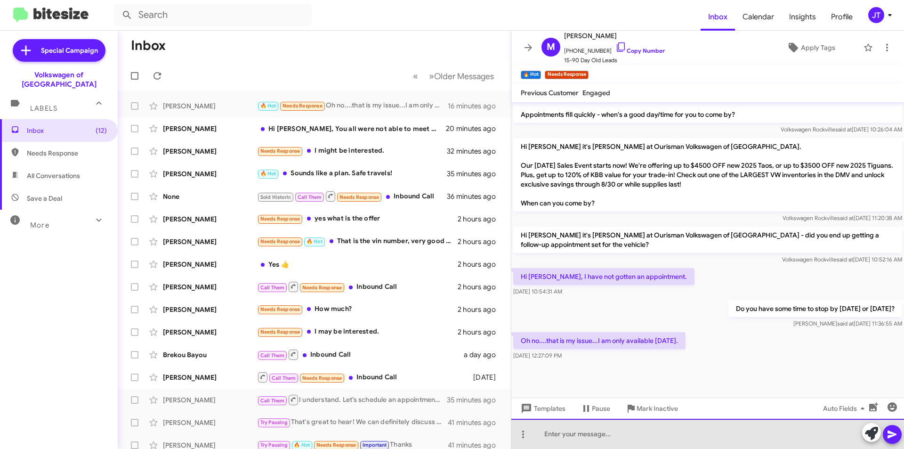
click at [596, 428] on div at bounding box center [707, 434] width 393 height 30
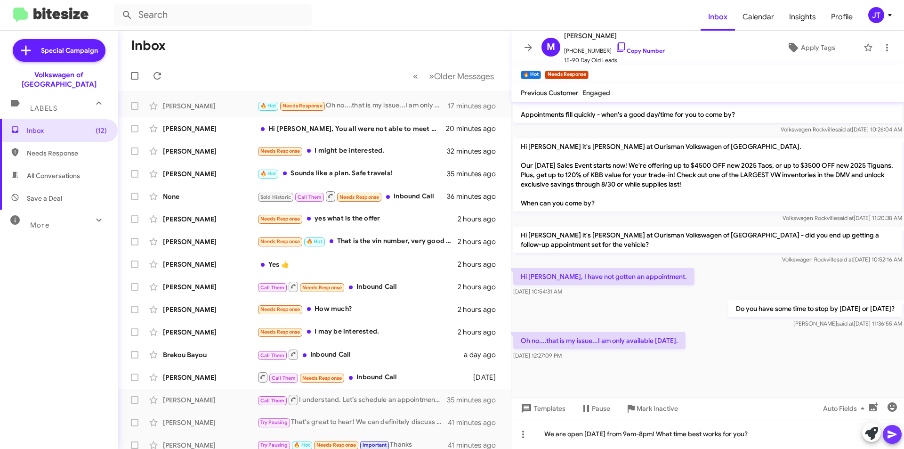
click at [896, 432] on icon at bounding box center [892, 434] width 11 height 11
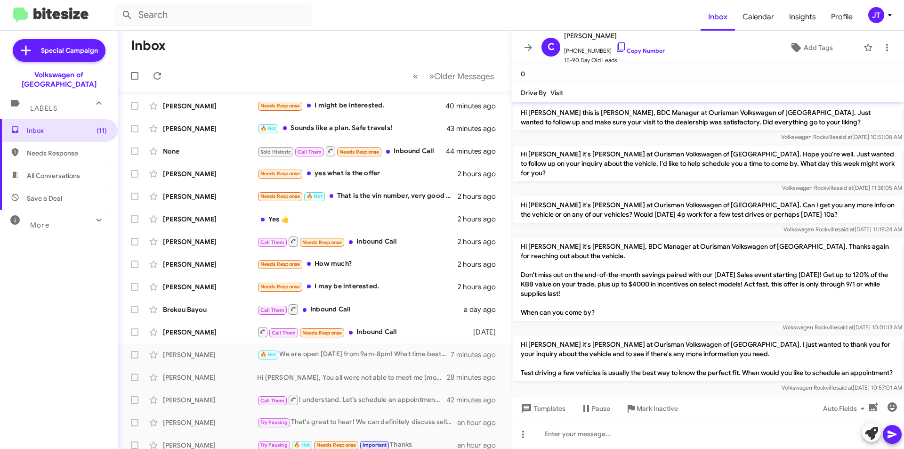
scroll to position [58, 0]
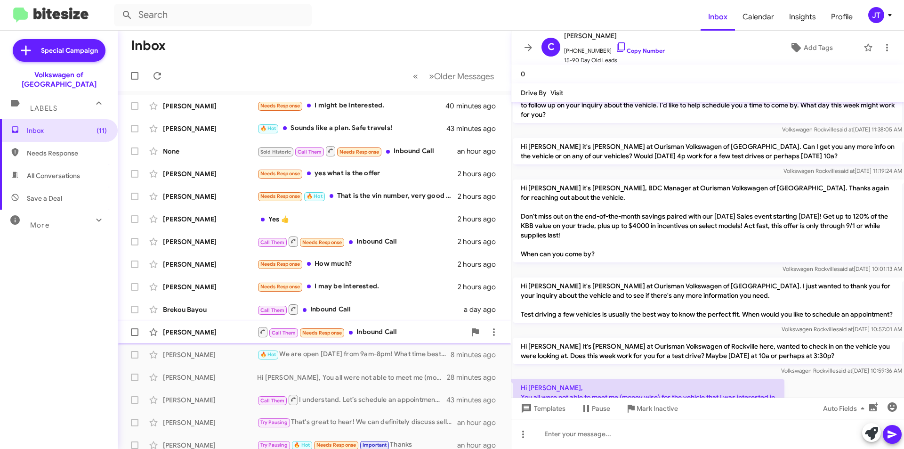
click at [370, 333] on div "Call Them Needs Response Inbound Call" at bounding box center [361, 332] width 209 height 12
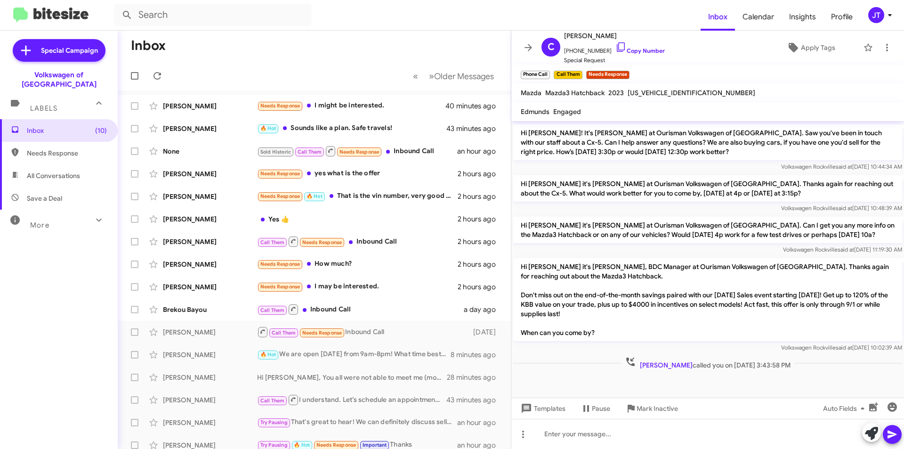
scroll to position [332, 0]
click at [645, 49] on link "Copy Number" at bounding box center [640, 50] width 49 height 7
click at [385, 290] on div "Needs Response I may be interested." at bounding box center [361, 286] width 209 height 11
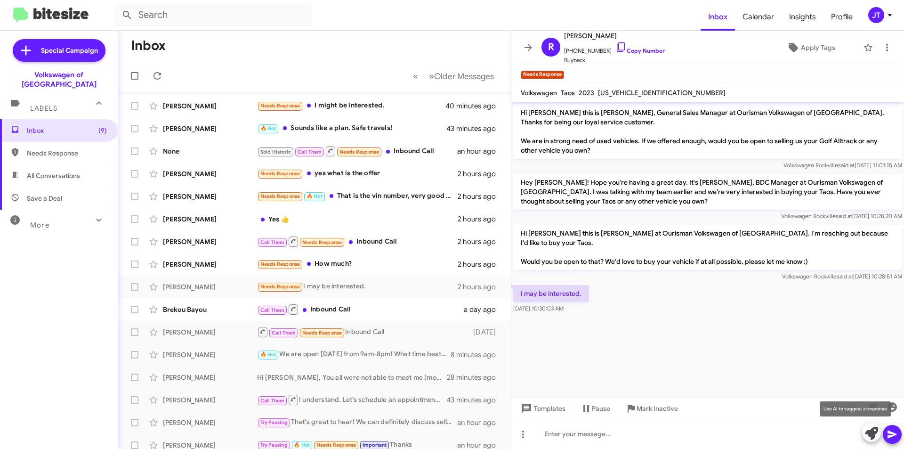
click at [872, 433] on icon at bounding box center [871, 433] width 13 height 13
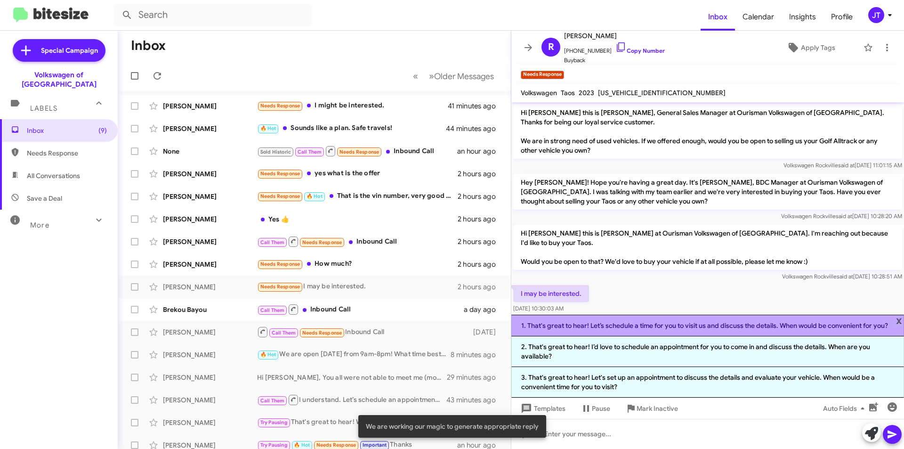
click at [671, 332] on li "1. That's great to hear! Let’s schedule a time for you to visit us and discuss …" at bounding box center [707, 326] width 393 height 22
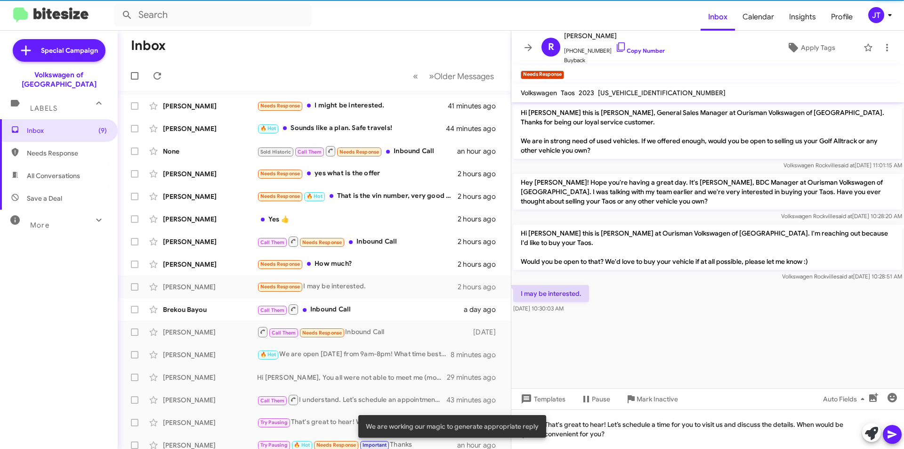
click at [899, 431] on button at bounding box center [892, 434] width 19 height 19
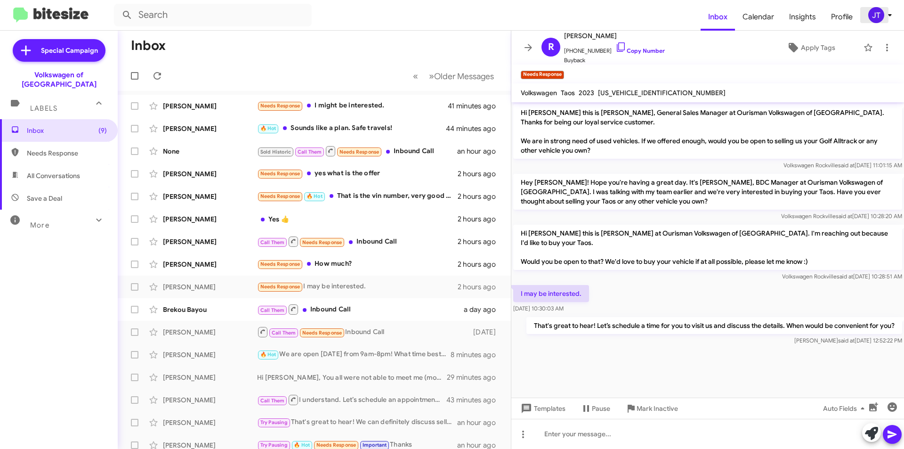
click at [889, 19] on icon at bounding box center [889, 14] width 11 height 11
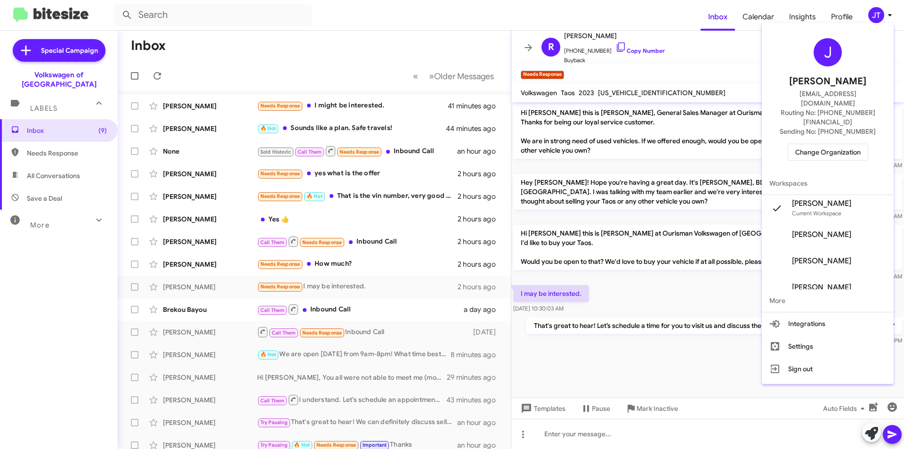
click at [837, 144] on span "Change Organization" at bounding box center [827, 152] width 65 height 16
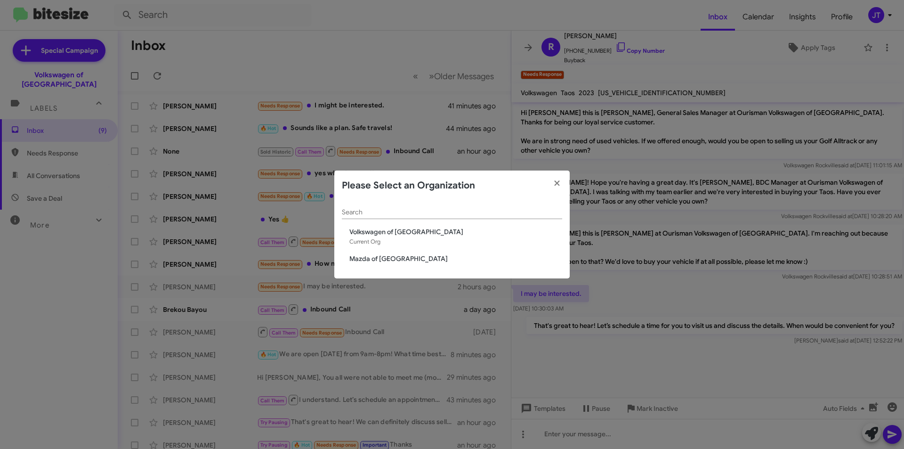
click at [397, 266] on div "Search Volkswagen of [GEOGRAPHIC_DATA] Current Org Mazda of [GEOGRAPHIC_DATA]" at bounding box center [451, 240] width 235 height 78
click at [397, 256] on span "Mazda of [GEOGRAPHIC_DATA]" at bounding box center [455, 258] width 213 height 9
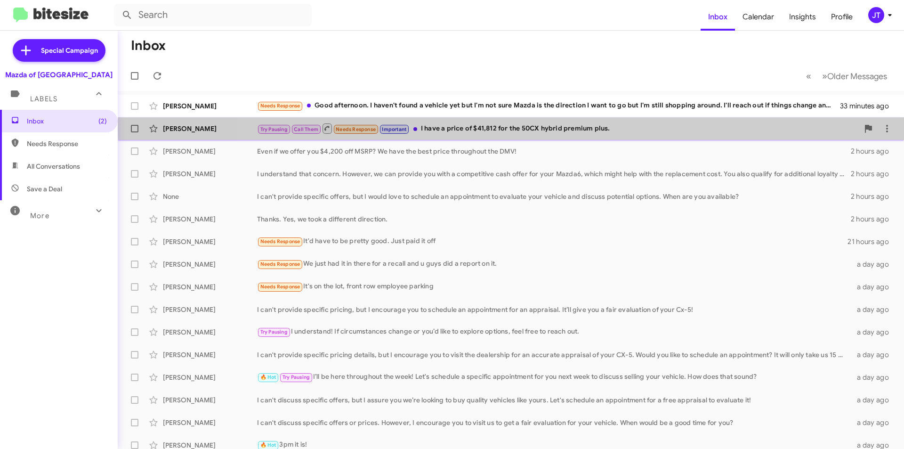
click at [542, 129] on div "Try Pausing Call Them Needs Response Important I have a price of $41,812 for th…" at bounding box center [558, 128] width 602 height 12
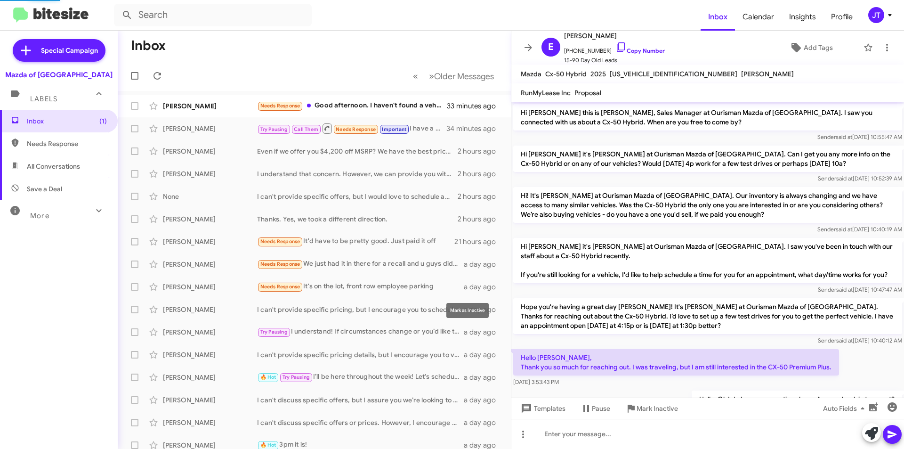
scroll to position [469, 0]
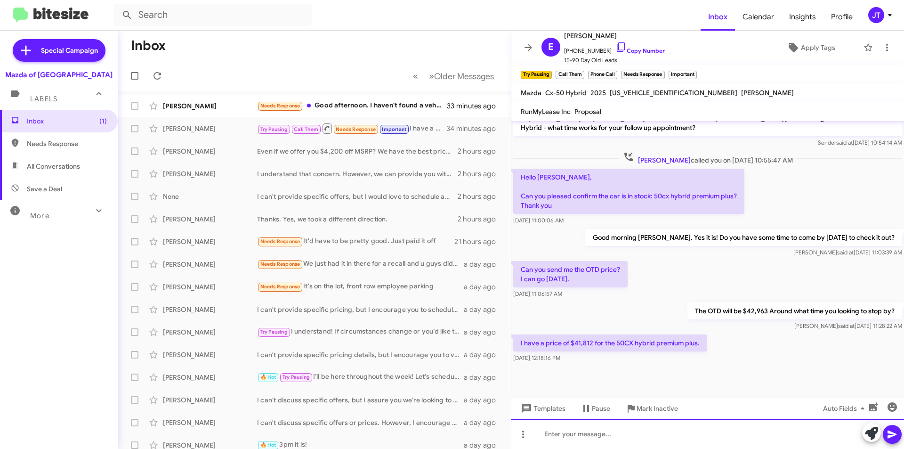
click at [621, 438] on div at bounding box center [707, 434] width 393 height 30
click at [896, 434] on icon at bounding box center [892, 434] width 9 height 8
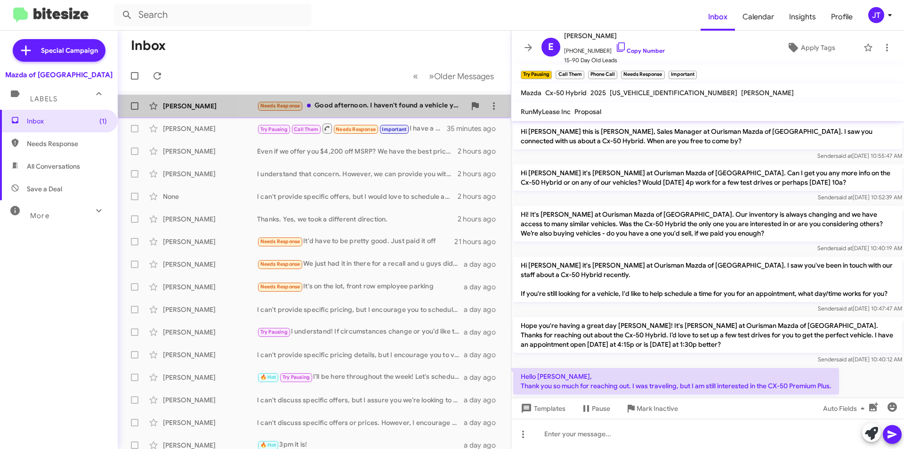
click at [370, 100] on div "Needs Response Good afternoon. I haven't found a vehicle yet but I'm not sure M…" at bounding box center [361, 105] width 209 height 11
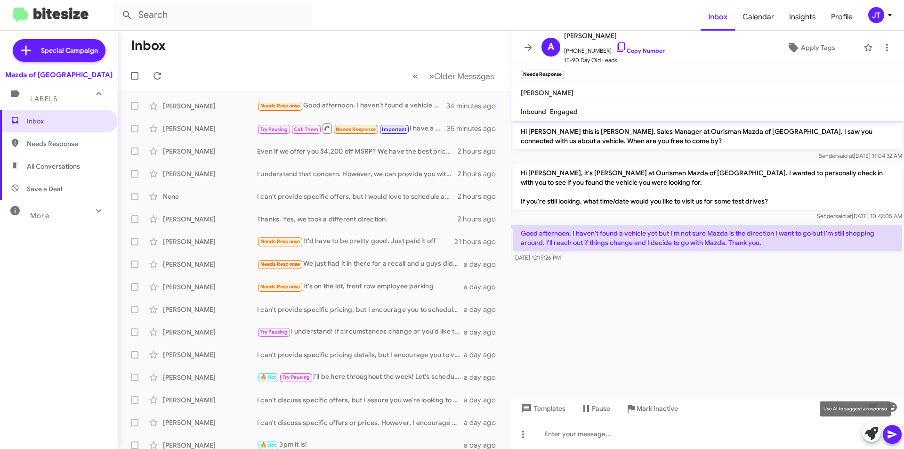
click at [871, 435] on icon at bounding box center [871, 433] width 13 height 13
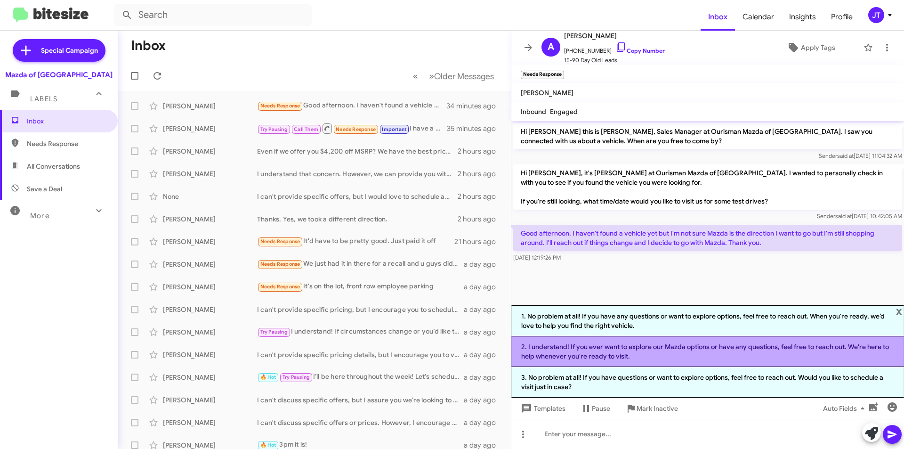
click at [708, 338] on li "2. I understand! If you ever want to explore our Mazda options or have any ques…" at bounding box center [707, 351] width 393 height 31
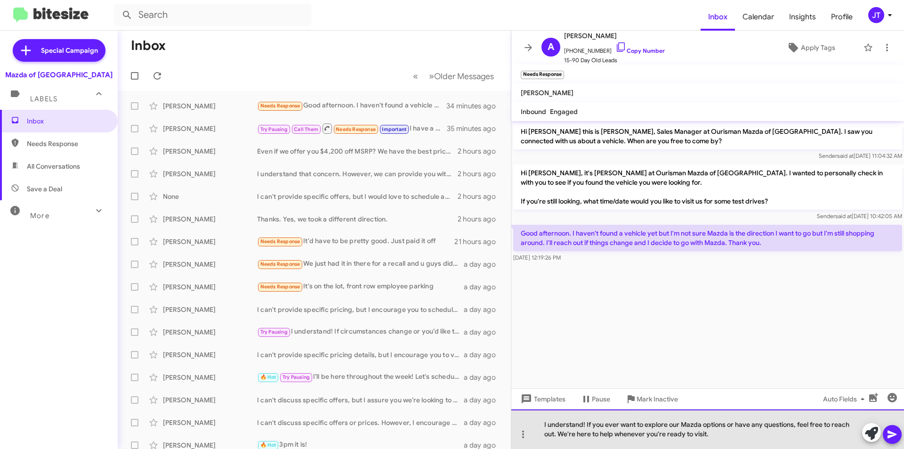
click at [727, 438] on div "I understand! If you ever want to explore our Mazda options or have any questio…" at bounding box center [707, 429] width 393 height 40
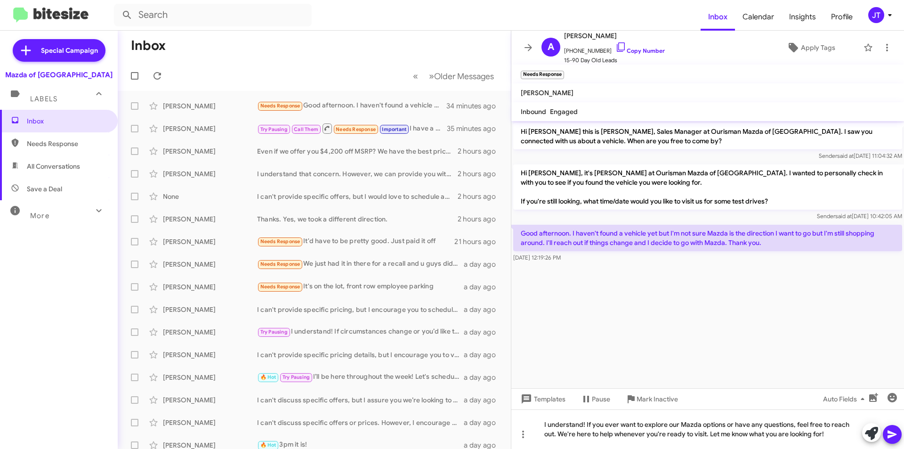
click at [890, 431] on icon at bounding box center [892, 434] width 9 height 8
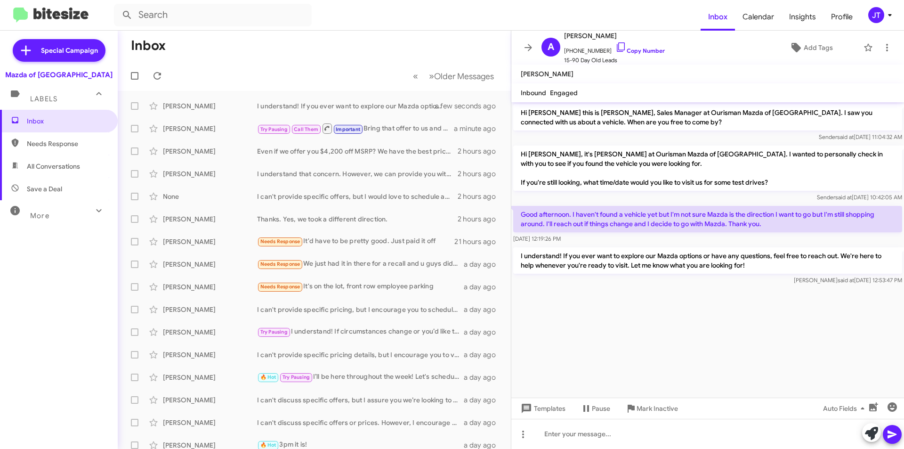
click at [890, 7] on span "JT" at bounding box center [882, 15] width 28 height 16
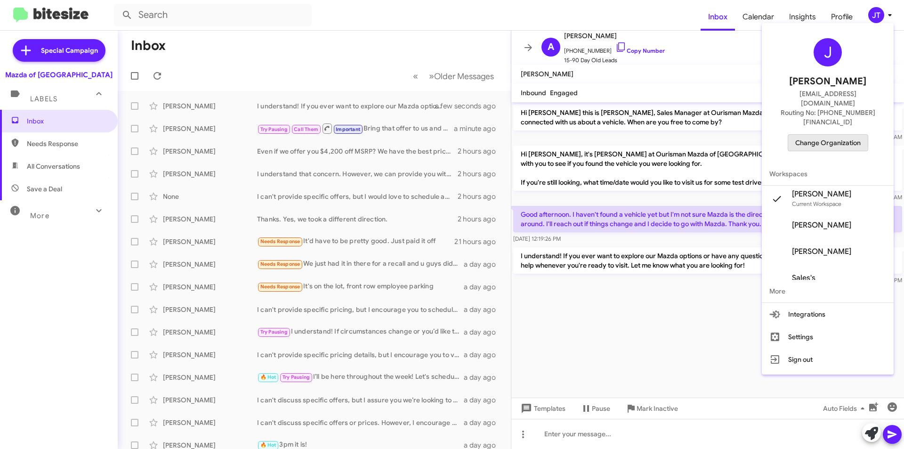
click at [832, 135] on span "Change Organization" at bounding box center [827, 143] width 65 height 16
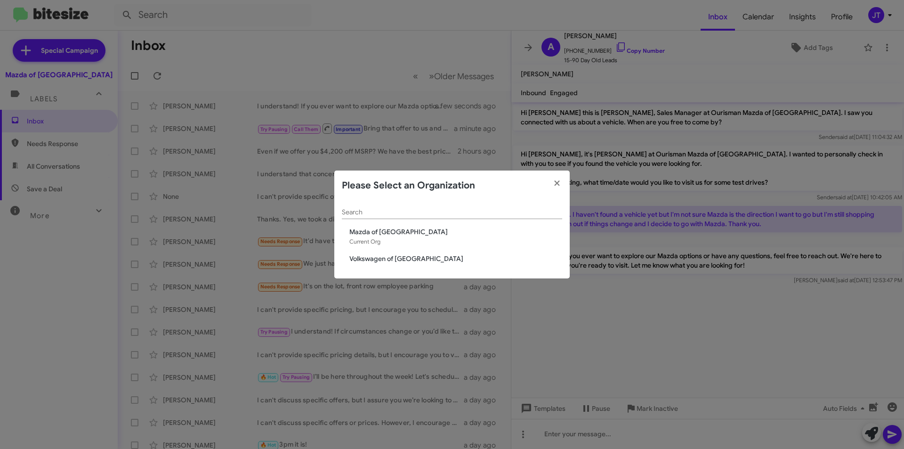
click at [410, 258] on span "Volkswagen of [GEOGRAPHIC_DATA]" at bounding box center [455, 258] width 213 height 9
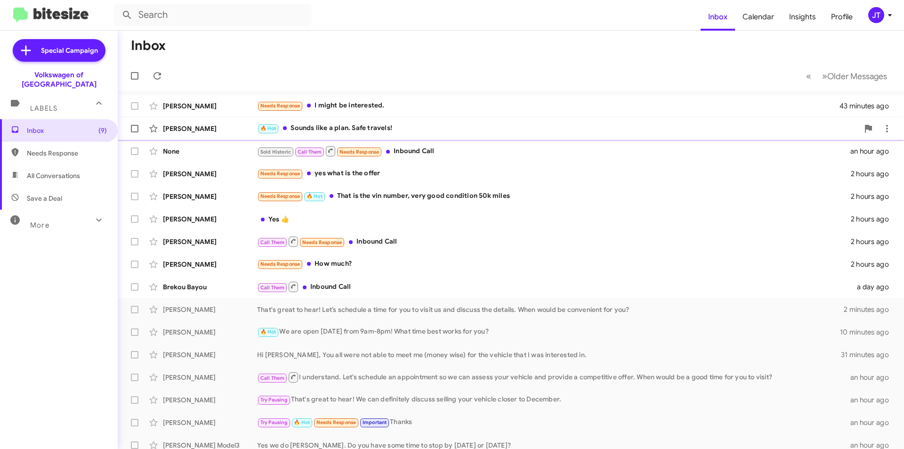
click at [385, 123] on div "🔥 Hot Sounds like a plan. Safe travels!" at bounding box center [558, 128] width 602 height 11
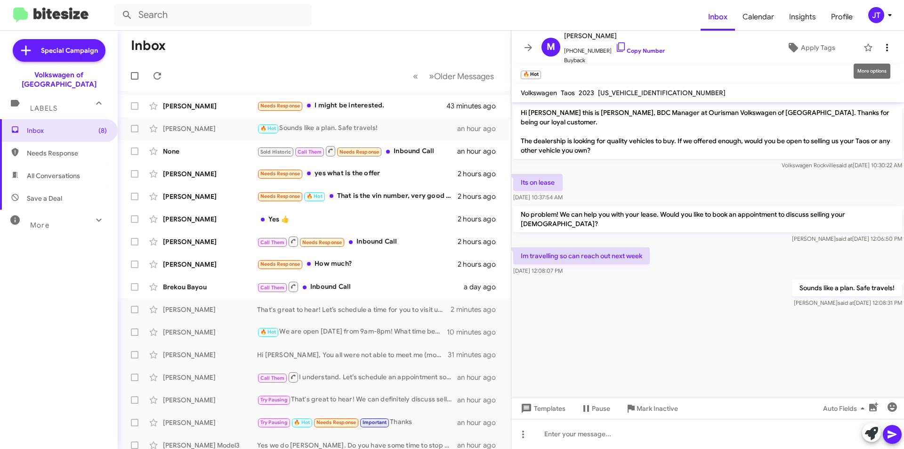
click at [882, 42] on icon at bounding box center [887, 47] width 11 height 11
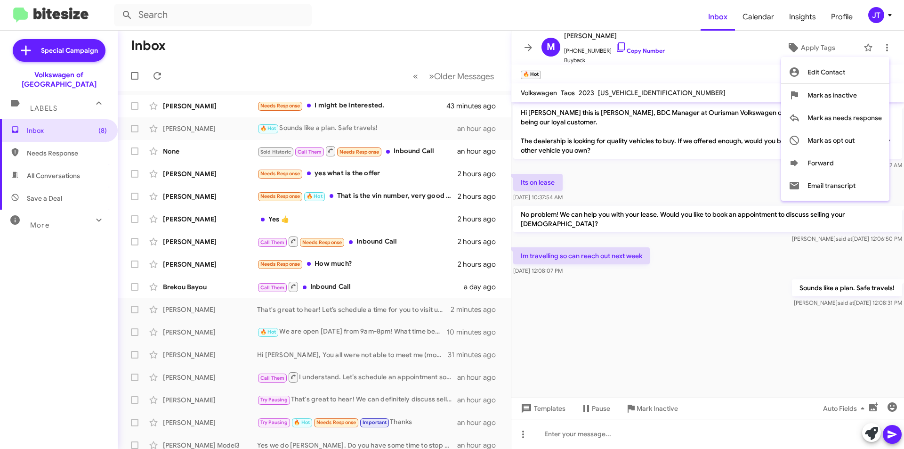
click at [695, 68] on div at bounding box center [452, 224] width 904 height 449
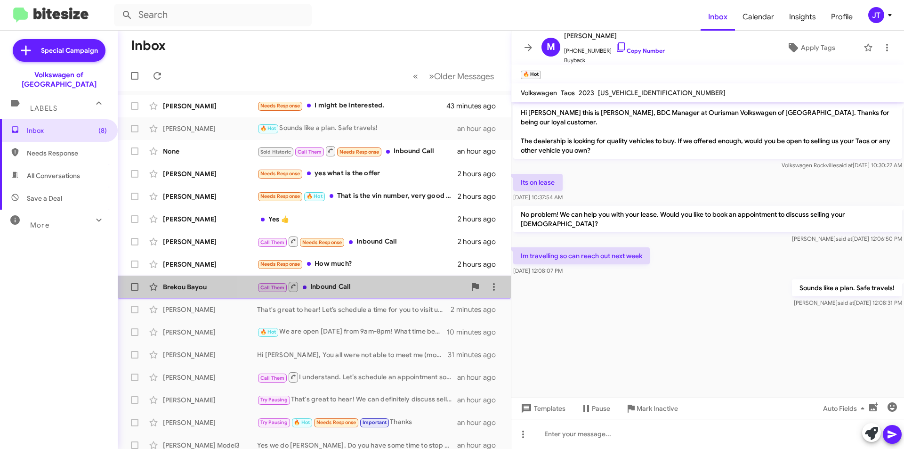
click at [392, 284] on div "Call Them Inbound Call" at bounding box center [361, 287] width 209 height 12
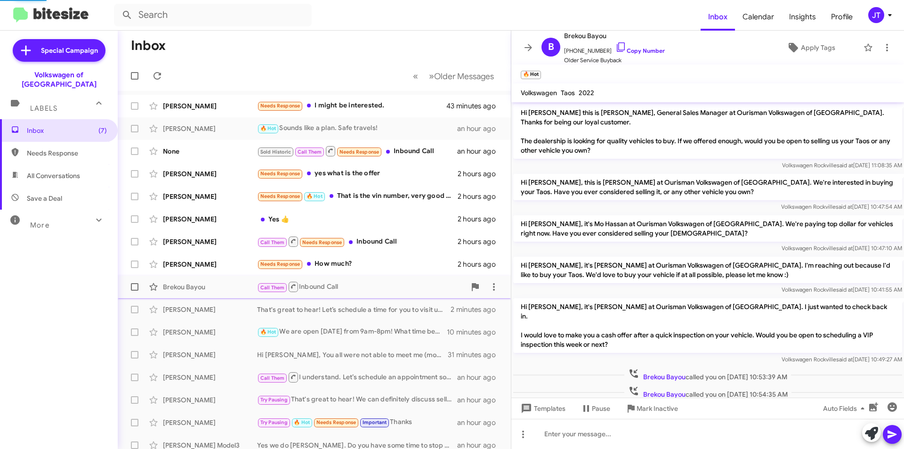
scroll to position [10, 0]
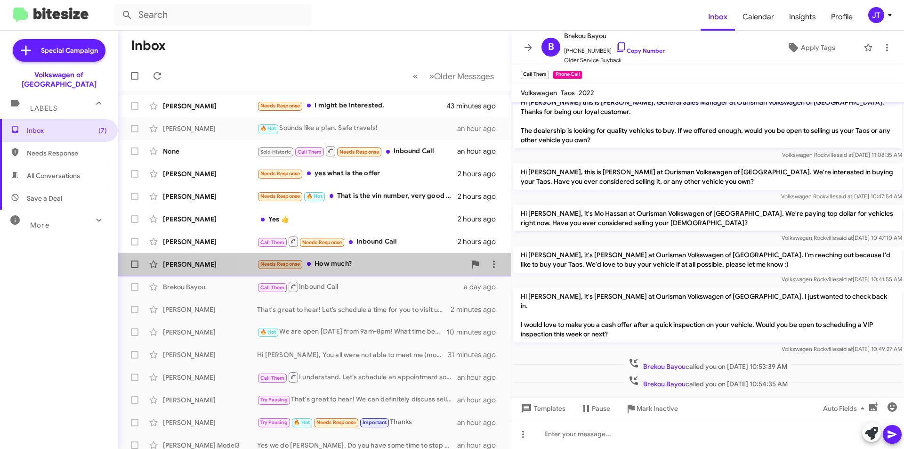
click at [358, 267] on div "Needs Response How much?" at bounding box center [361, 264] width 209 height 11
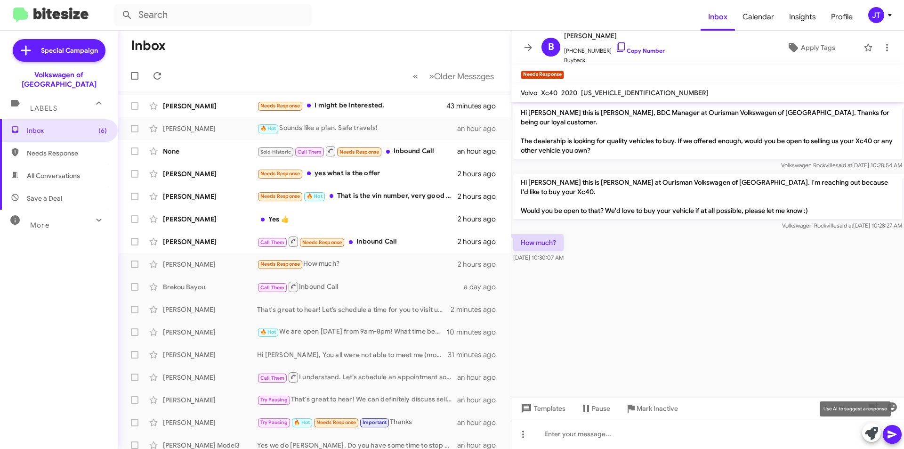
click at [869, 434] on icon at bounding box center [871, 433] width 13 height 13
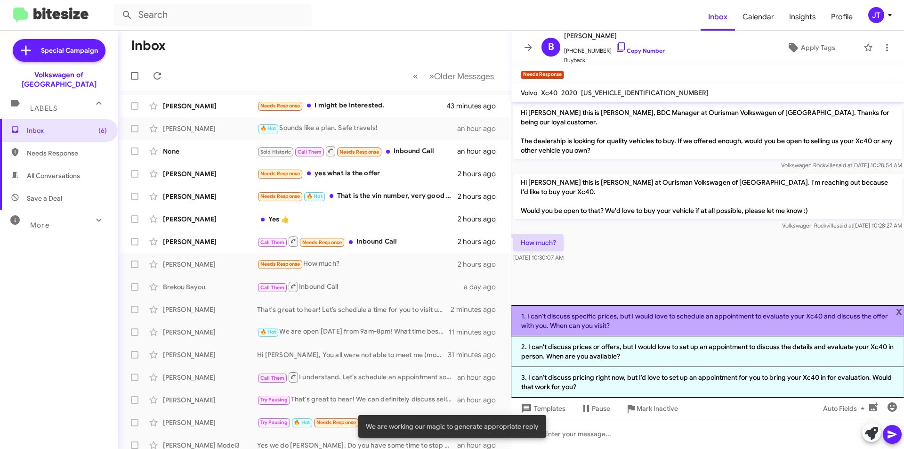
click at [657, 325] on li "1. I can't discuss specific prices, but I would love to schedule an appointment…" at bounding box center [707, 320] width 393 height 31
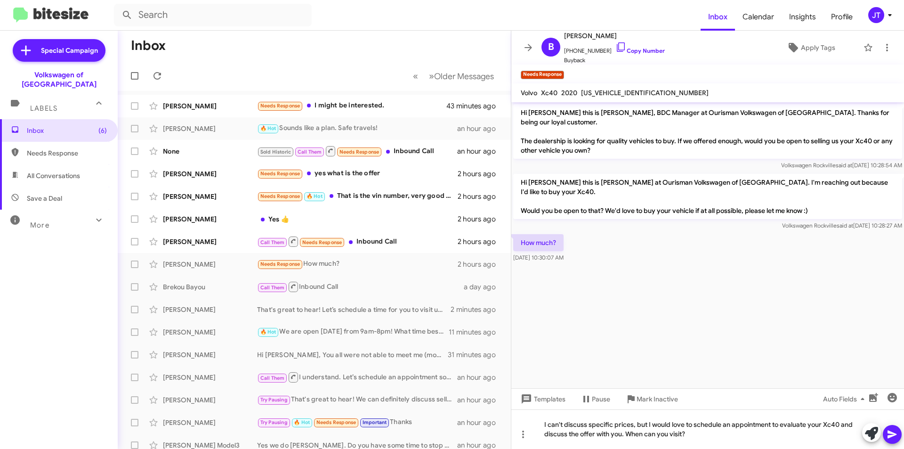
click at [894, 431] on icon at bounding box center [892, 434] width 11 height 11
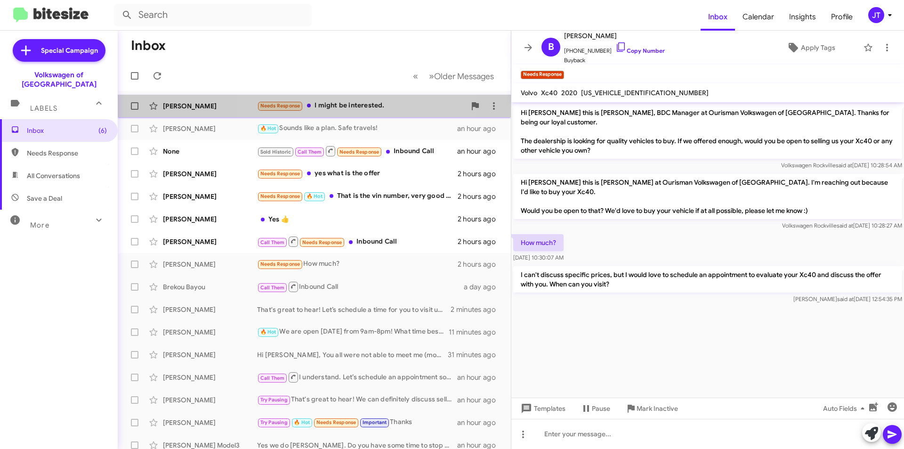
click at [363, 110] on div "Needs Response I might be interested." at bounding box center [361, 105] width 209 height 11
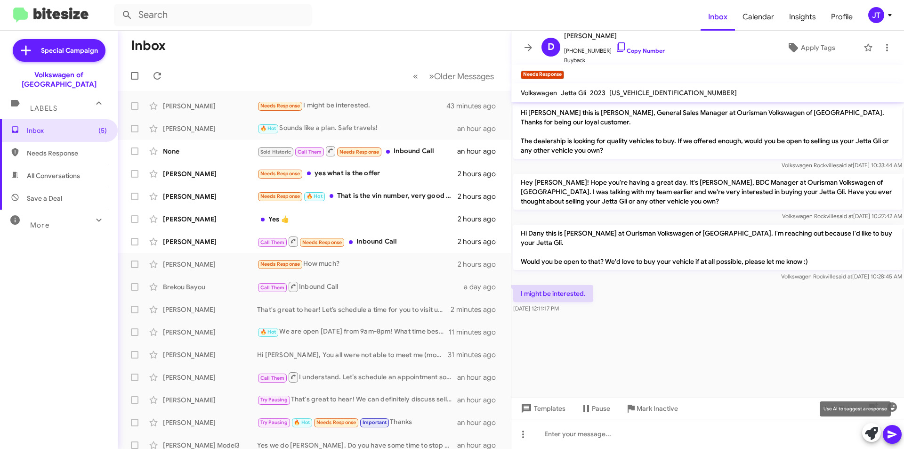
click at [875, 433] on icon at bounding box center [871, 433] width 13 height 13
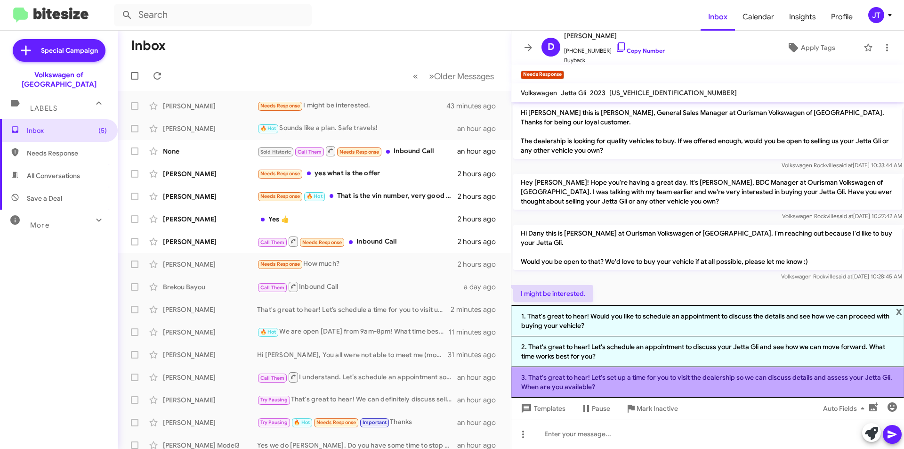
click at [688, 380] on li "3. That's great to hear! Let's set up a time for you to visit the dealership so…" at bounding box center [707, 382] width 393 height 31
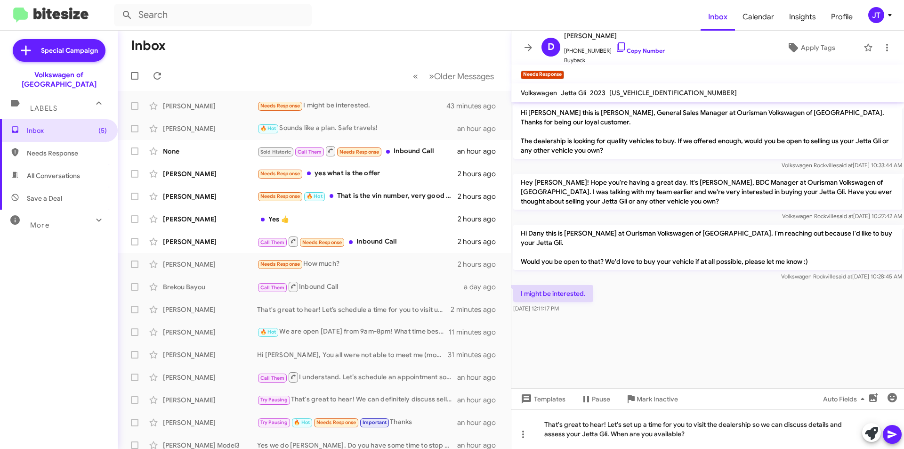
click at [891, 435] on icon at bounding box center [892, 434] width 11 height 11
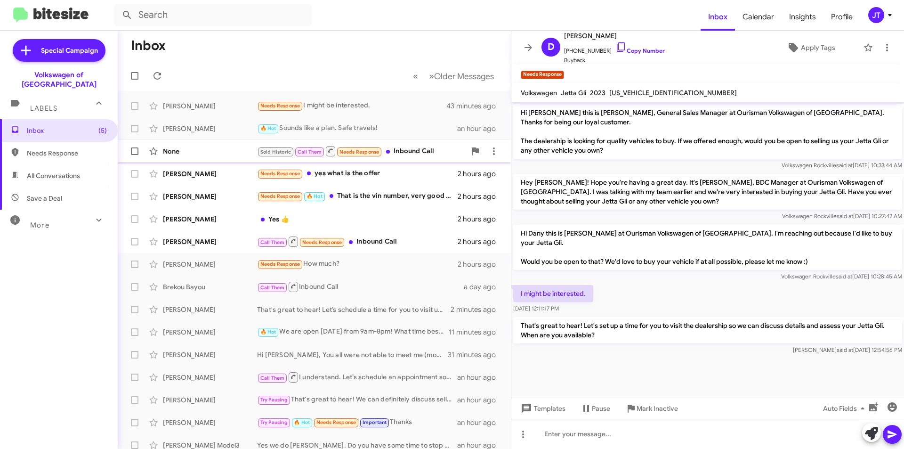
click at [413, 153] on div "Sold Historic Call Them Needs Response Inbound Call" at bounding box center [361, 151] width 209 height 12
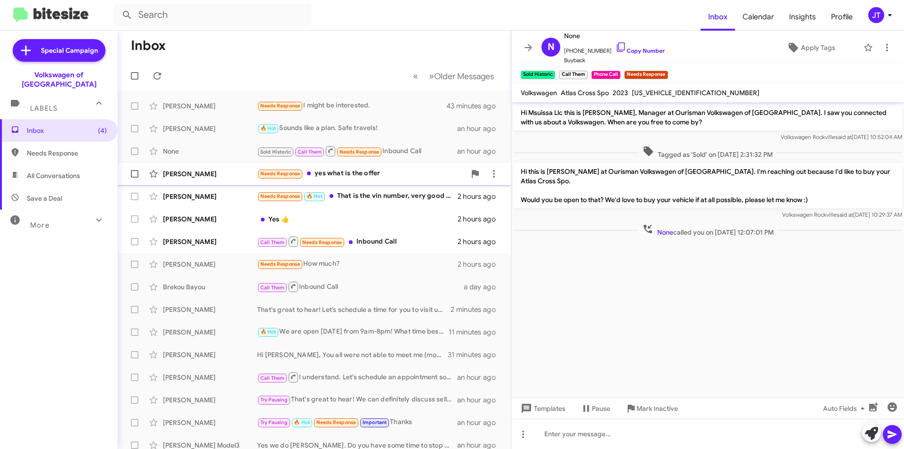
click at [369, 175] on div "Needs Response yes what is the offer" at bounding box center [361, 173] width 209 height 11
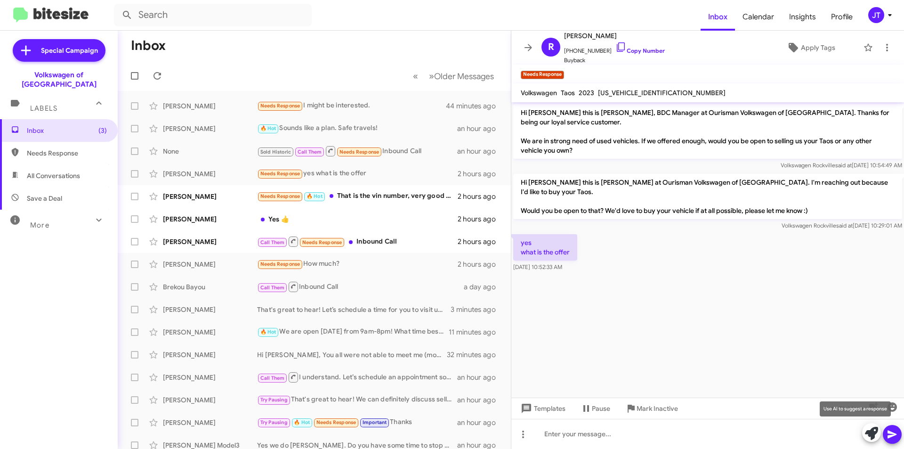
click at [864, 436] on button at bounding box center [871, 432] width 19 height 19
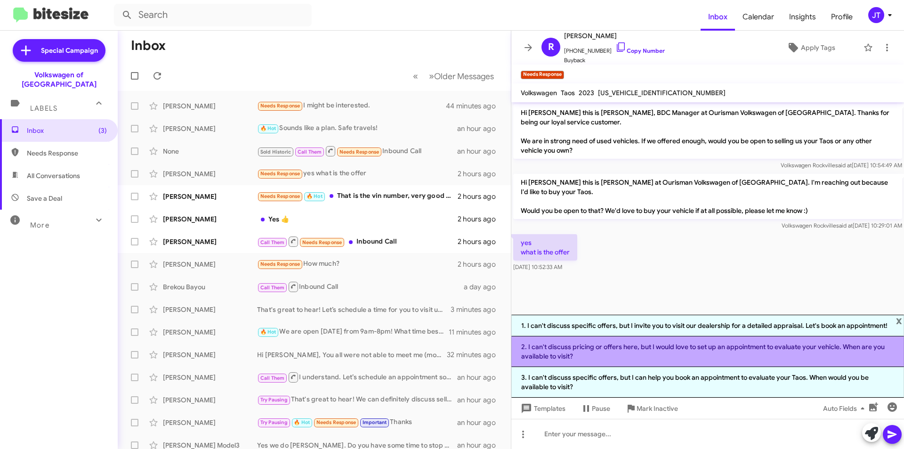
click at [669, 355] on li "2. I can't discuss pricing or offers here, but I would love to set up an appoin…" at bounding box center [707, 351] width 393 height 31
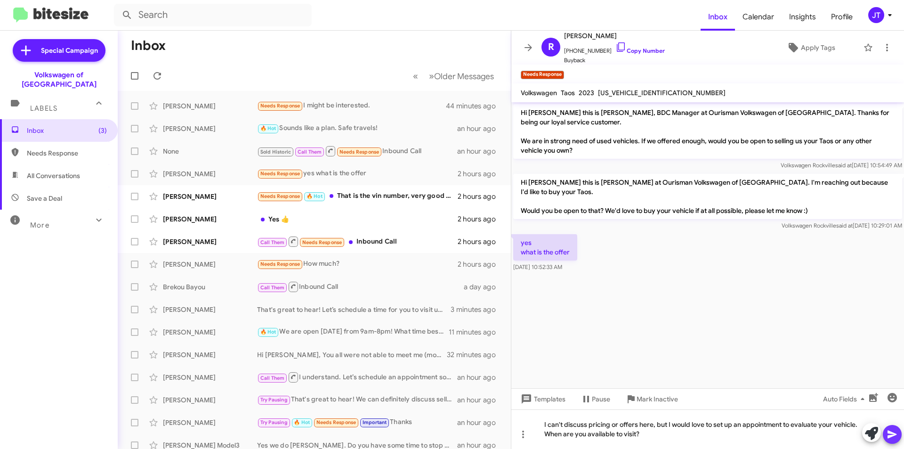
click at [895, 435] on icon at bounding box center [892, 434] width 9 height 8
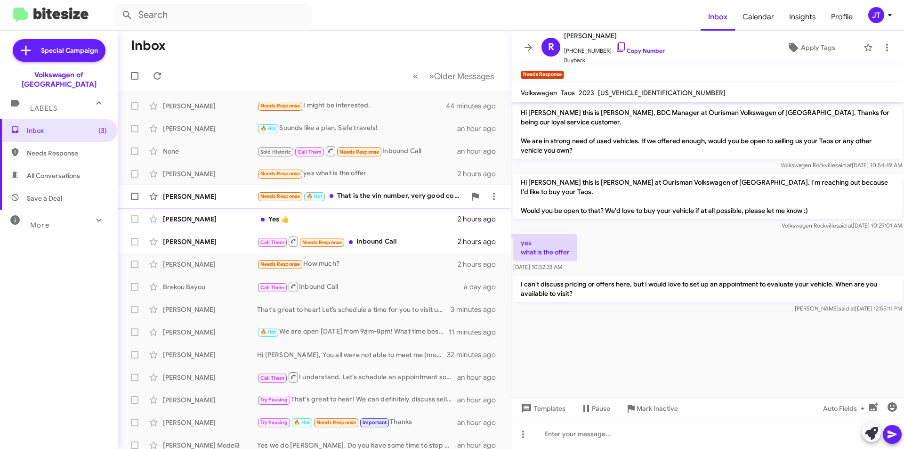
click at [392, 200] on div "Needs Response 🔥 Hot That is the vin number, very good condition 50k miles" at bounding box center [361, 196] width 209 height 11
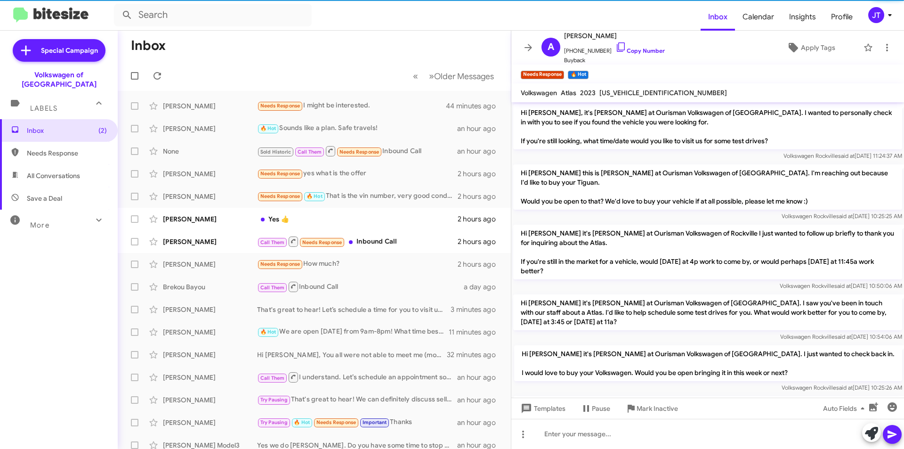
scroll to position [920, 0]
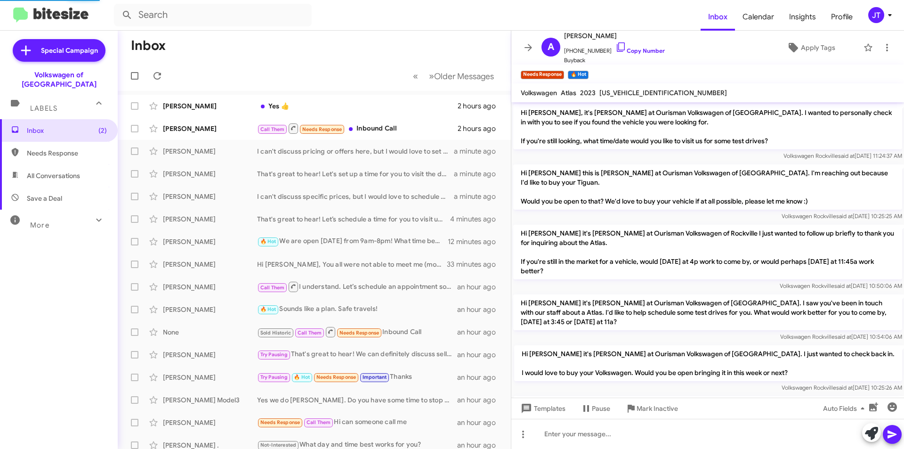
scroll to position [920, 0]
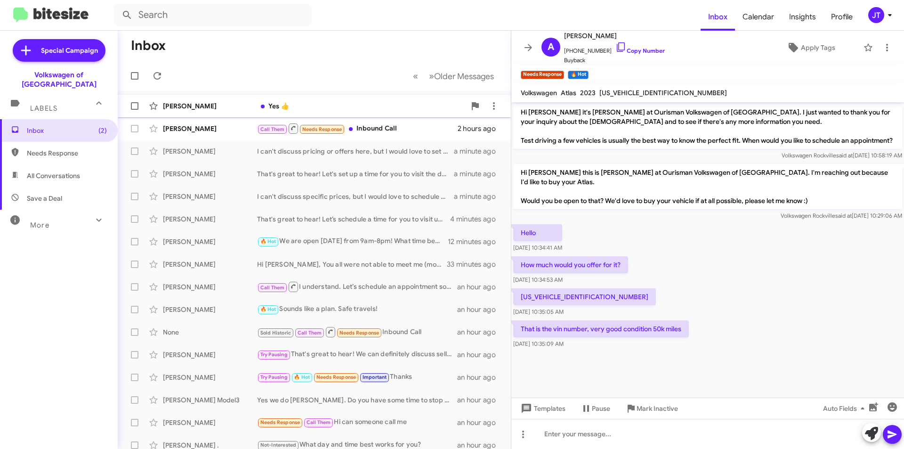
click at [321, 107] on div "Yes 👍" at bounding box center [361, 105] width 209 height 9
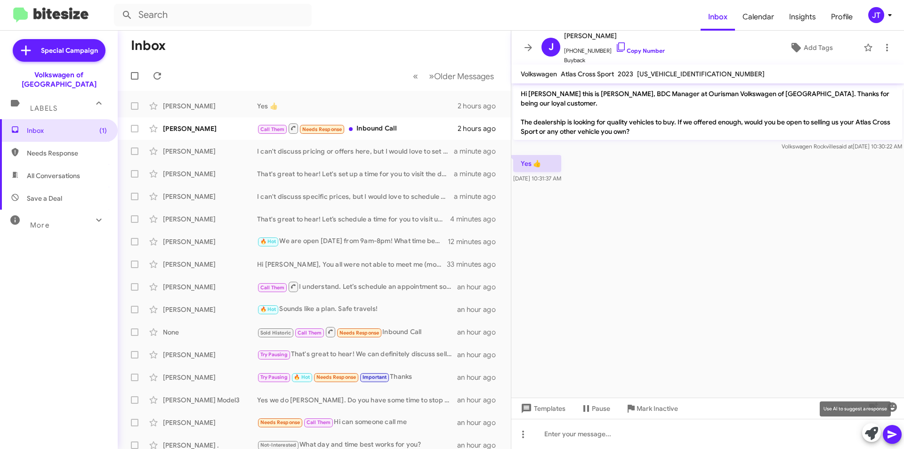
click at [871, 438] on icon at bounding box center [871, 433] width 13 height 13
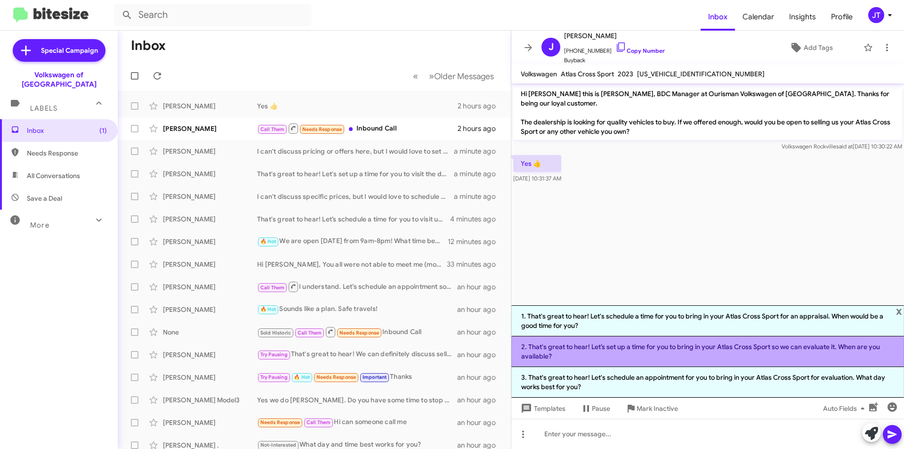
click at [682, 340] on li "2. That's great to hear! Let’s set up a time for you to bring in your Atlas Cro…" at bounding box center [707, 351] width 393 height 31
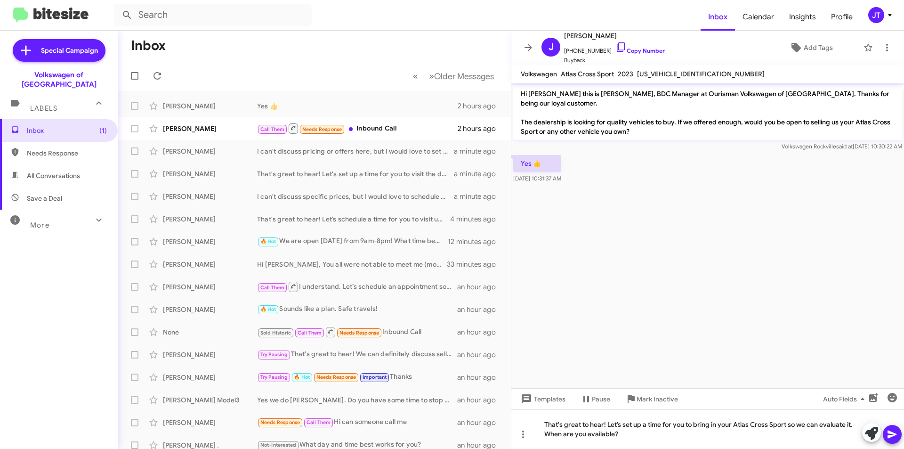
click at [890, 438] on icon at bounding box center [892, 434] width 9 height 8
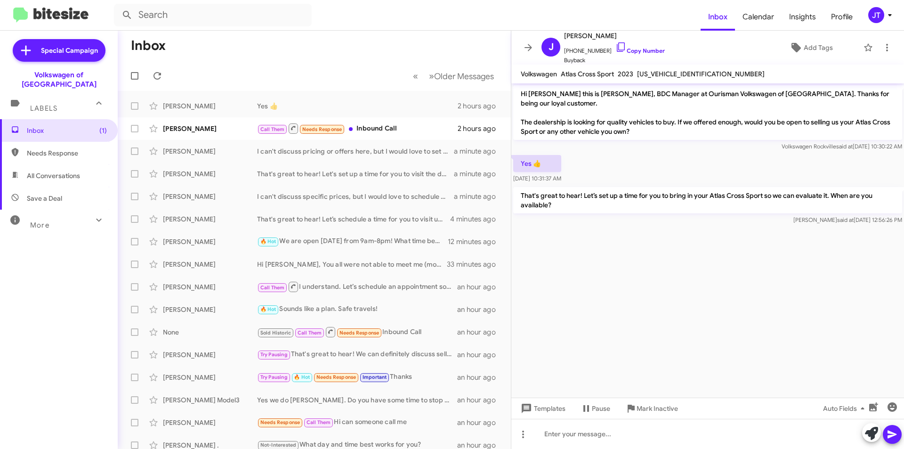
click at [889, 16] on icon at bounding box center [889, 14] width 11 height 11
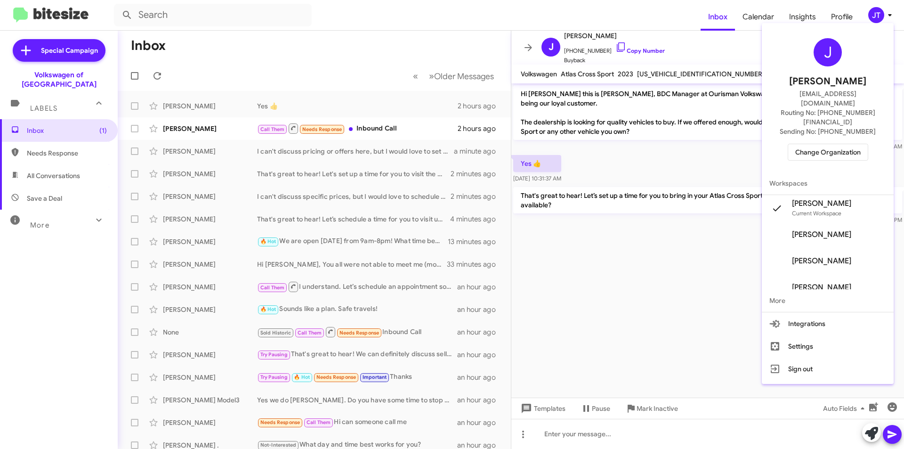
click at [833, 144] on span "Change Organization" at bounding box center [827, 152] width 65 height 16
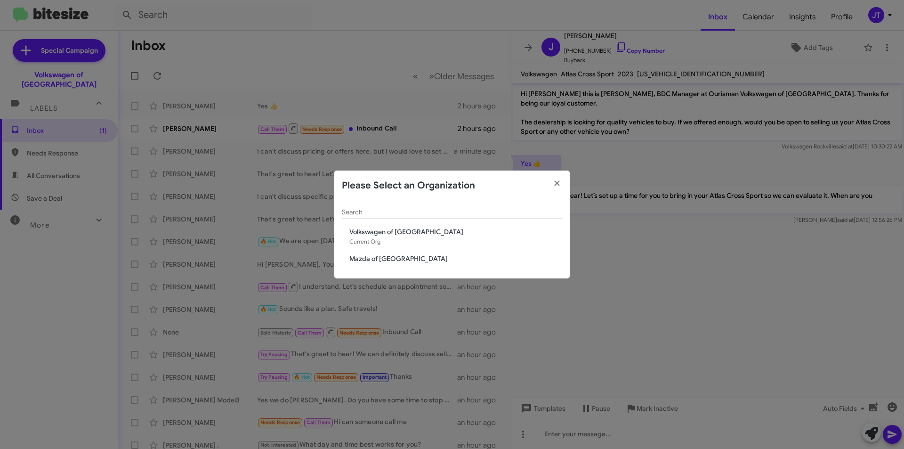
click at [407, 258] on span "Mazda of [GEOGRAPHIC_DATA]" at bounding box center [455, 258] width 213 height 9
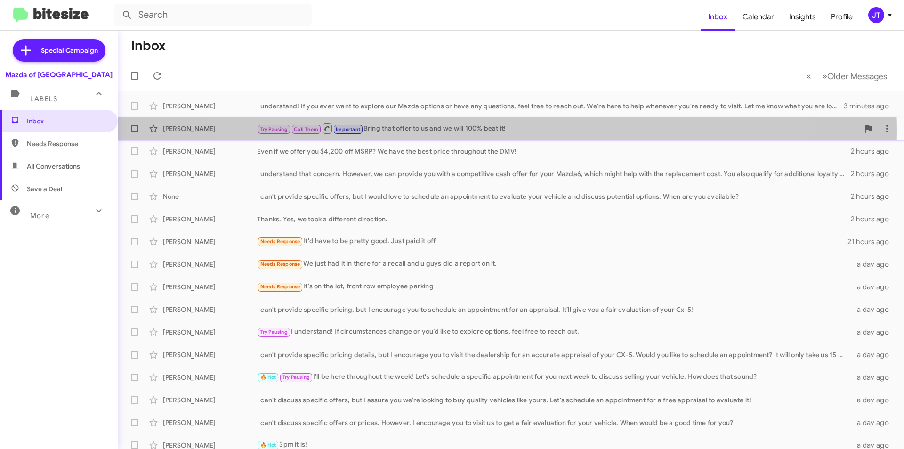
click at [494, 130] on div "Try Pausing Call Them Important Bring that offer to us and we will 100% beat it!" at bounding box center [558, 128] width 602 height 12
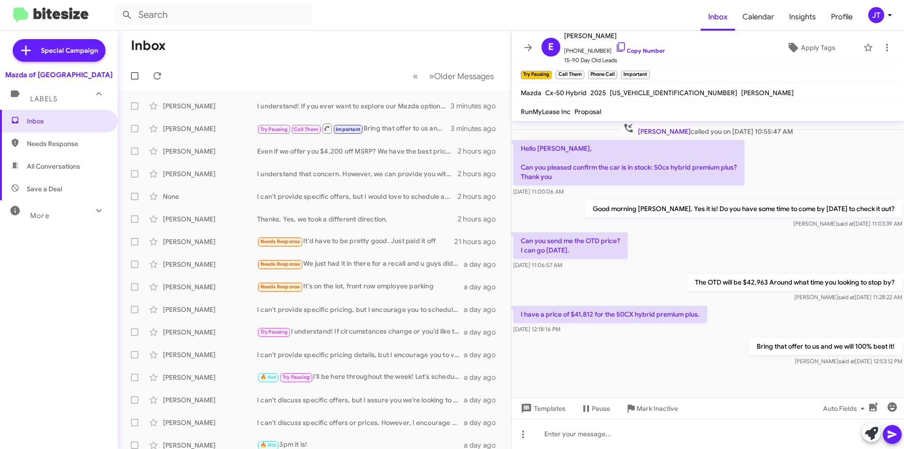
scroll to position [522, 0]
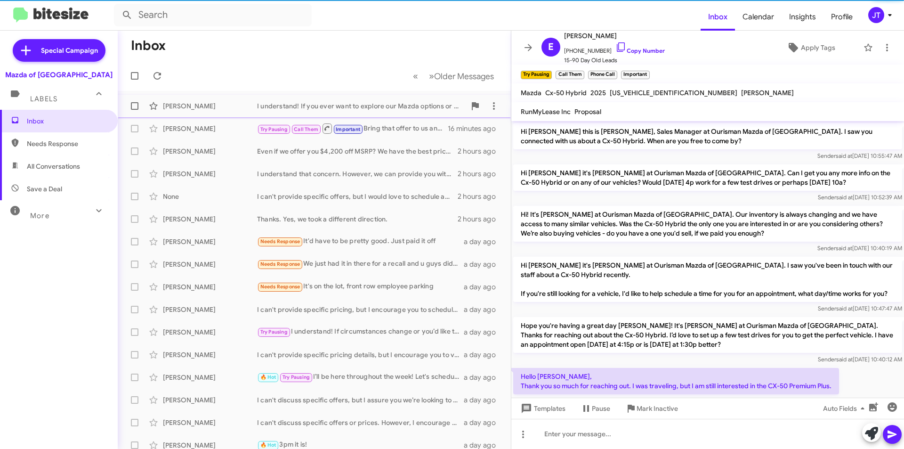
scroll to position [522, 0]
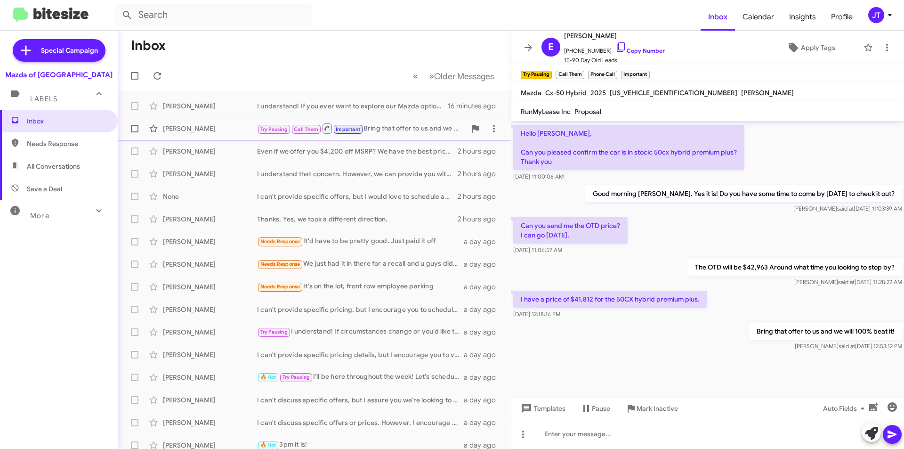
click at [397, 126] on div "Try Pausing Call Them Important Bring that offer to us and we will 100% beat it!" at bounding box center [361, 128] width 209 height 12
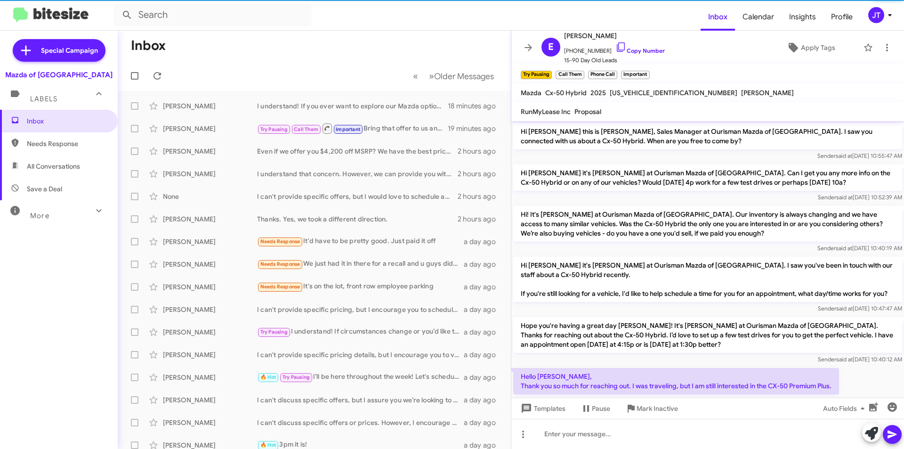
scroll to position [522, 0]
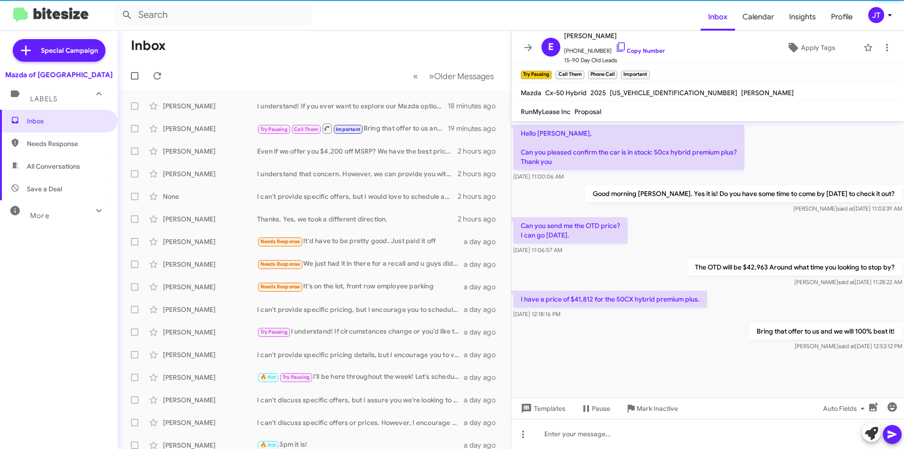
click at [884, 12] on icon at bounding box center [889, 14] width 11 height 11
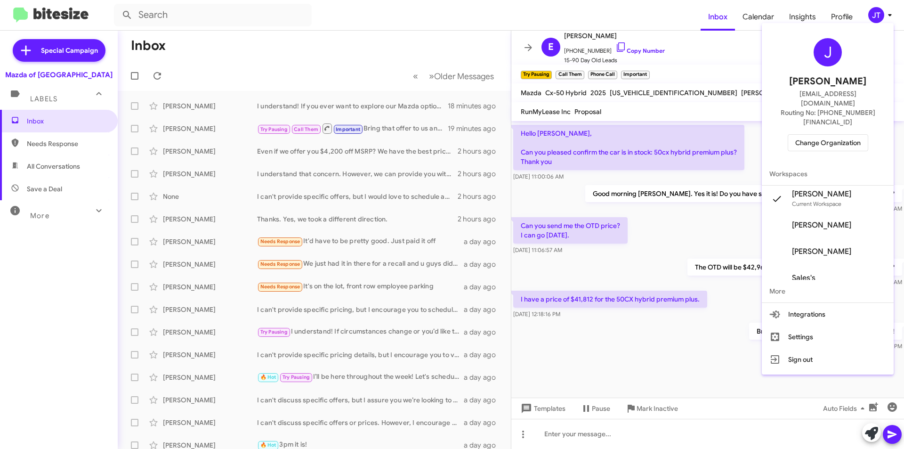
click at [827, 114] on div "J Josh Tejeda jtejeda@ourismancars.com Routing No: +1 (301) 424-7800 Change Org…" at bounding box center [828, 95] width 132 height 136
click at [827, 135] on span "Change Organization" at bounding box center [827, 143] width 65 height 16
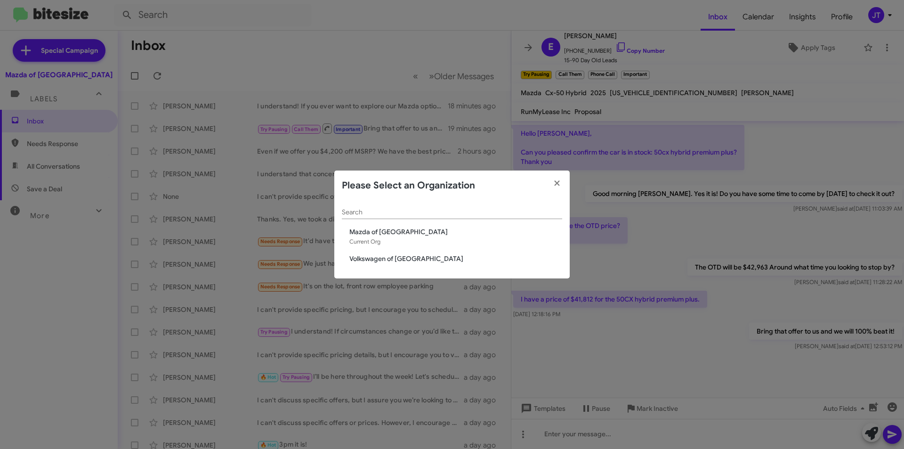
click at [381, 256] on span "Volkswagen of Rockville" at bounding box center [455, 258] width 213 height 9
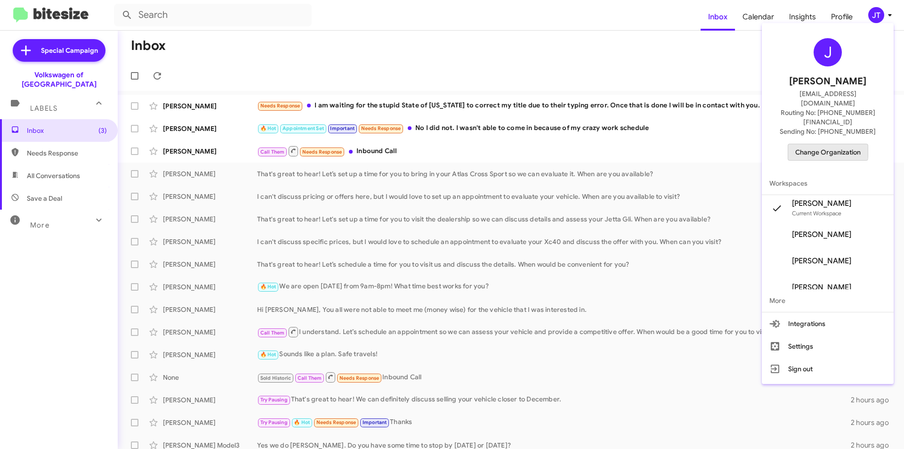
click at [829, 144] on span "Change Organization" at bounding box center [827, 152] width 65 height 16
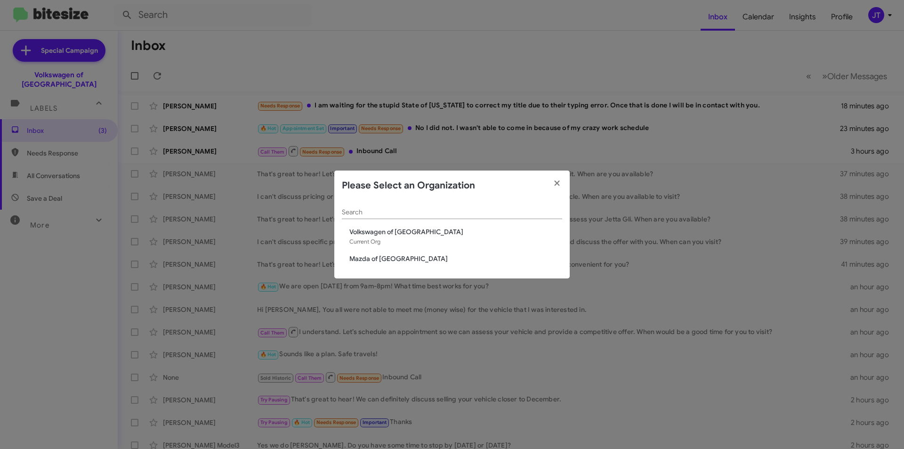
click at [387, 259] on span "Mazda of [GEOGRAPHIC_DATA]" at bounding box center [455, 258] width 213 height 9
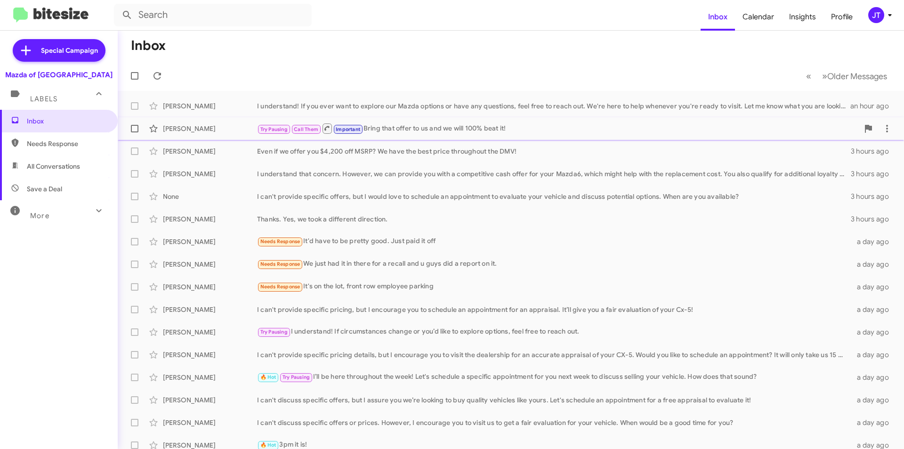
click at [187, 125] on div "[PERSON_NAME]" at bounding box center [210, 128] width 94 height 9
click at [468, 124] on div "Try Pausing Call Them Important Bring that offer to us and we will 100% beat it!" at bounding box center [558, 128] width 602 height 12
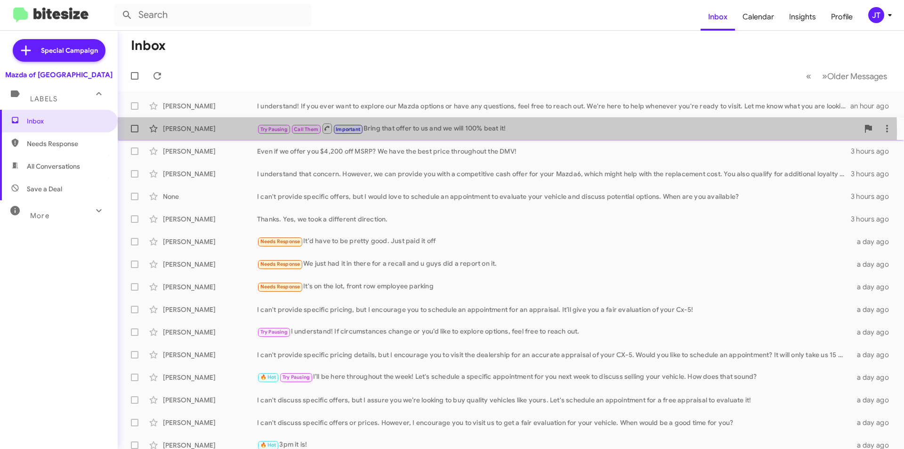
click at [171, 134] on div "[PERSON_NAME] Try Pausing Call Them Important Bring that offer to us and we wil…" at bounding box center [510, 128] width 771 height 19
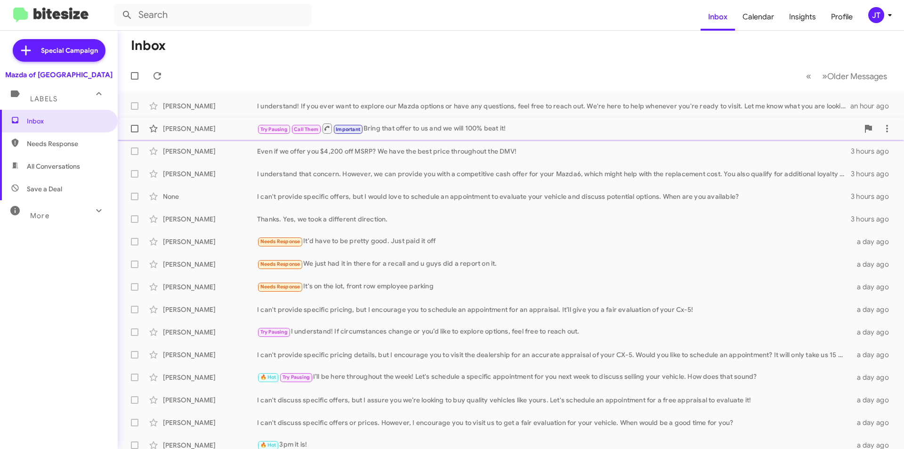
click at [171, 134] on div "[PERSON_NAME] Try Pausing Call Them Important Bring that offer to us and we wil…" at bounding box center [510, 128] width 771 height 19
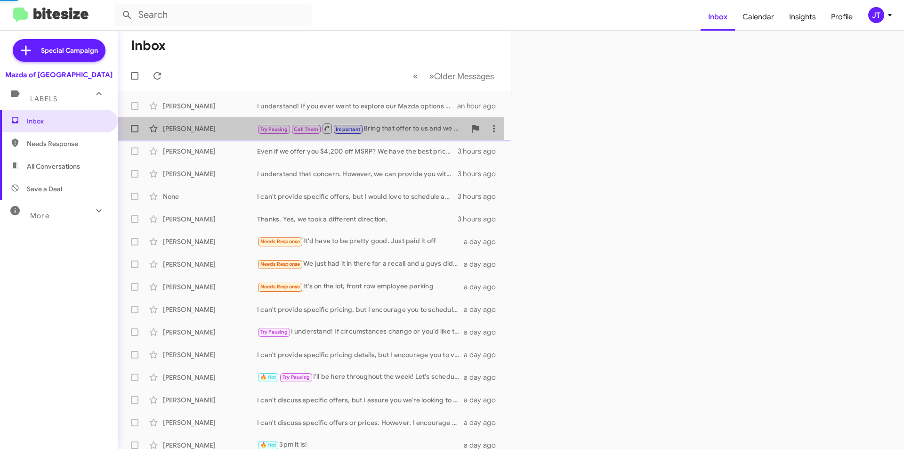
click at [171, 134] on div "[PERSON_NAME] Try Pausing Call Them Important Bring that offer to us and we wil…" at bounding box center [314, 128] width 378 height 19
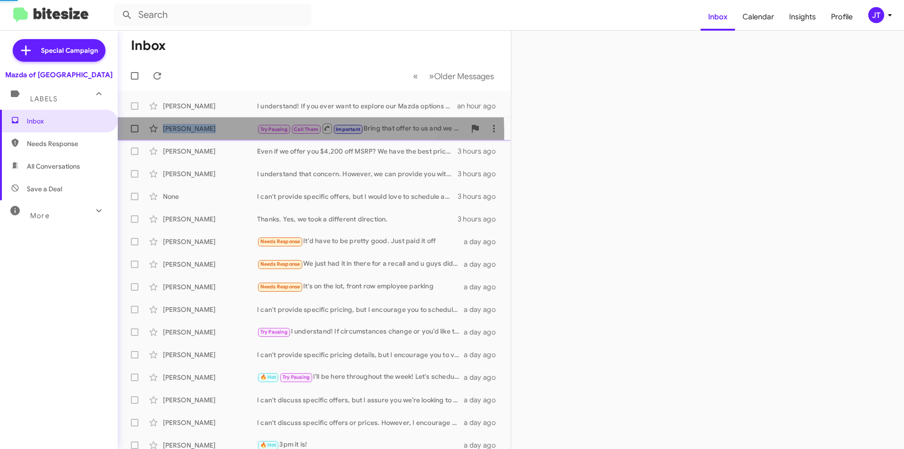
click at [171, 134] on div "[PERSON_NAME] Try Pausing Call Them Important Bring that offer to us and we wil…" at bounding box center [314, 128] width 378 height 19
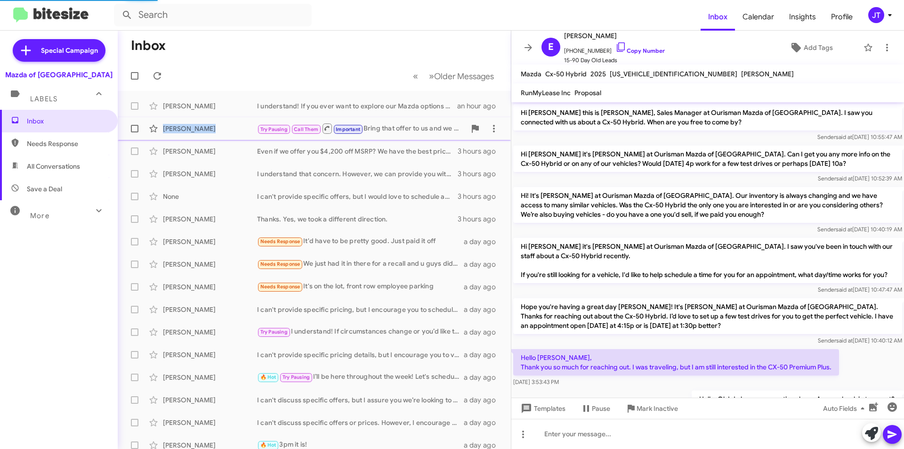
scroll to position [503, 0]
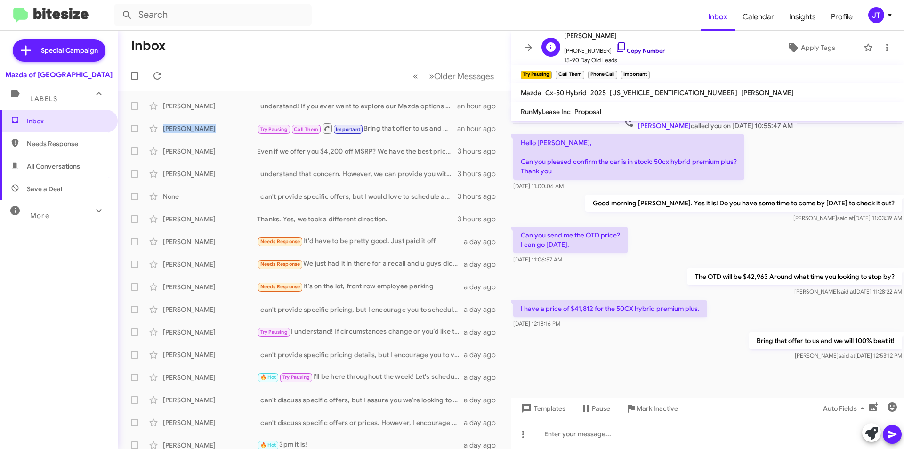
click at [645, 49] on link "Copy Number" at bounding box center [640, 50] width 49 height 7
click at [643, 434] on div at bounding box center [707, 434] width 393 height 30
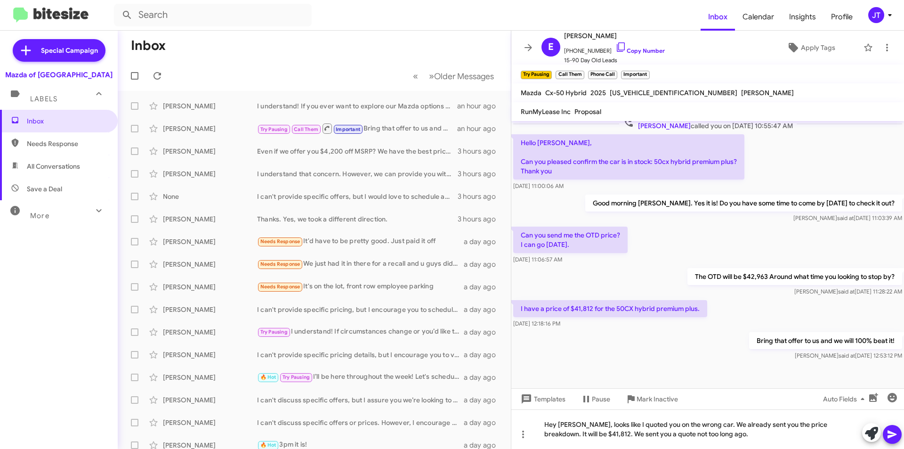
click at [895, 431] on icon at bounding box center [892, 434] width 11 height 11
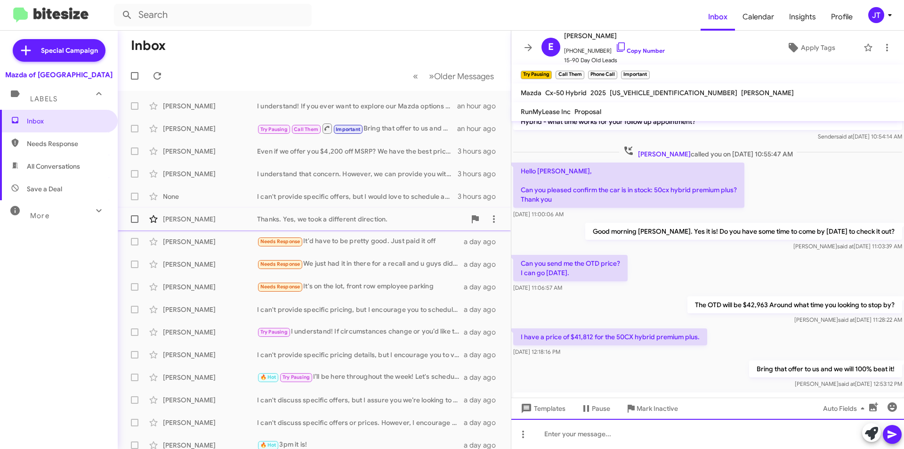
scroll to position [566, 0]
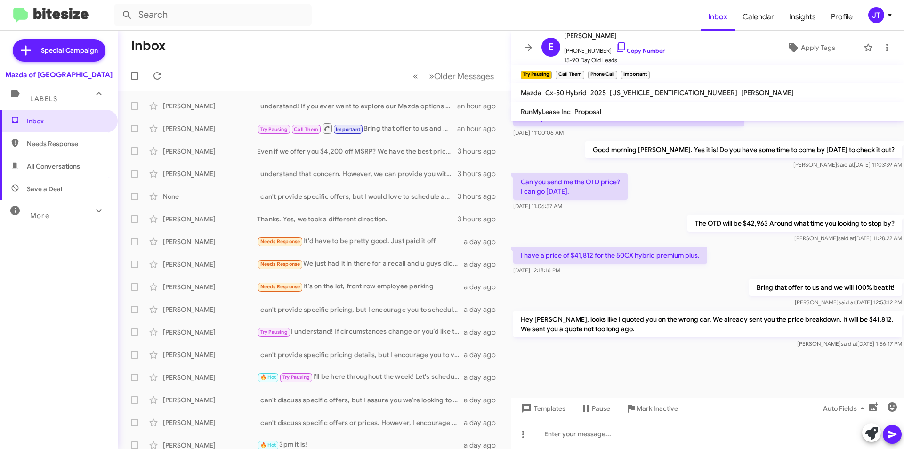
click at [891, 12] on icon at bounding box center [889, 14] width 11 height 11
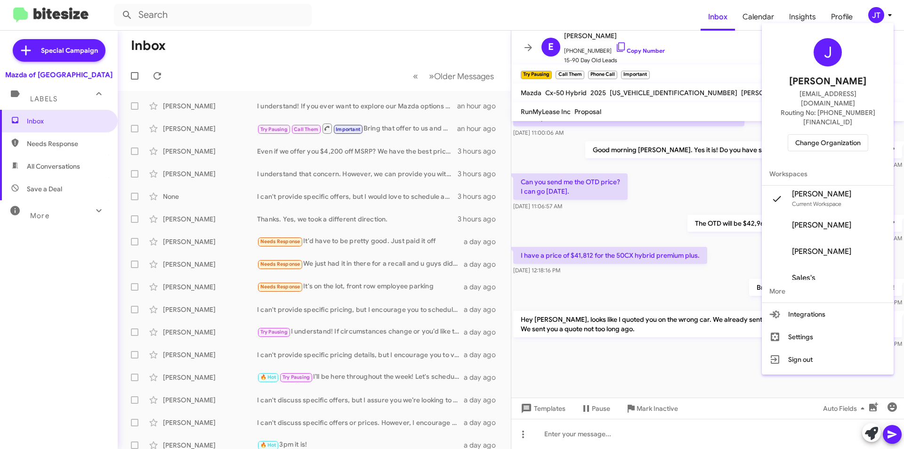
click at [825, 135] on span "Change Organization" at bounding box center [827, 143] width 65 height 16
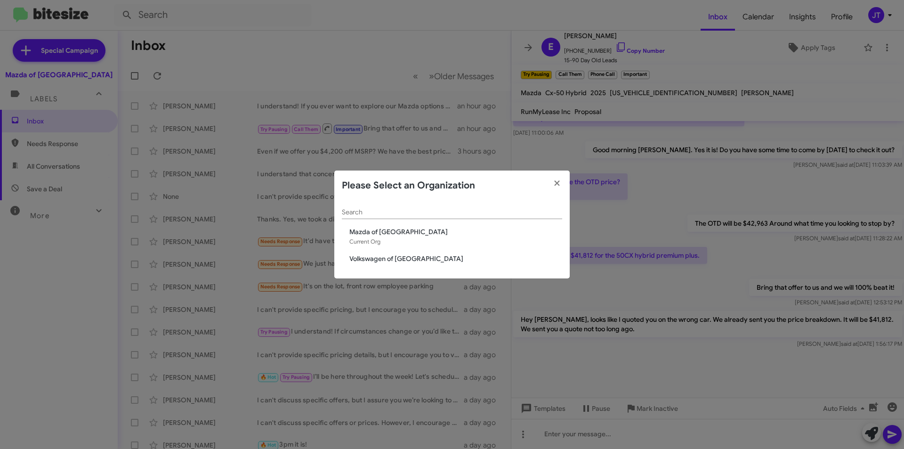
click at [389, 260] on span "Volkswagen of [GEOGRAPHIC_DATA]" at bounding box center [455, 258] width 213 height 9
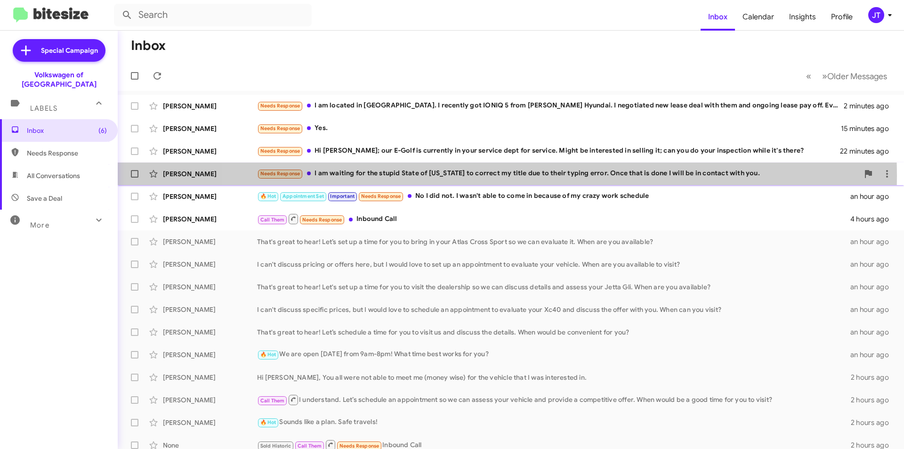
click at [500, 176] on div "Needs Response I am waiting for the stupid State of [US_STATE] to correct my ti…" at bounding box center [558, 173] width 602 height 11
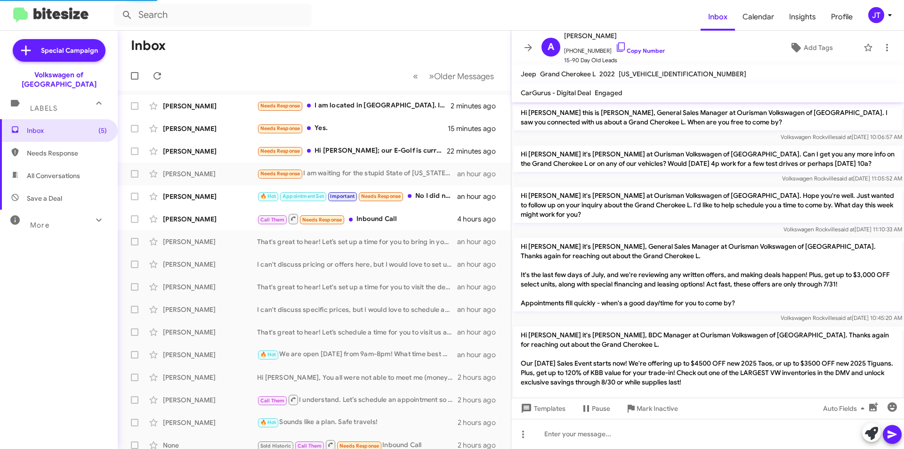
scroll to position [413, 0]
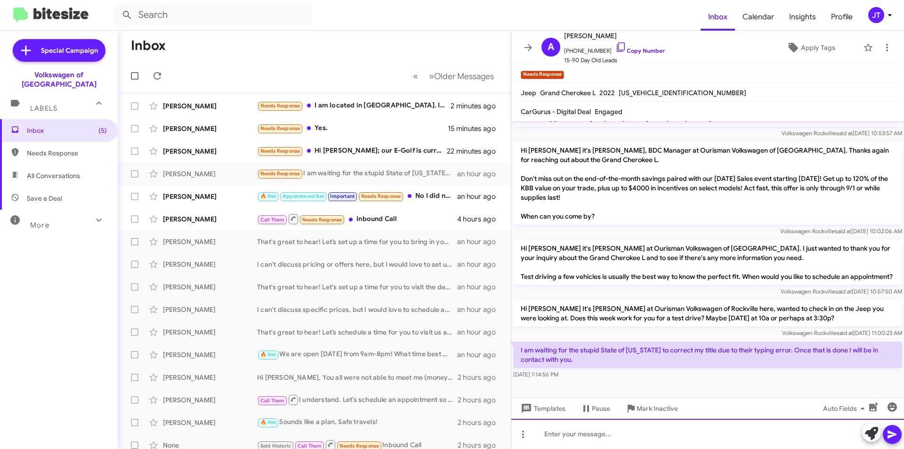
click at [645, 435] on div at bounding box center [707, 434] width 393 height 30
click at [891, 432] on icon at bounding box center [892, 434] width 9 height 8
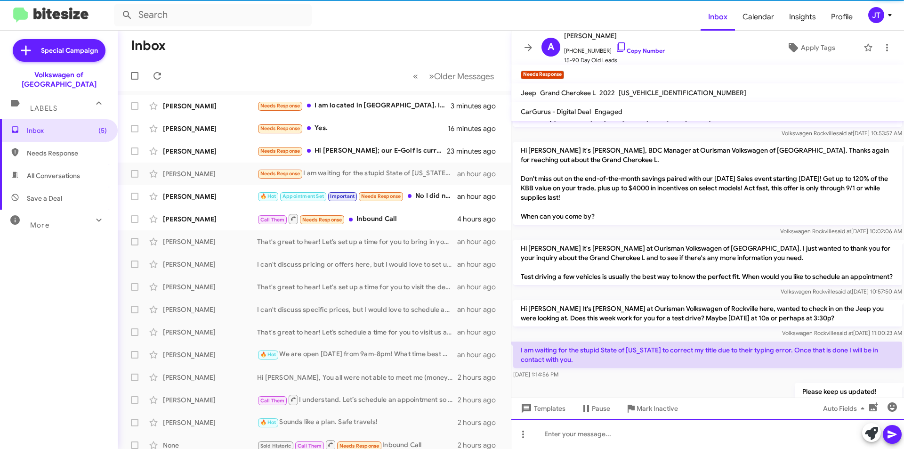
scroll to position [0, 0]
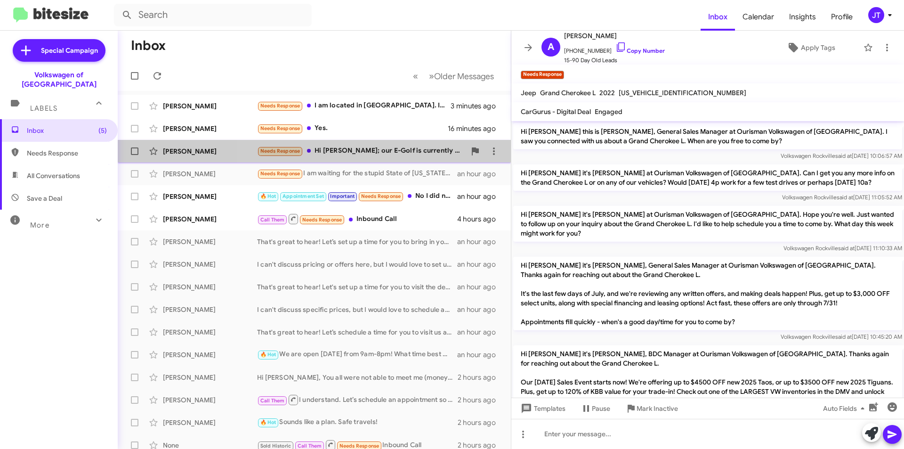
click at [391, 149] on div "Needs Response Hi [PERSON_NAME]; our E-Golf is currently in your service dept f…" at bounding box center [361, 151] width 209 height 11
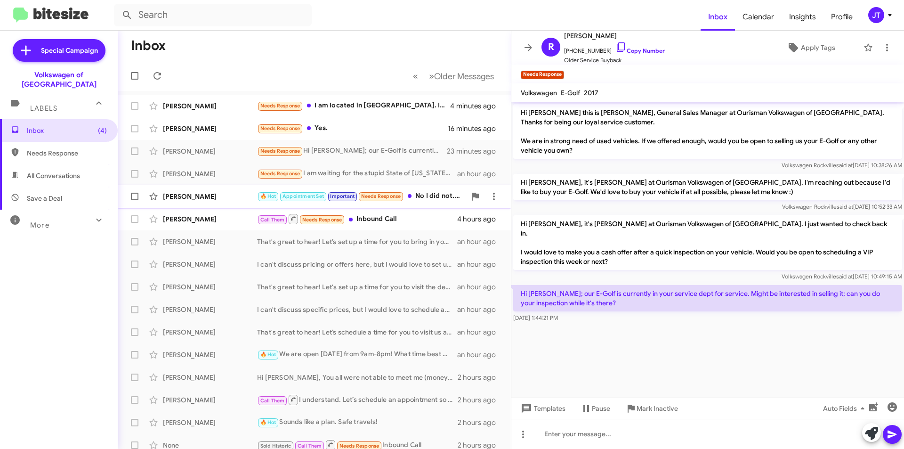
click at [427, 195] on div "🔥 Hot Appointment Set Important Needs Response No I did not. I wasn't able to c…" at bounding box center [361, 196] width 209 height 11
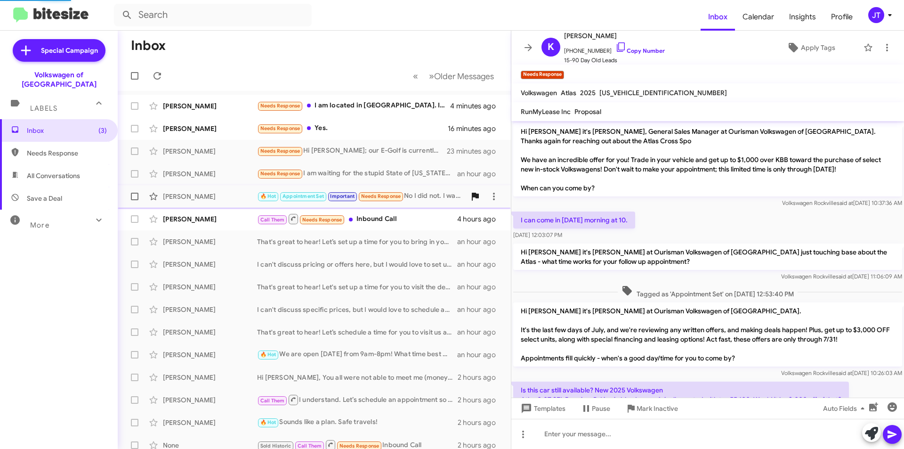
scroll to position [513, 0]
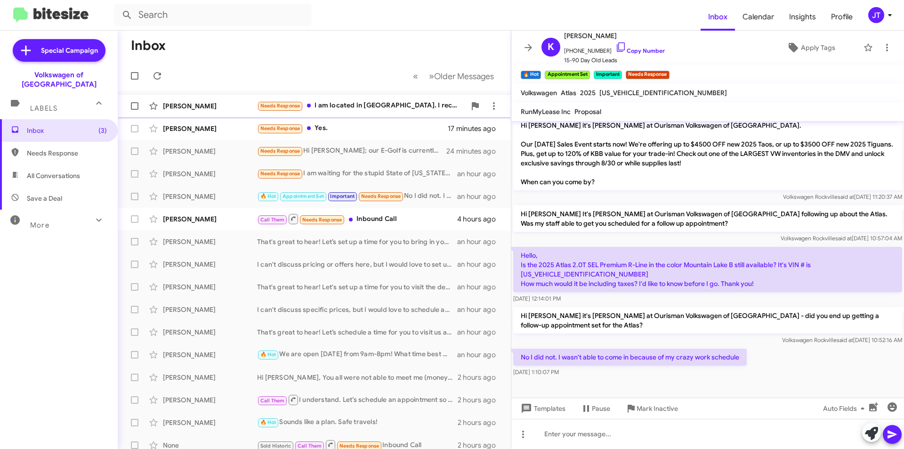
click at [373, 113] on div "[PERSON_NAME] Needs Response I am located in [GEOGRAPHIC_DATA]. I recently got …" at bounding box center [314, 106] width 378 height 19
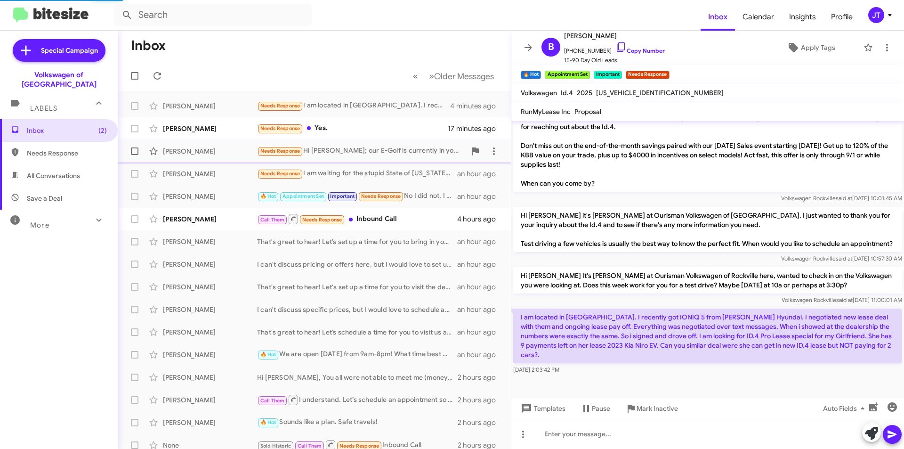
scroll to position [372, 0]
click at [646, 49] on link "Copy Number" at bounding box center [640, 50] width 49 height 7
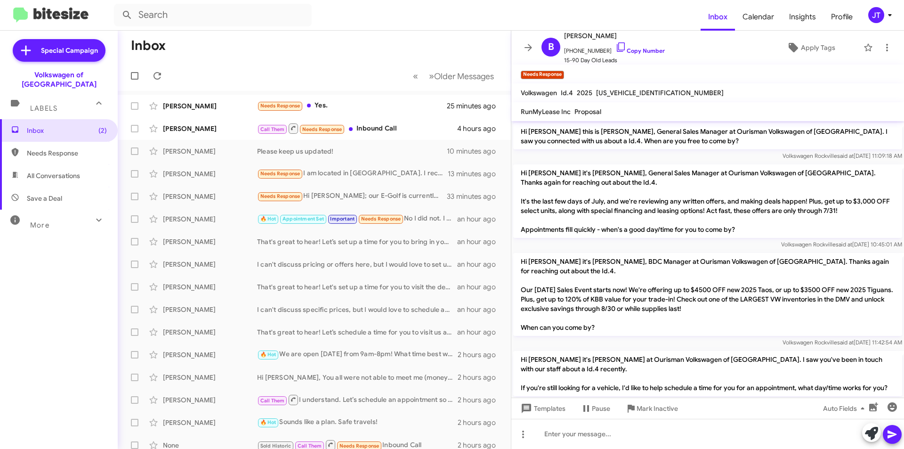
scroll to position [353, 0]
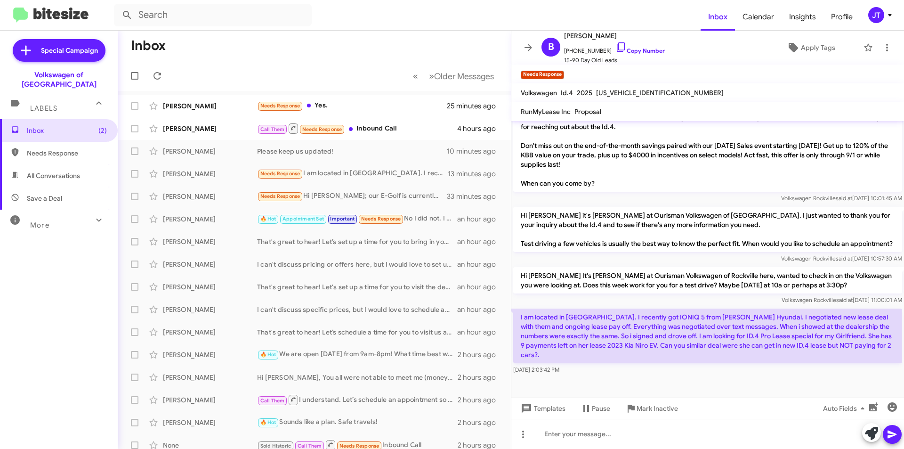
click at [891, 13] on icon at bounding box center [889, 14] width 11 height 11
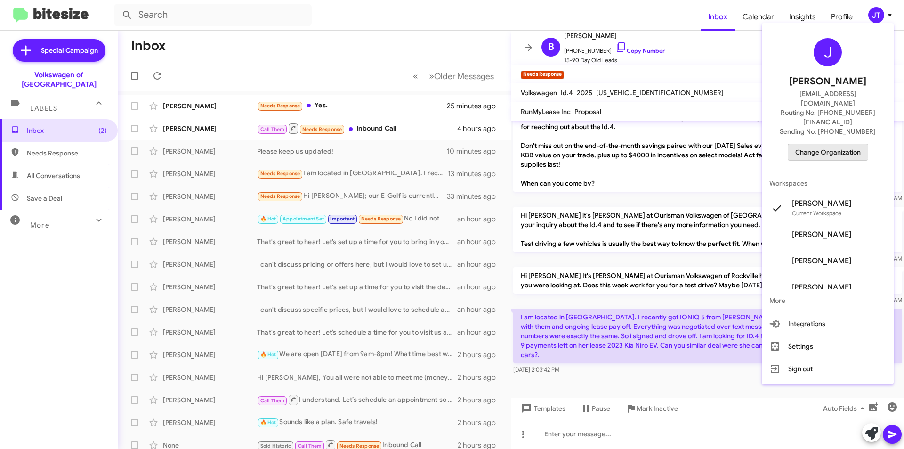
click at [833, 144] on span "Change Organization" at bounding box center [827, 152] width 65 height 16
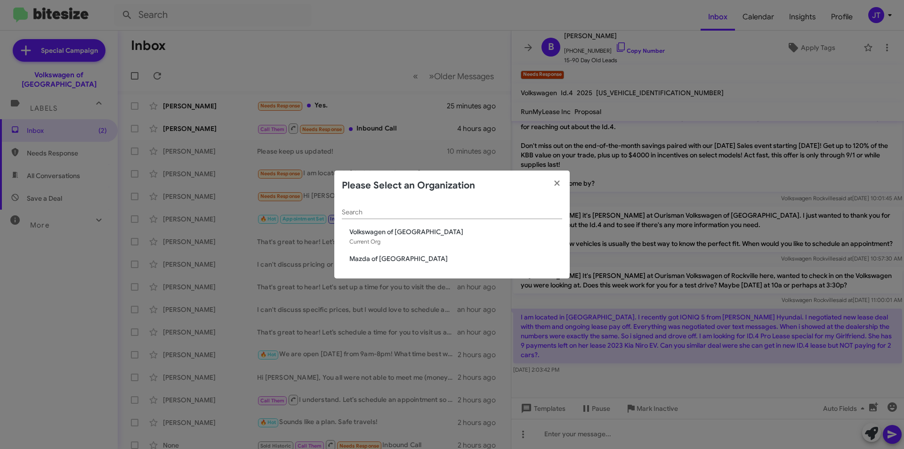
click at [389, 258] on span "Mazda of [GEOGRAPHIC_DATA]" at bounding box center [455, 258] width 213 height 9
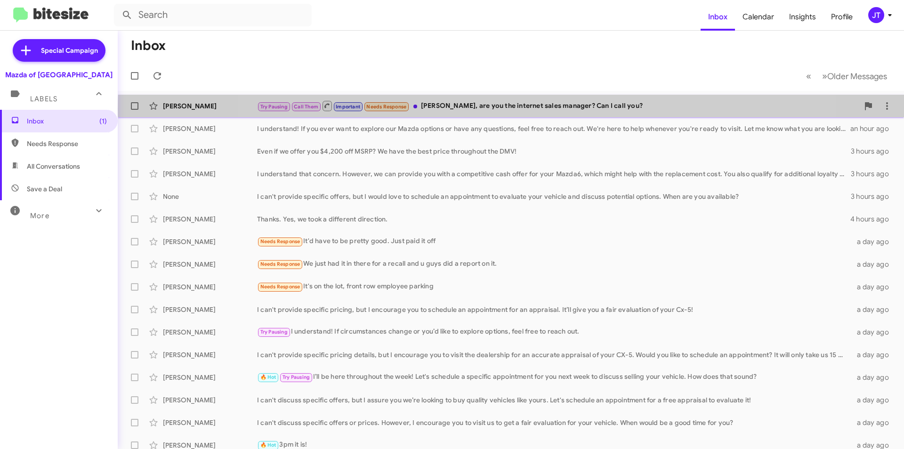
click at [533, 109] on div "Try Pausing Call Them Important Needs Response [PERSON_NAME], are you the inter…" at bounding box center [558, 106] width 602 height 12
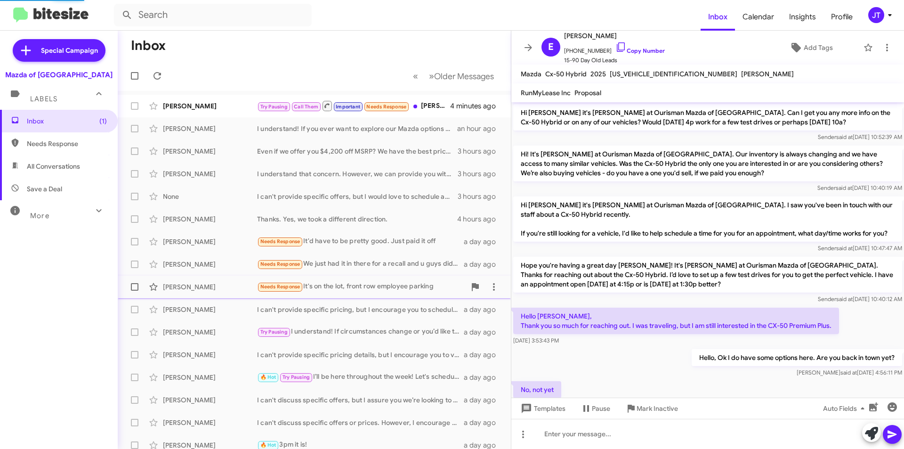
scroll to position [538, 0]
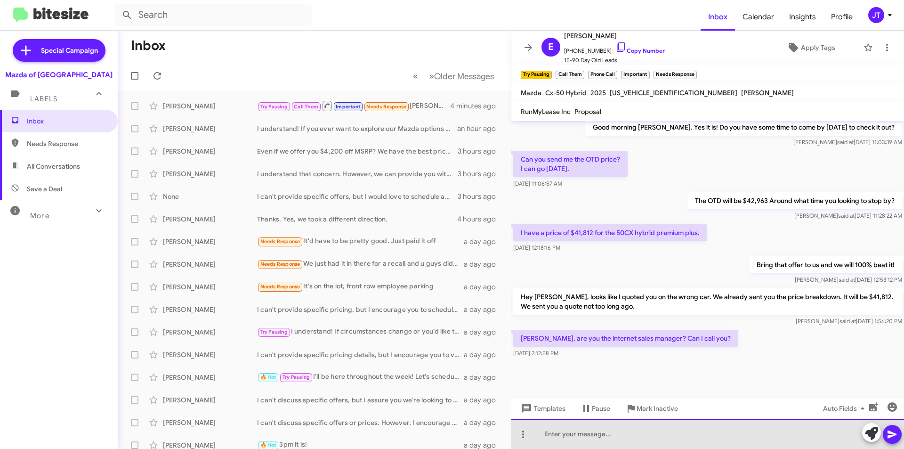
click at [597, 432] on div at bounding box center [707, 434] width 393 height 30
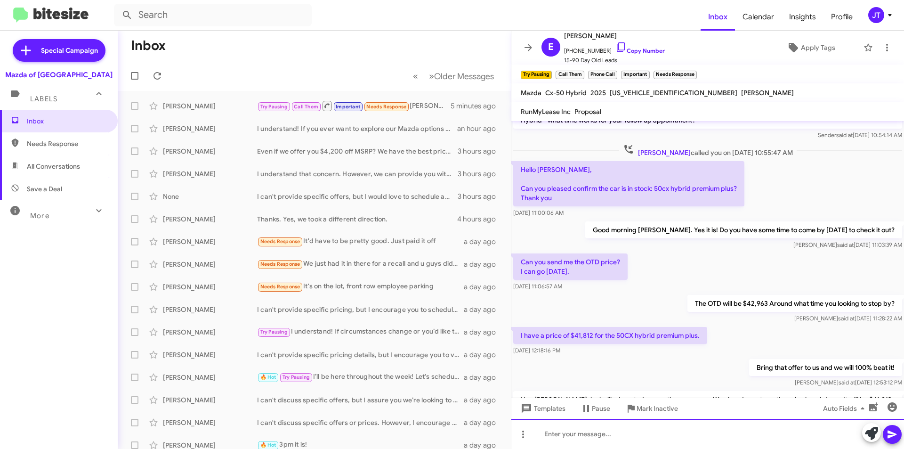
scroll to position [679, 0]
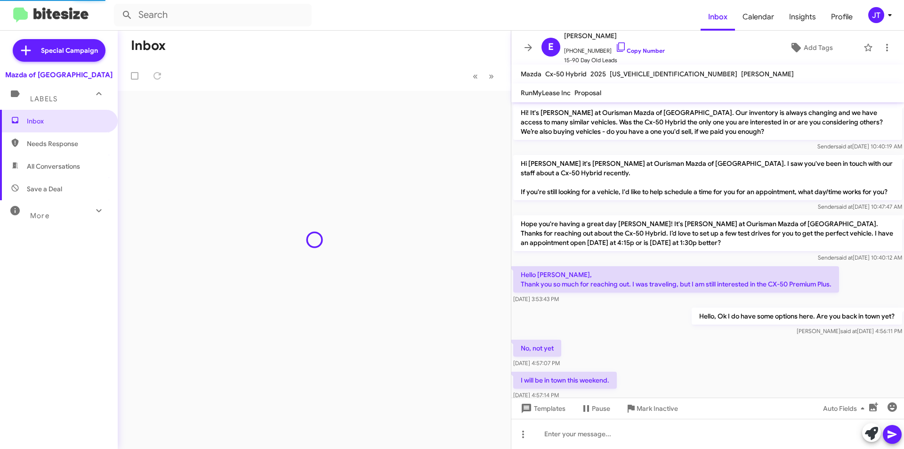
scroll to position [528, 0]
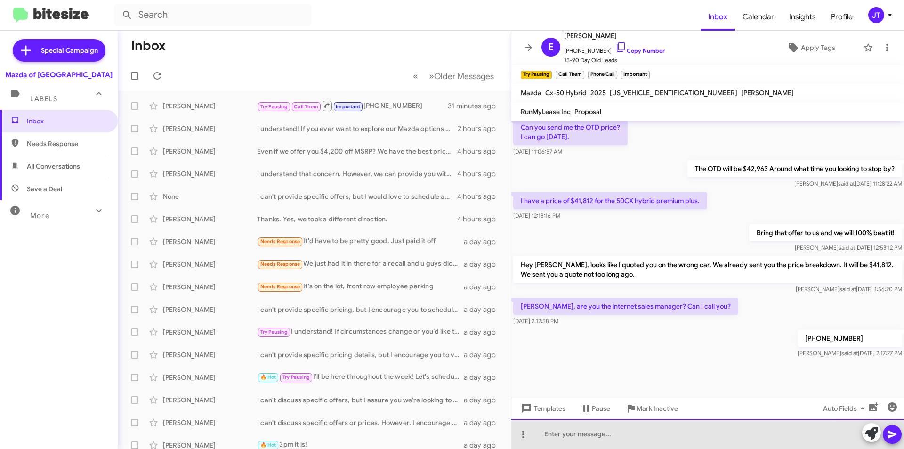
click at [631, 439] on div at bounding box center [707, 434] width 393 height 30
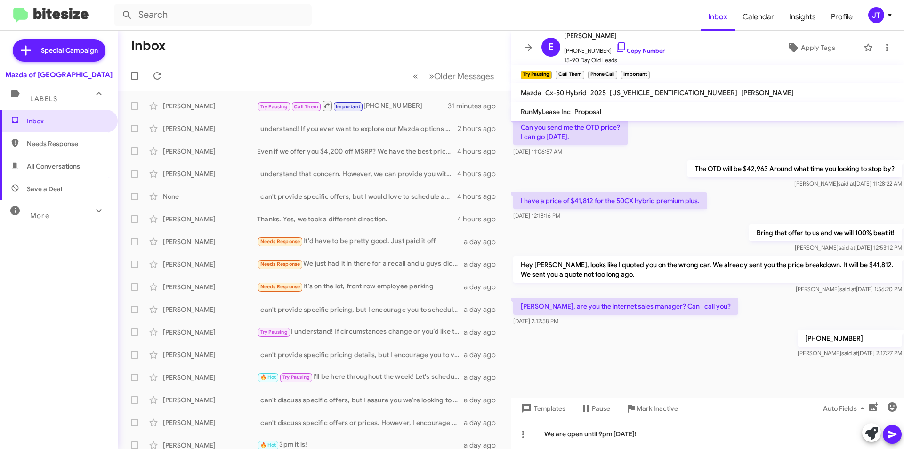
click at [900, 434] on button at bounding box center [892, 434] width 19 height 19
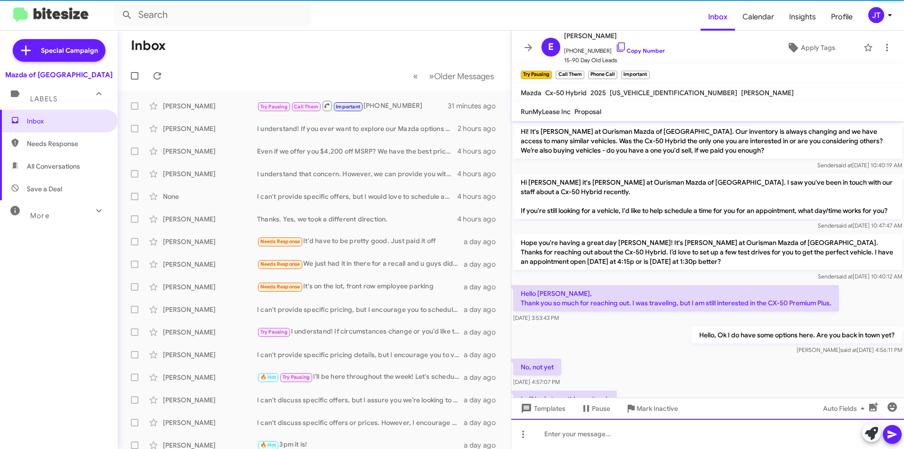
scroll to position [47, 0]
